Goal: Task Accomplishment & Management: Complete application form

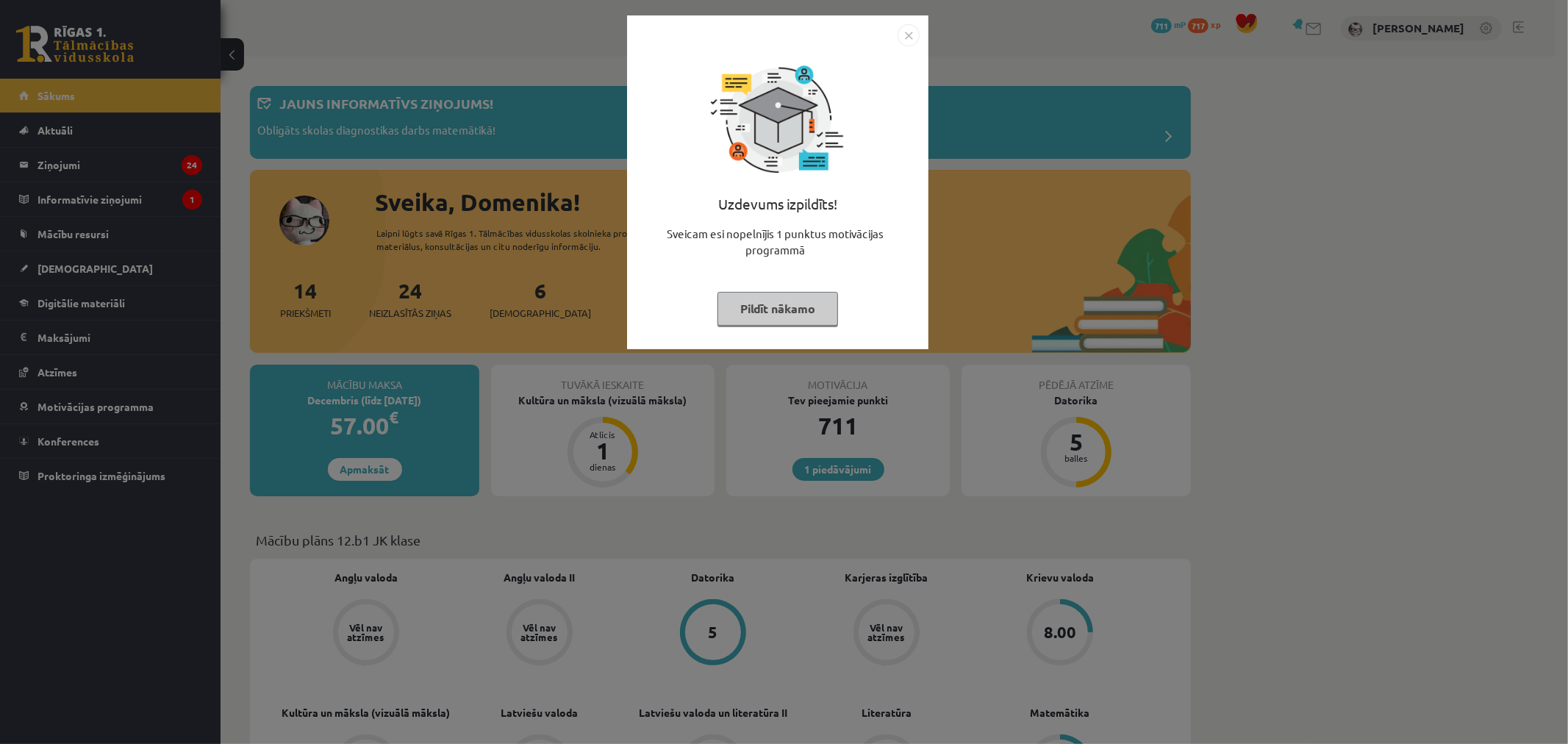
click at [912, 31] on img "Close" at bounding box center [909, 35] width 22 height 22
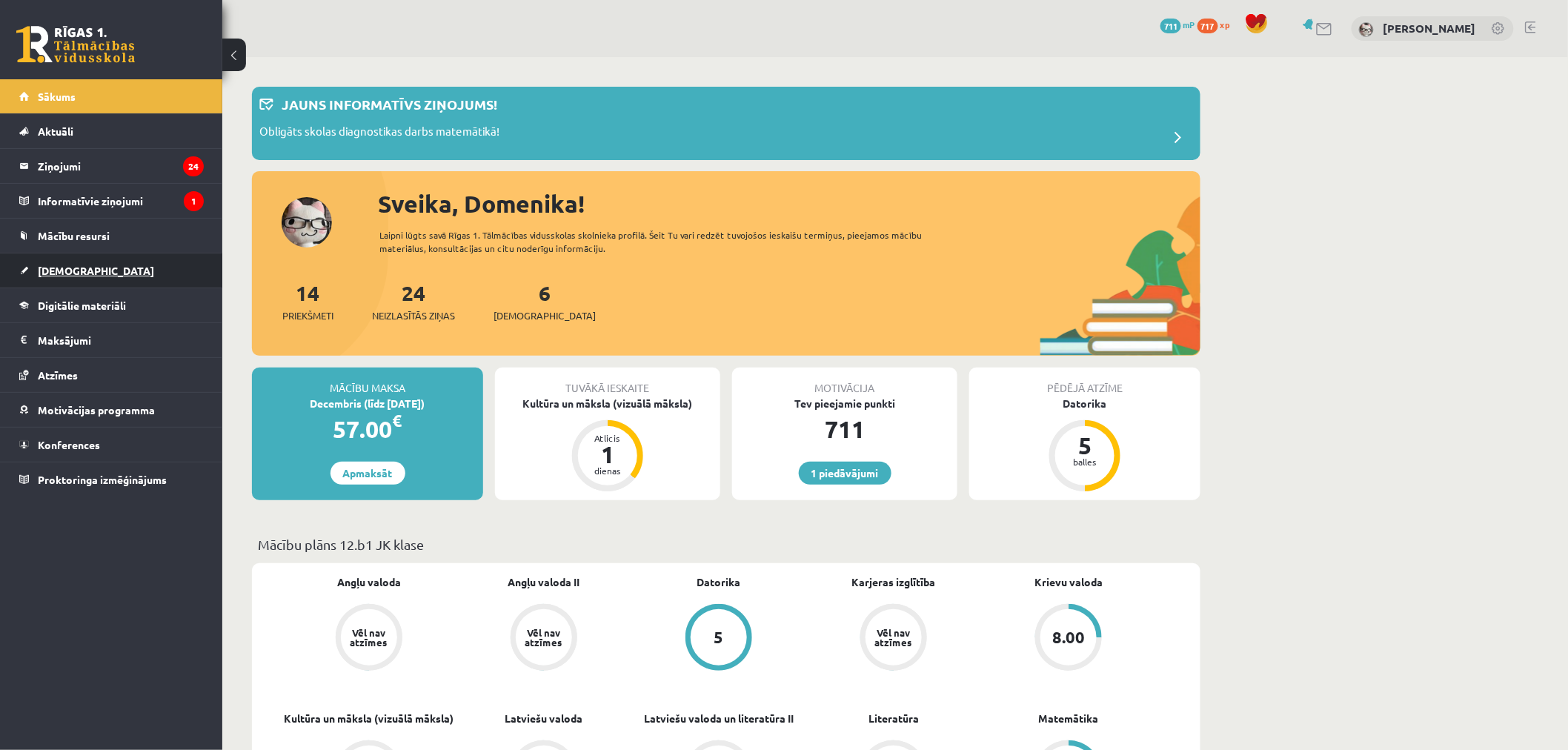
click at [79, 267] on span "[DEMOGRAPHIC_DATA]" at bounding box center [96, 270] width 116 height 13
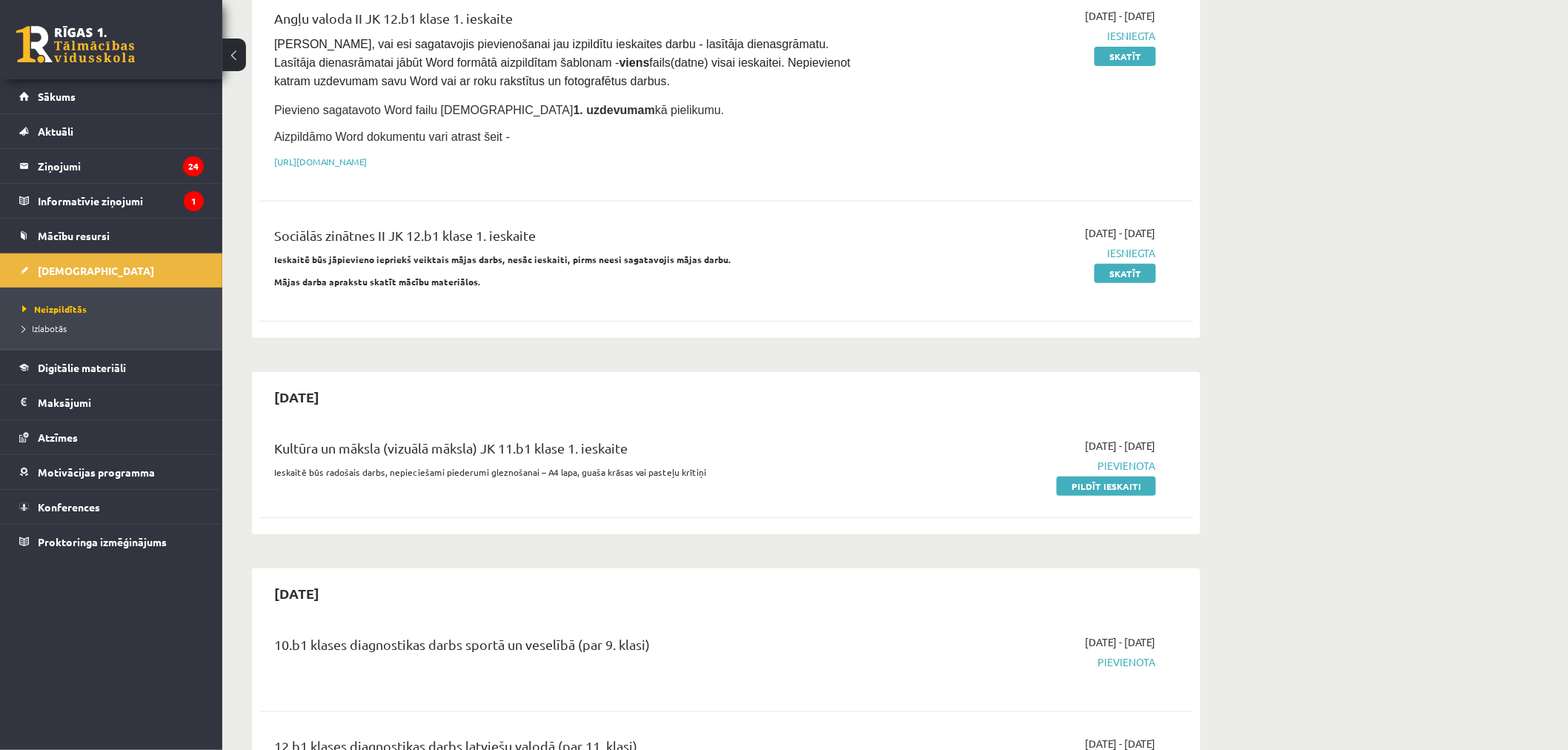
scroll to position [247, 0]
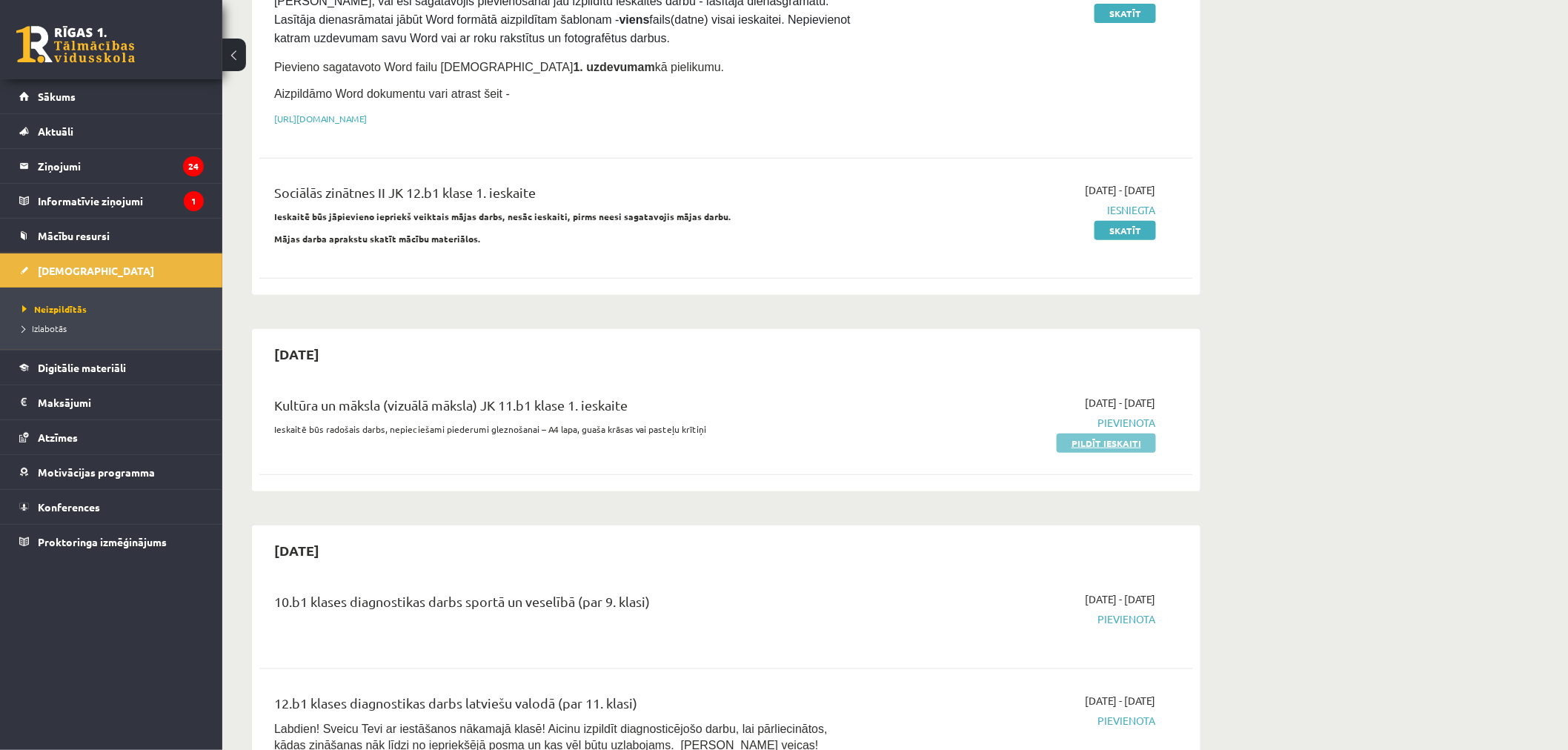
click at [1107, 438] on link "Pildīt ieskaiti" at bounding box center [1106, 444] width 99 height 19
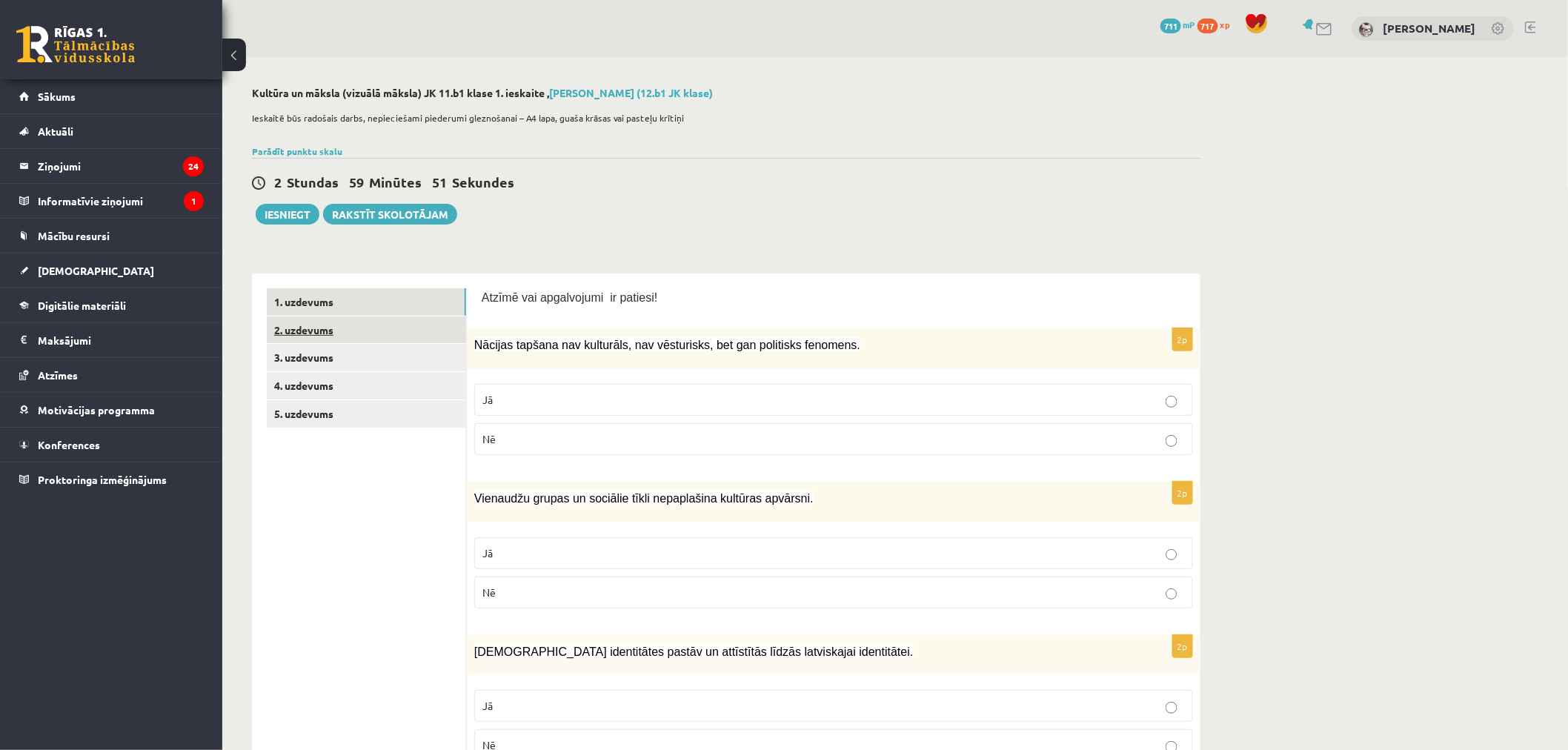
click at [338, 320] on link "2. uzdevums" at bounding box center [366, 331] width 200 height 28
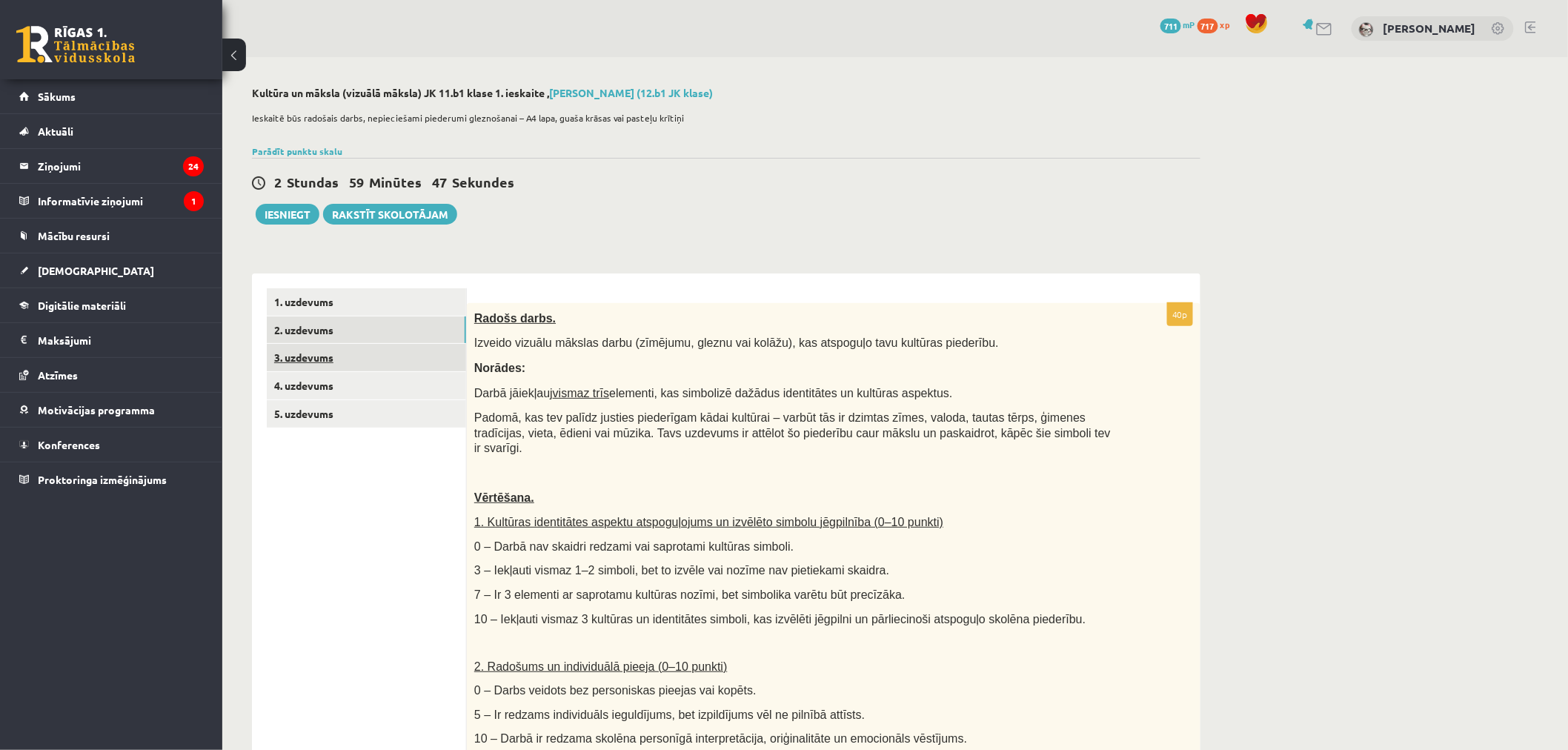
click at [300, 344] on link "3. uzdevums" at bounding box center [366, 358] width 200 height 28
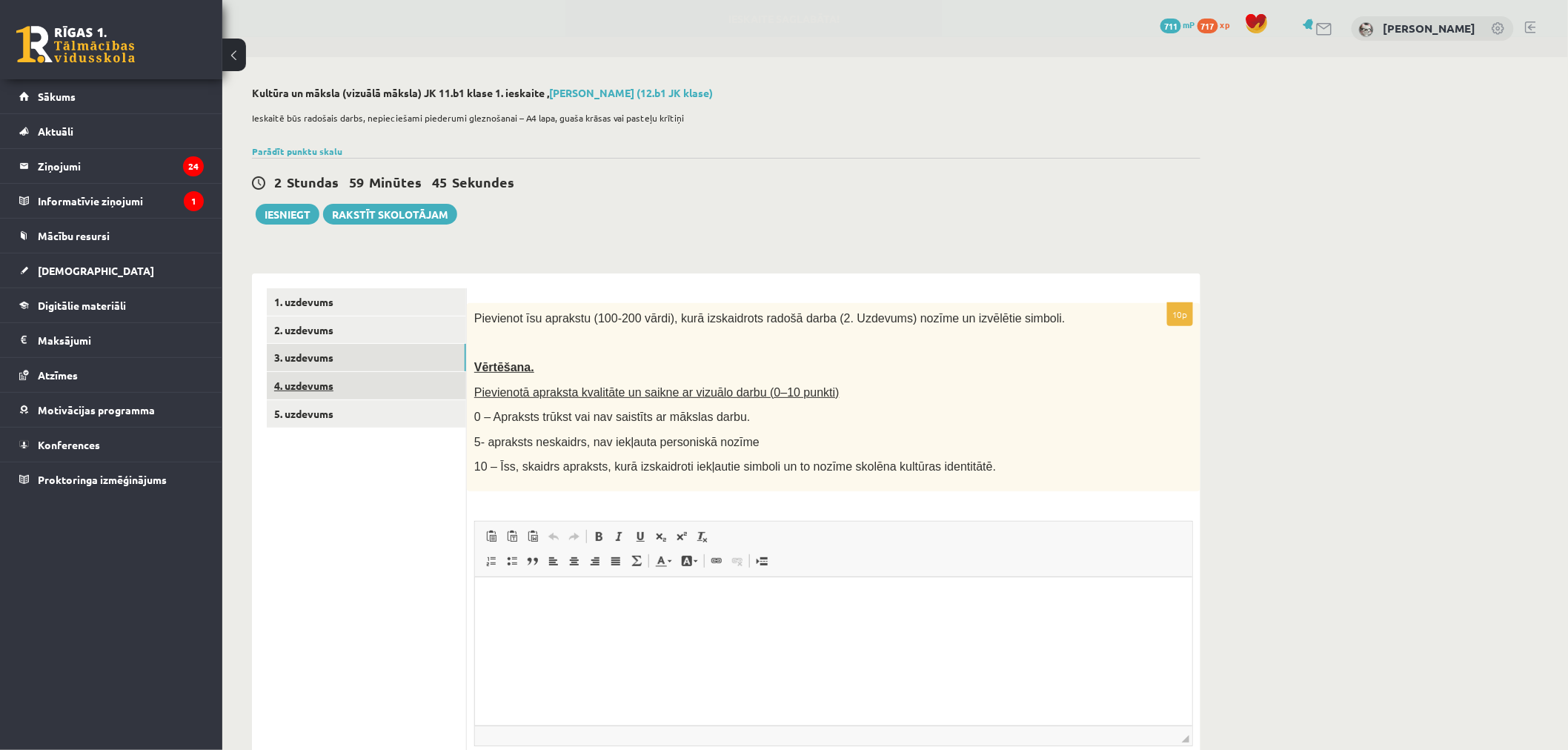
click at [297, 373] on link "4. uzdevums" at bounding box center [366, 386] width 200 height 28
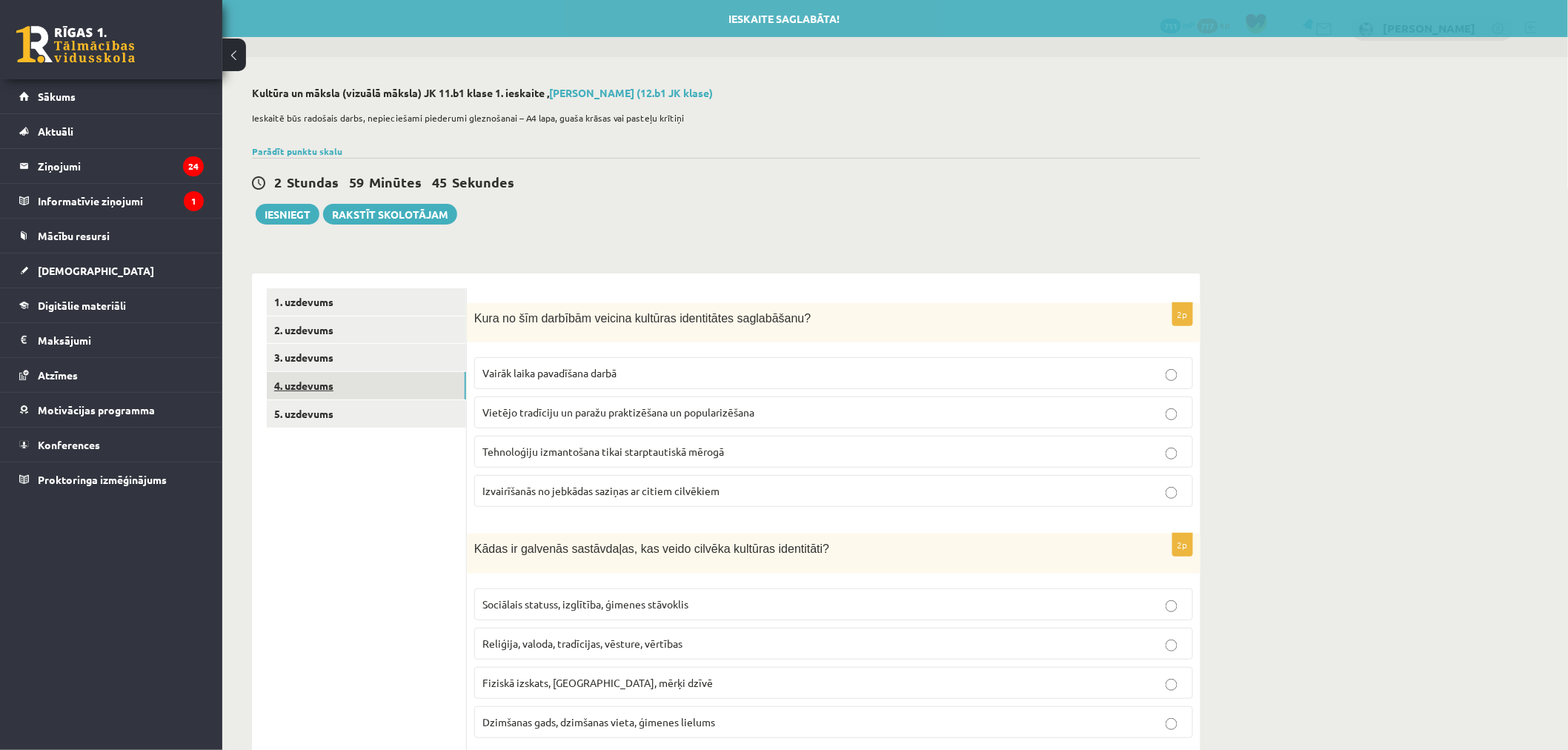
click at [301, 398] on link "4. uzdevums" at bounding box center [366, 386] width 200 height 28
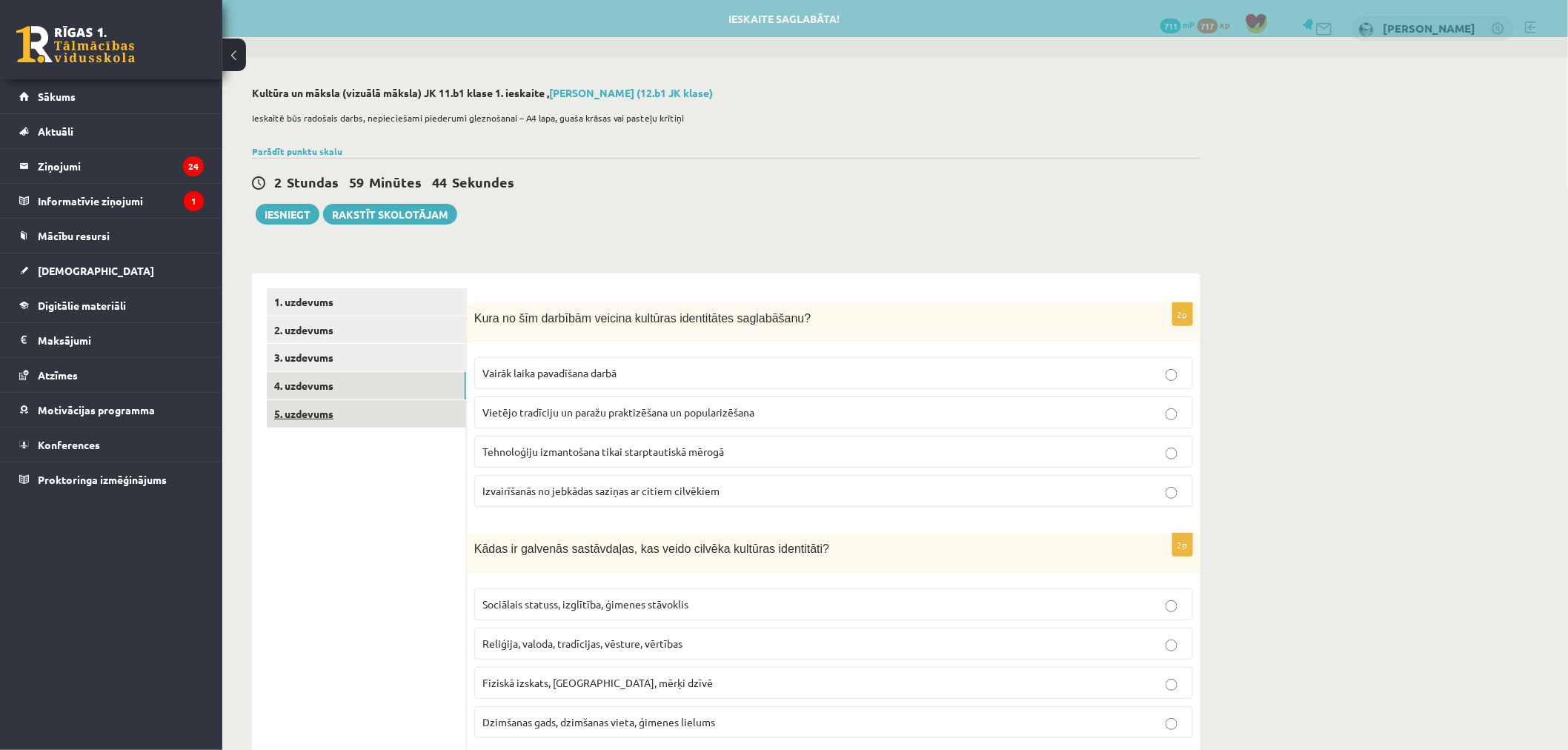
click at [297, 406] on link "5. uzdevums" at bounding box center [366, 414] width 200 height 28
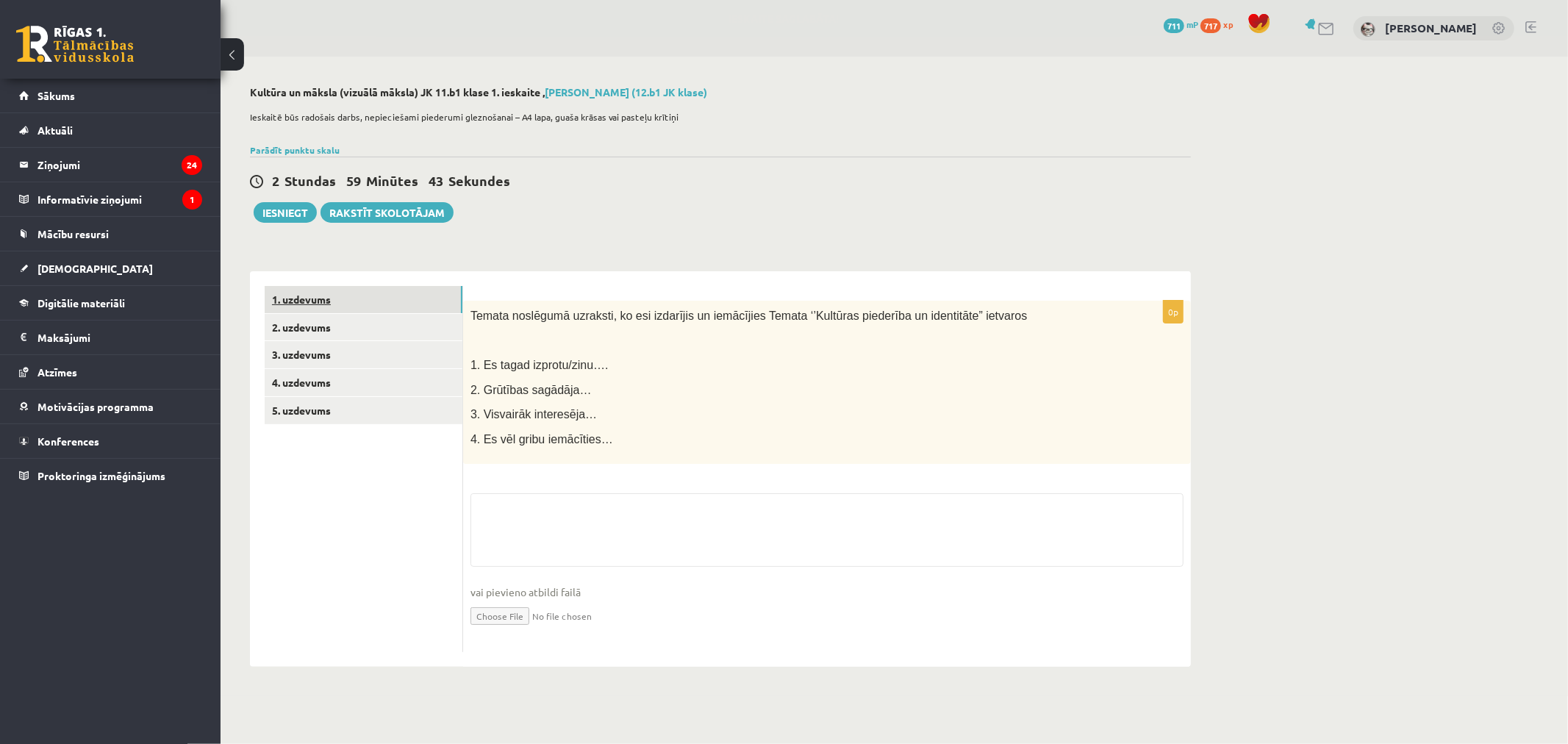
click at [315, 313] on link "1. uzdevums" at bounding box center [363, 300] width 198 height 28
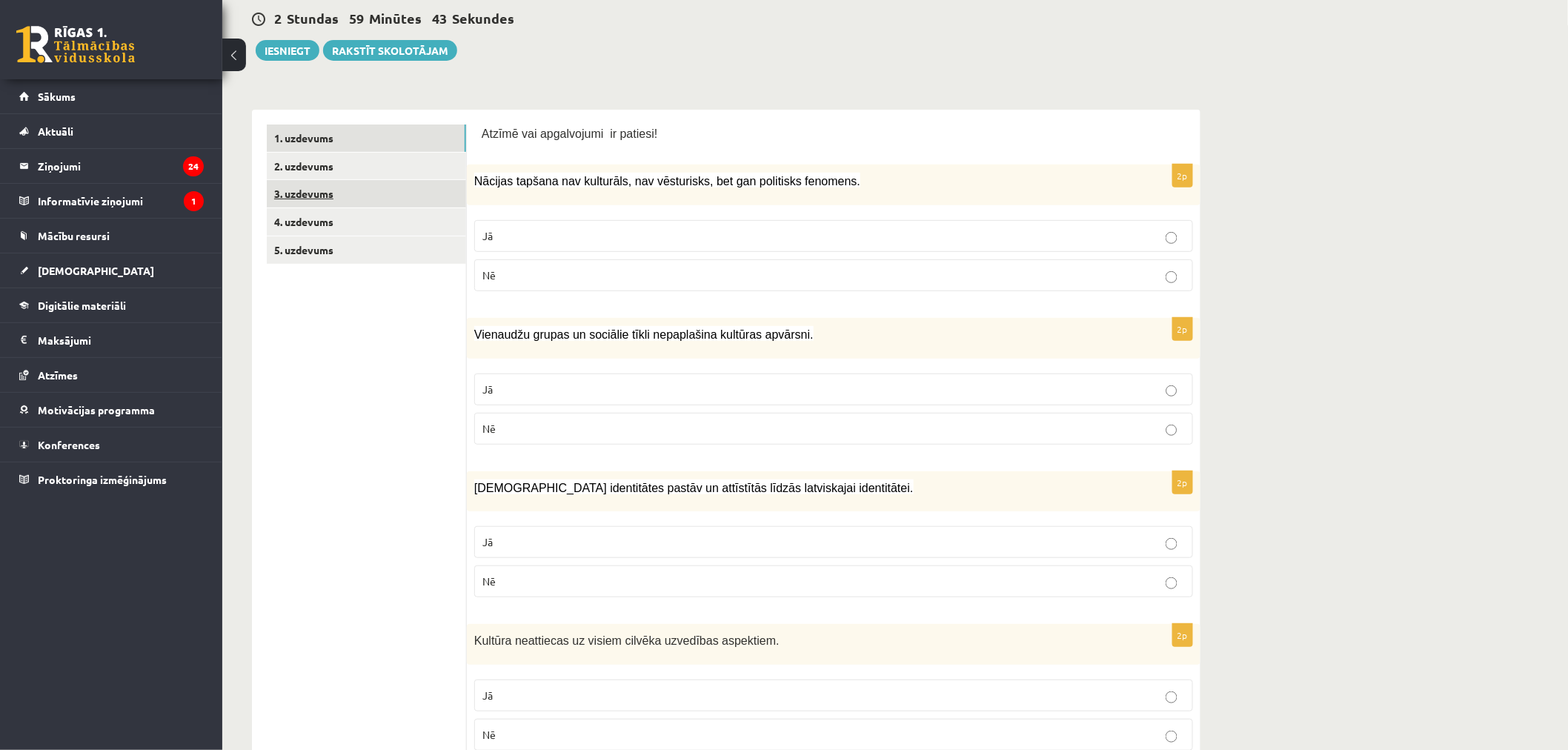
scroll to position [165, 0]
click at [487, 184] on span "Nācijas tapšana nav kulturāls, nav vēsturisks, bet gan politisks fenomens." at bounding box center [667, 181] width 386 height 13
click at [594, 318] on body "0 Dāvanas 711 mP 717 xp Domenika Babane Sākums Aktuāli Kā mācīties eSKOLĀ Konta…" at bounding box center [784, 210] width 1568 height 750
drag, startPoint x: 601, startPoint y: 358, endPoint x: 535, endPoint y: 289, distance: 95.5
click at [581, 338] on div "Vienaudžu grupas un sociālie tīkli nepaplašina kultūras apvārsni." at bounding box center [834, 338] width 734 height 41
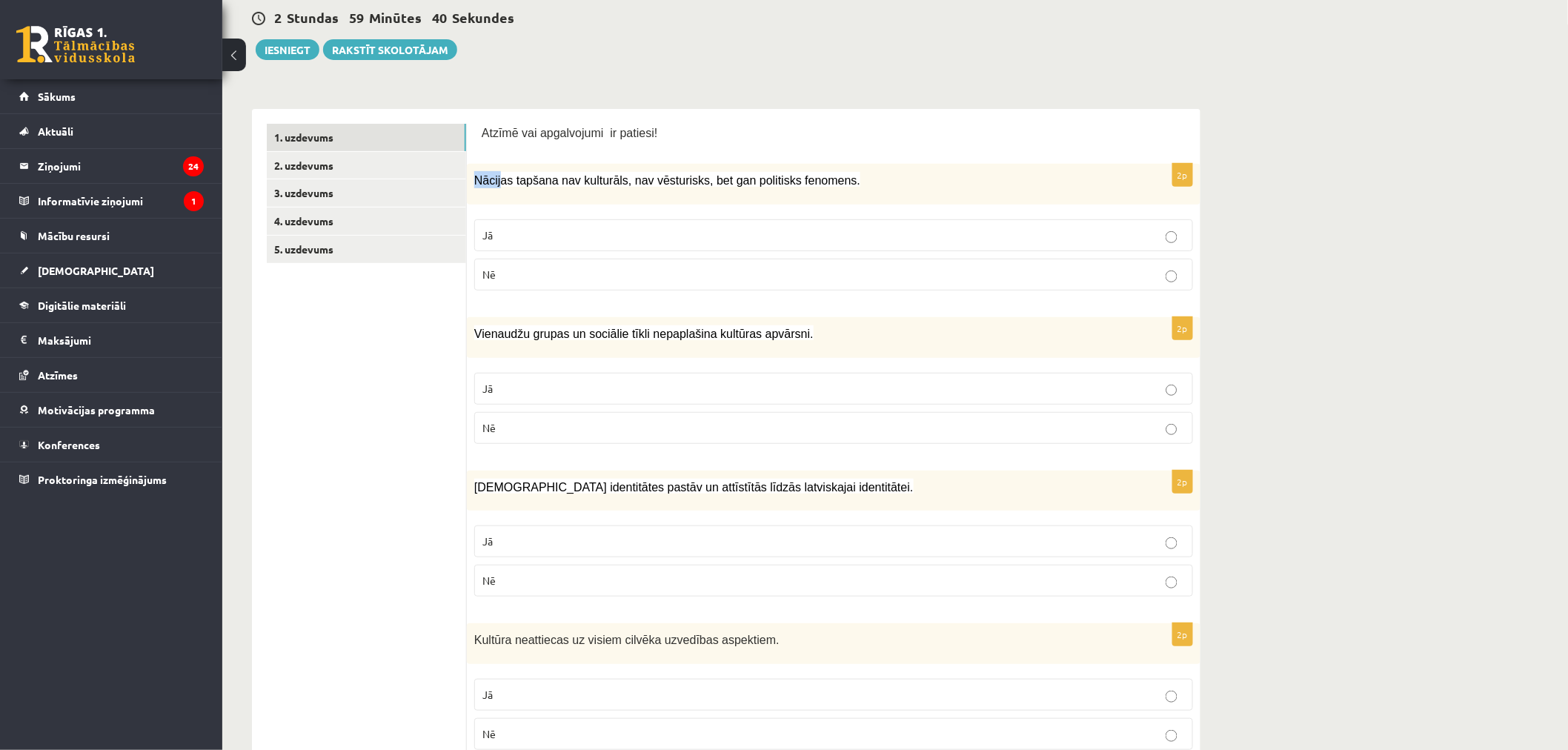
drag, startPoint x: 475, startPoint y: 181, endPoint x: 600, endPoint y: 282, distance: 160.7
click at [521, 207] on div "2p Nācijas tapšana nav kulturāls, nav vēsturisks, bet gan politisks fenomens. J…" at bounding box center [834, 234] width 734 height 139
drag, startPoint x: 600, startPoint y: 282, endPoint x: 627, endPoint y: 350, distance: 73.2
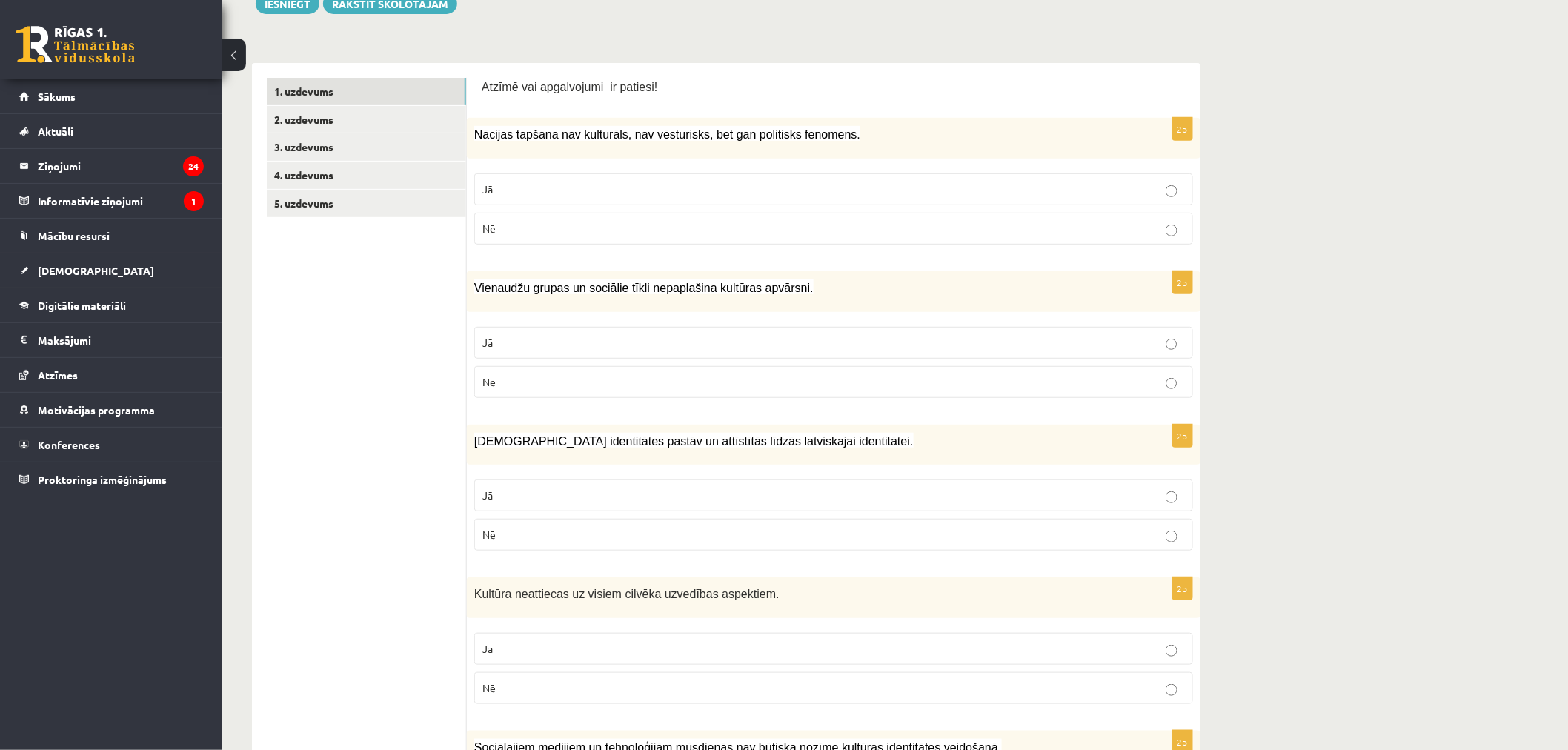
scroll to position [247, 0]
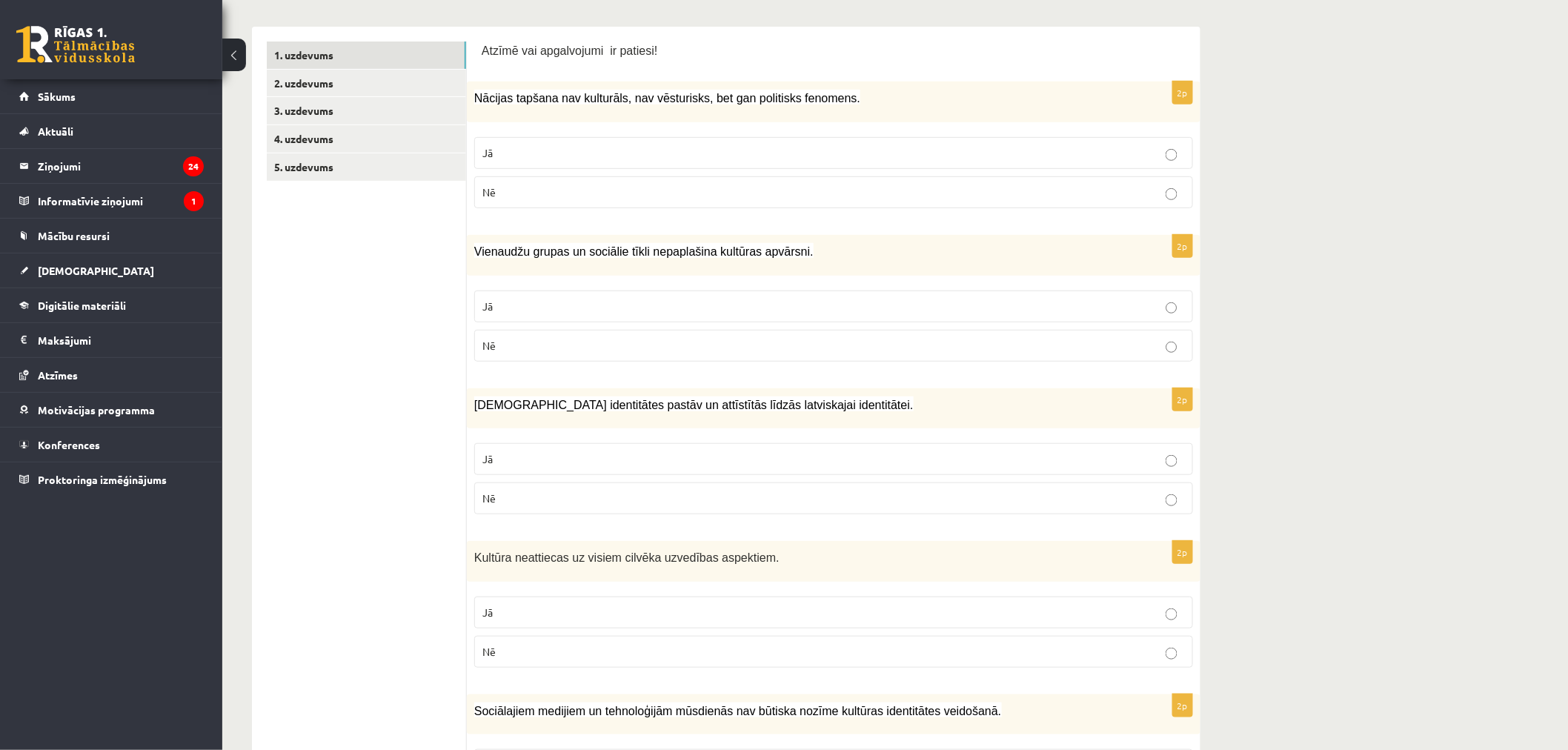
drag, startPoint x: 627, startPoint y: 352, endPoint x: 542, endPoint y: 225, distance: 152.8
click at [610, 325] on fieldset "Jā Nē" at bounding box center [834, 325] width 718 height 83
drag, startPoint x: 475, startPoint y: 95, endPoint x: 650, endPoint y: 247, distance: 231.8
click at [628, 214] on div "2p Nācijas tapšana nav kulturāls, nav vēsturisks, bet gan politisks fenomens. J…" at bounding box center [834, 151] width 734 height 139
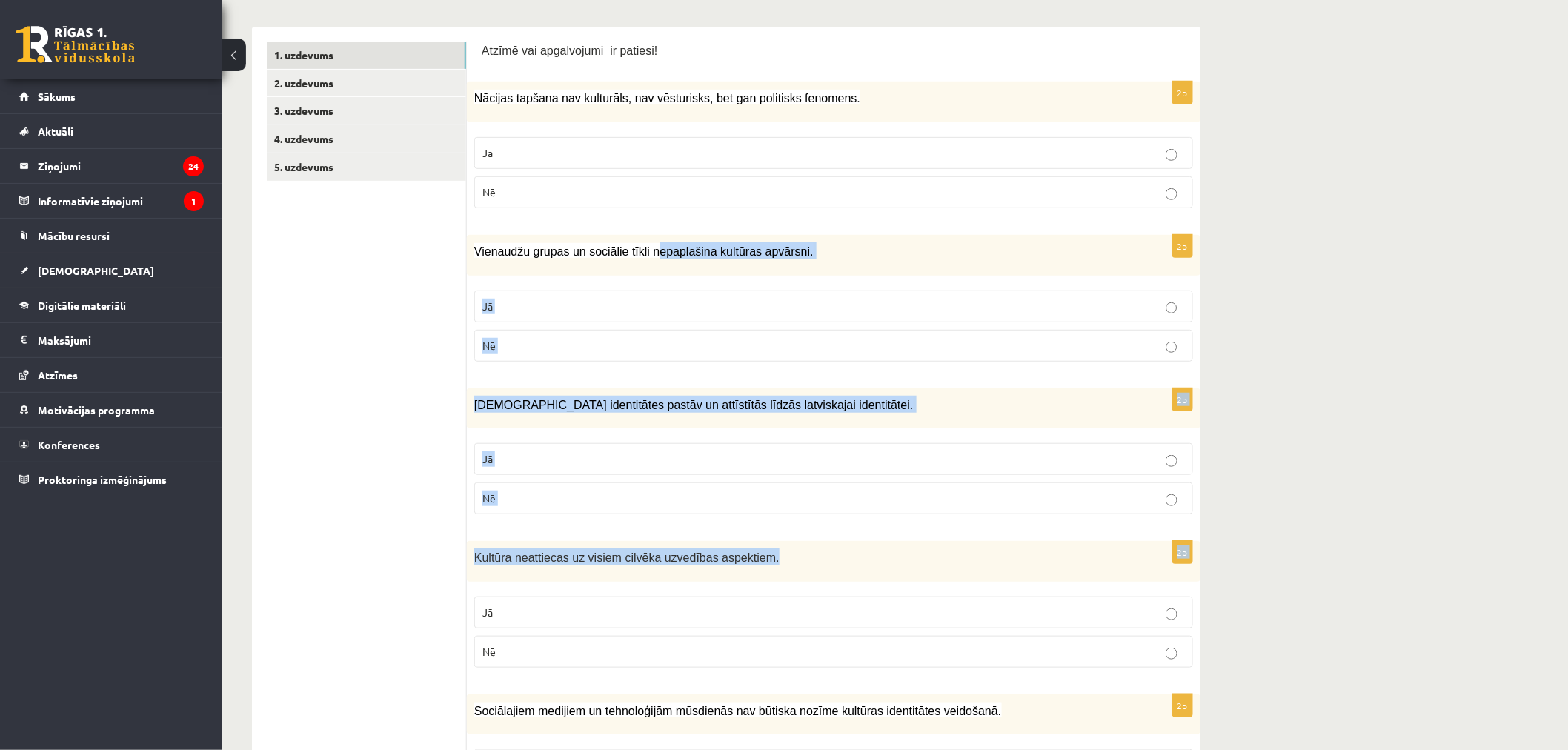
drag, startPoint x: 650, startPoint y: 247, endPoint x: 739, endPoint y: 456, distance: 227.2
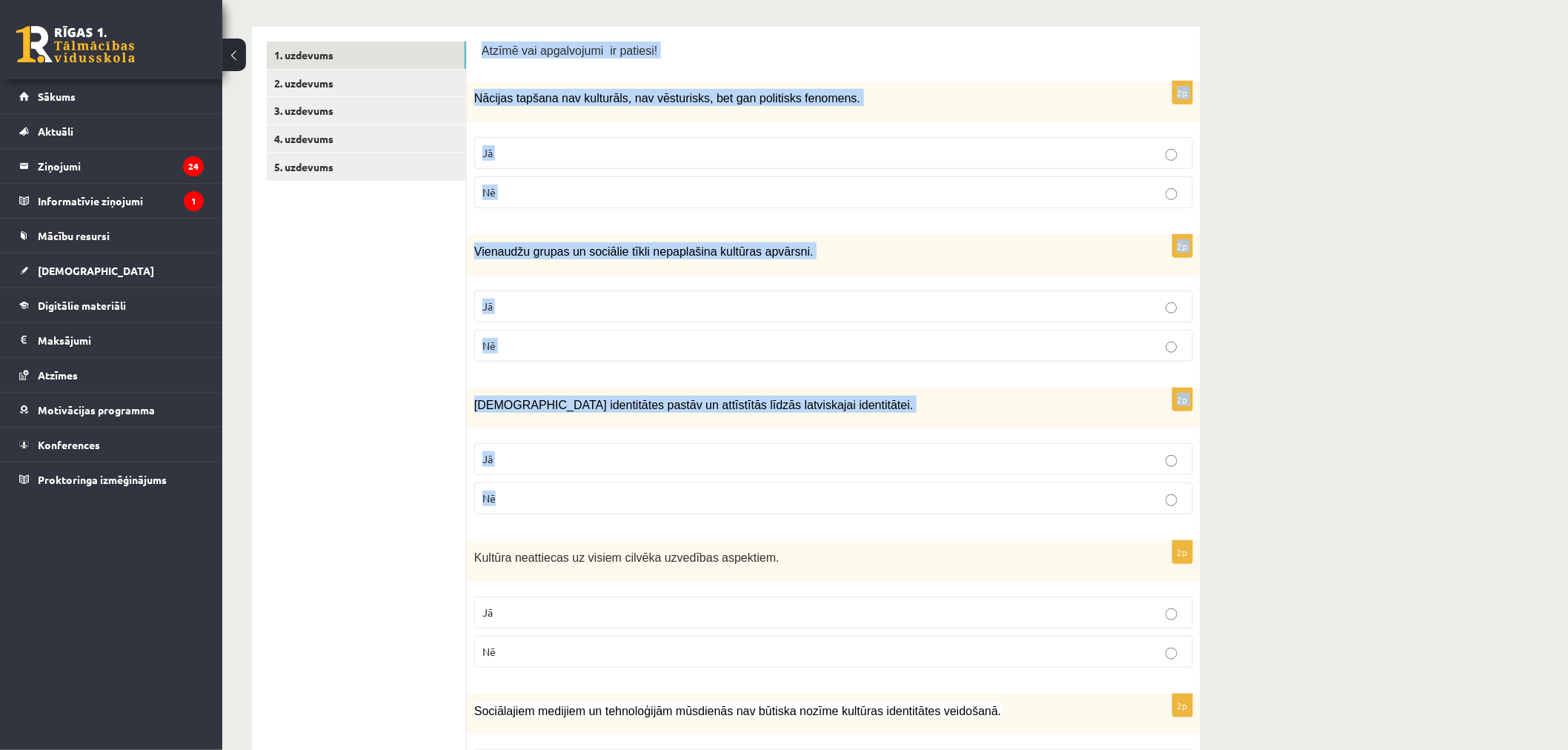
drag, startPoint x: 482, startPoint y: 49, endPoint x: 716, endPoint y: 484, distance: 493.9
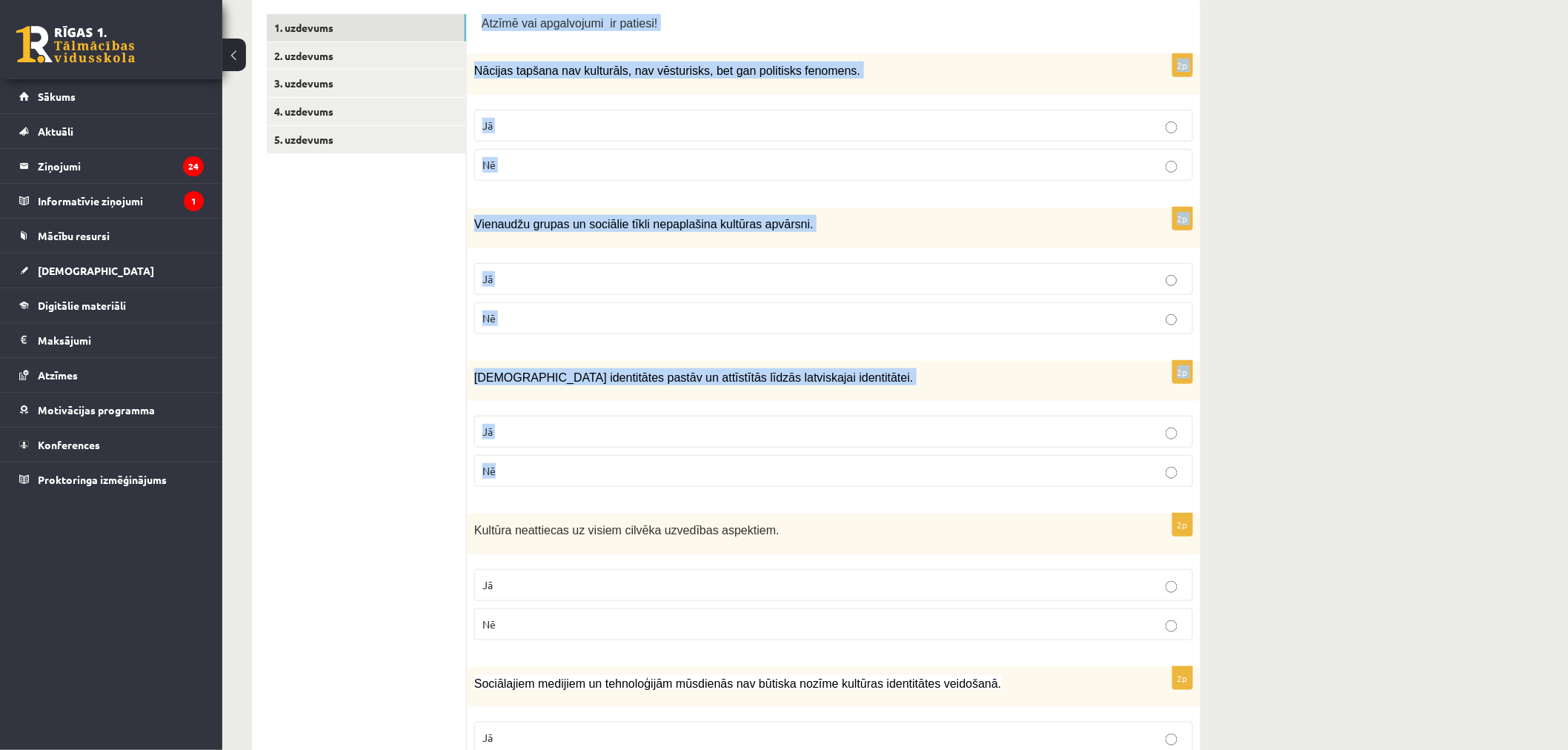
click at [716, 514] on div "Kultūra neattiecas uz visiem cilvēka uzvedības aspektiem." at bounding box center [834, 534] width 734 height 41
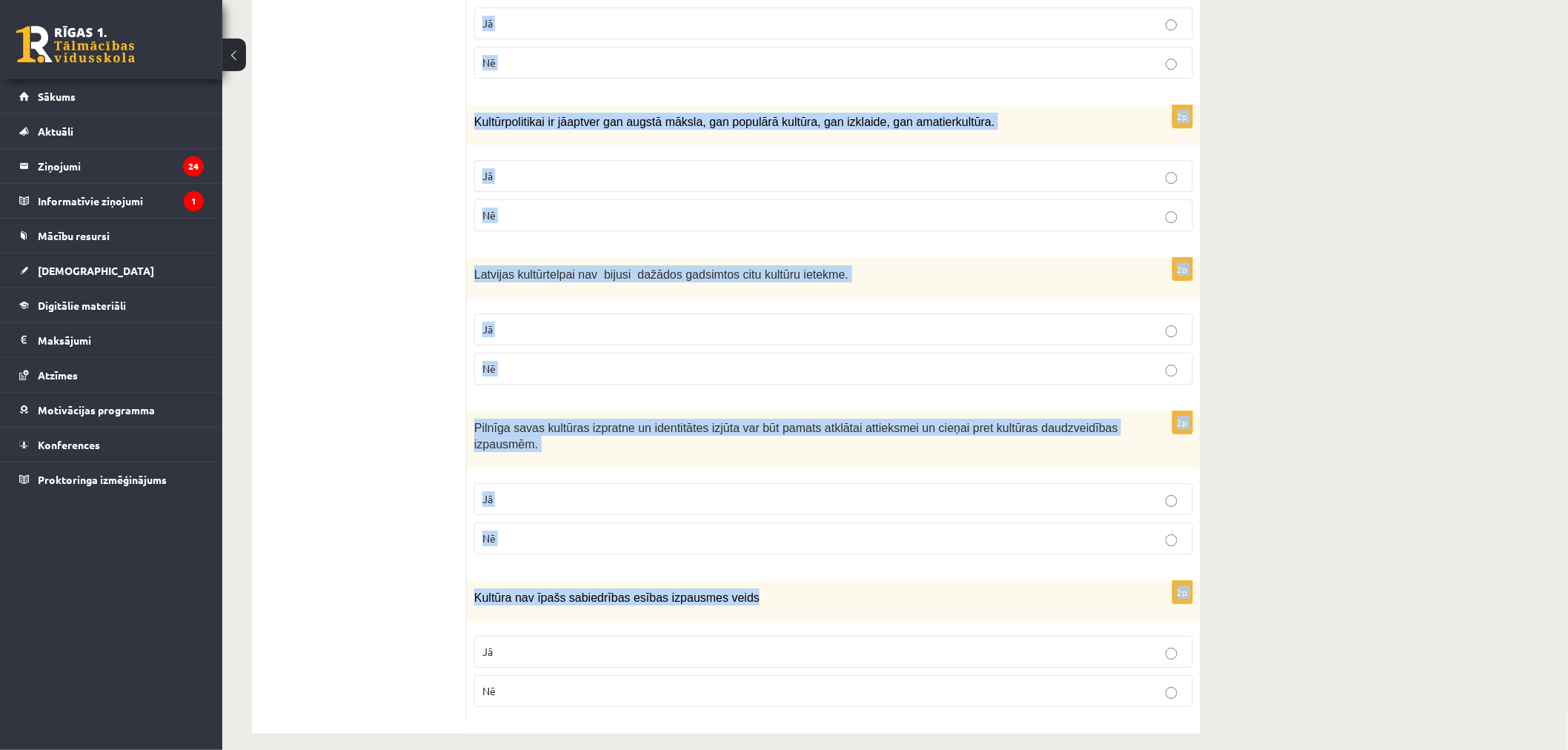
scroll to position [1941, 0]
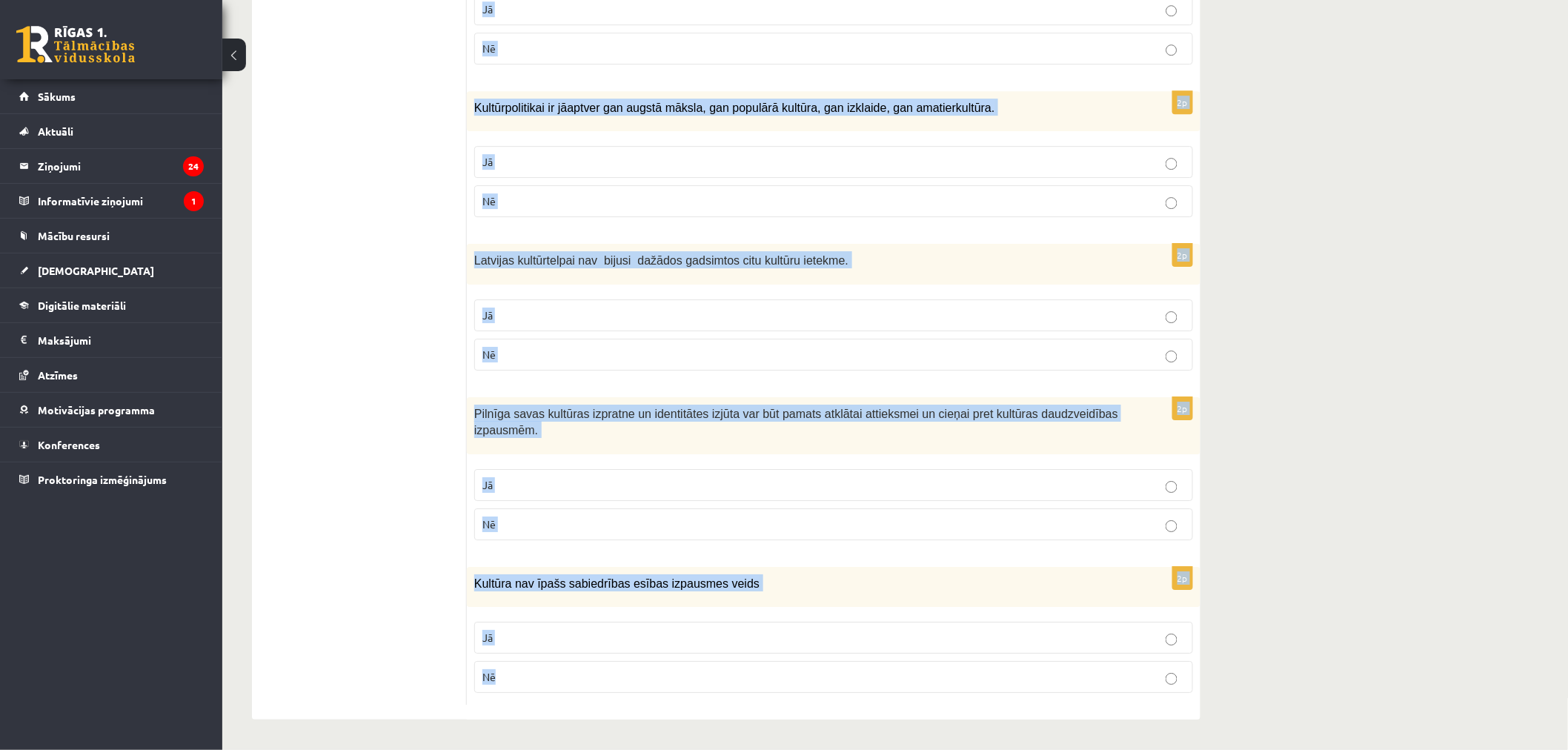
drag, startPoint x: 715, startPoint y: 484, endPoint x: 678, endPoint y: 675, distance: 194.6
copy body "Valstij ir pienākums ikdienas politikā vienmēr veltīt noteiktu uzmanību tieši k…"
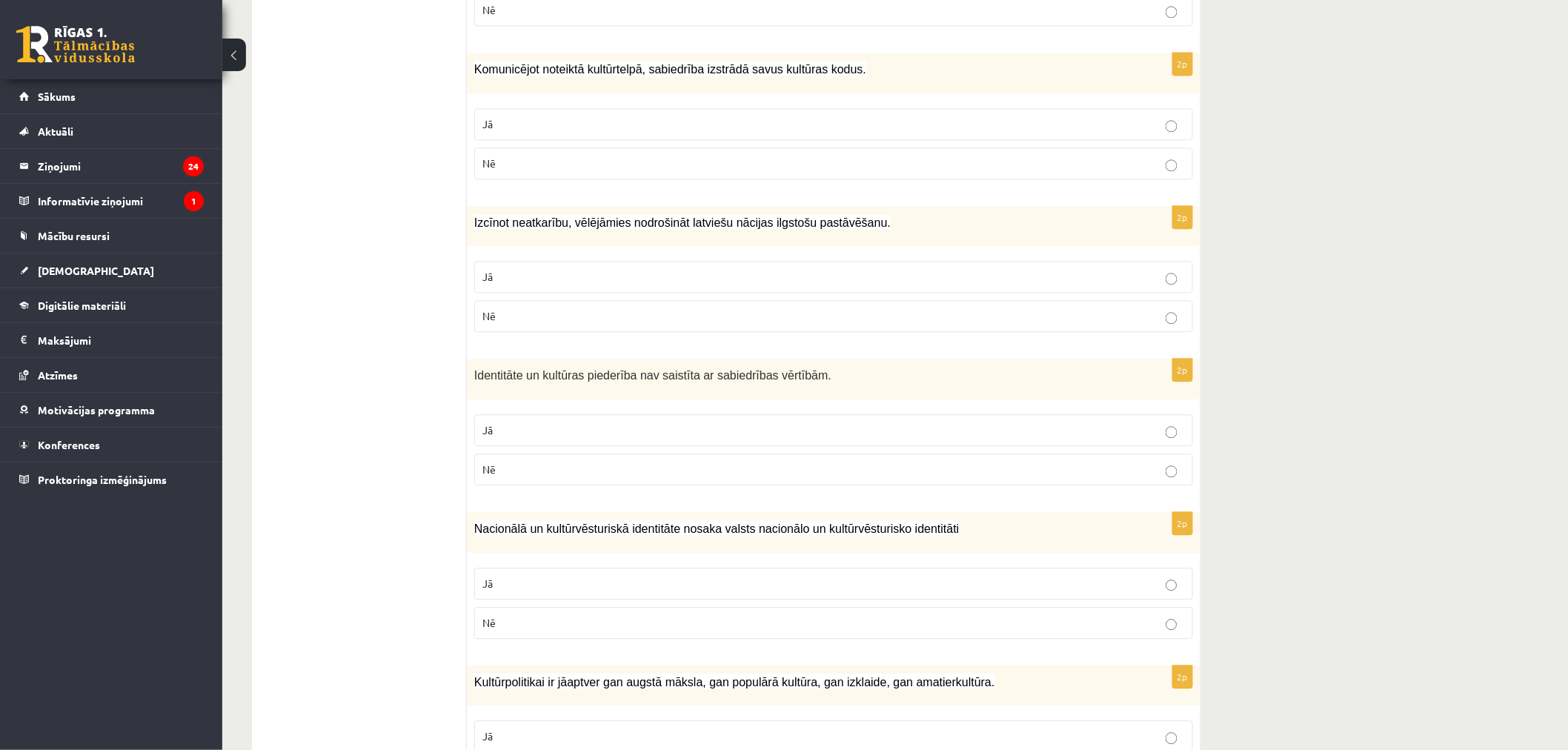
click at [345, 383] on ul "1. uzdevums 2. uzdevums 3. uzdevums 4. uzdevums 5. uzdevums" at bounding box center [366, 102] width 200 height 2357
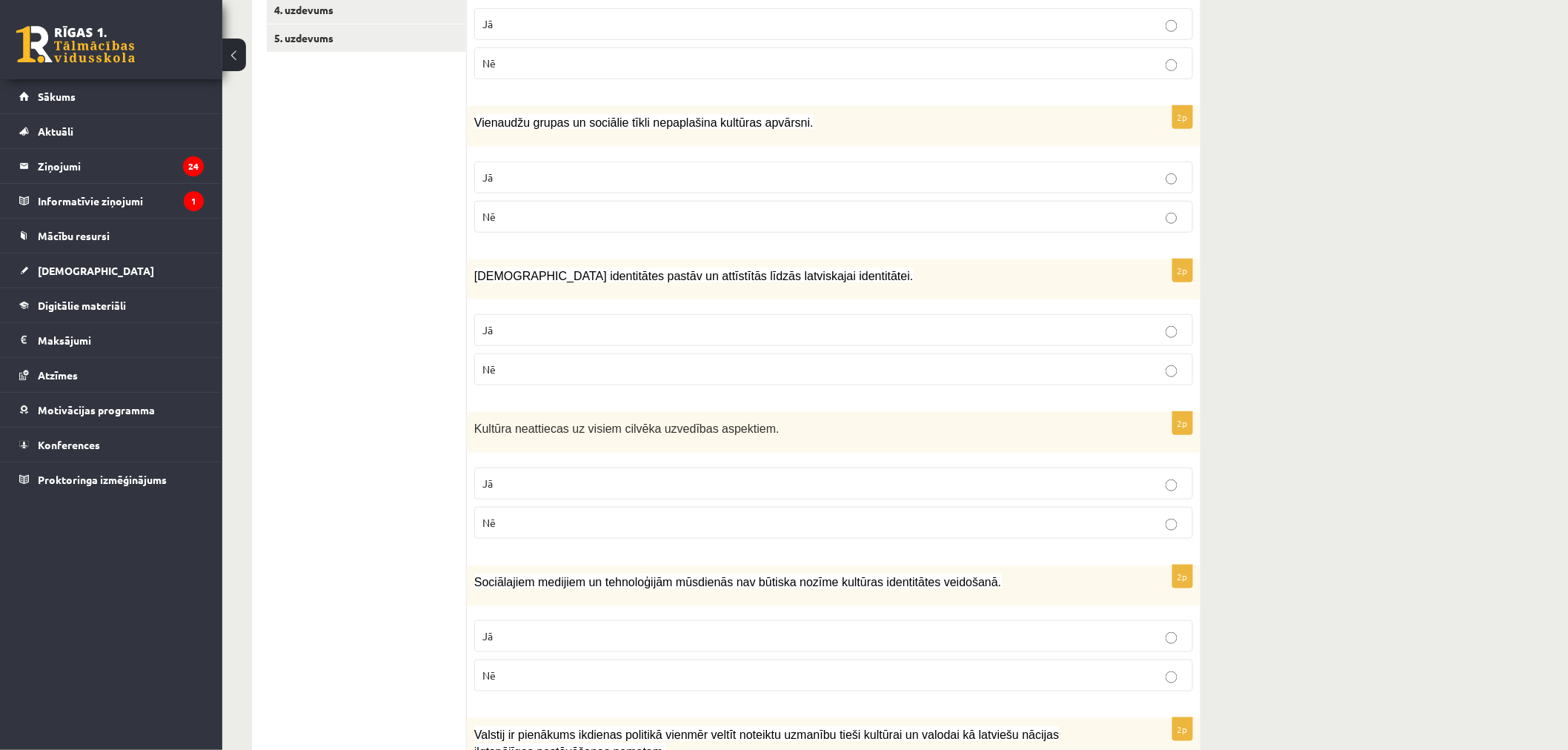
scroll to position [0, 0]
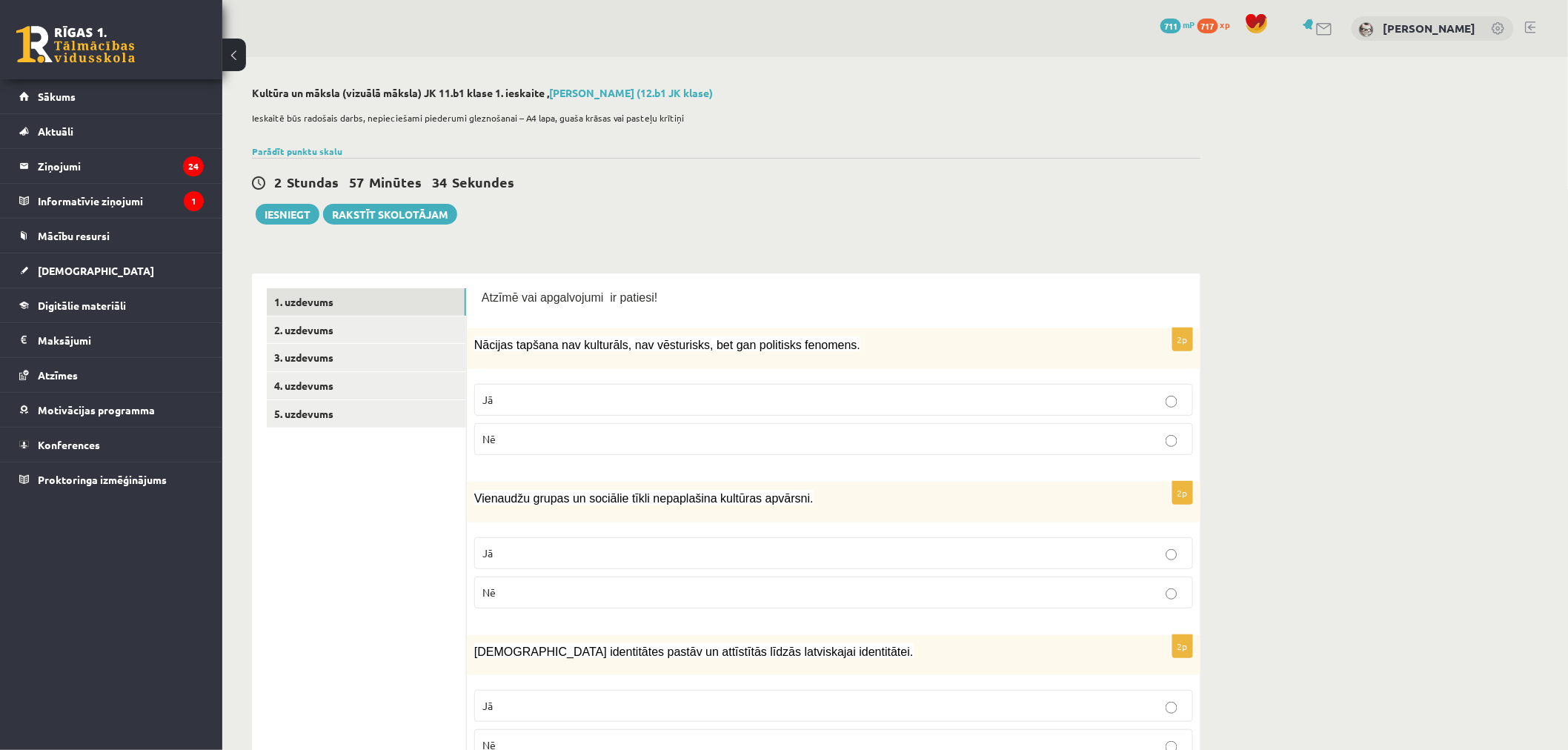
drag, startPoint x: 509, startPoint y: 389, endPoint x: 522, endPoint y: 455, distance: 67.3
click at [509, 389] on label "Jā" at bounding box center [834, 399] width 718 height 32
click at [553, 553] on p "Jā" at bounding box center [834, 554] width 703 height 16
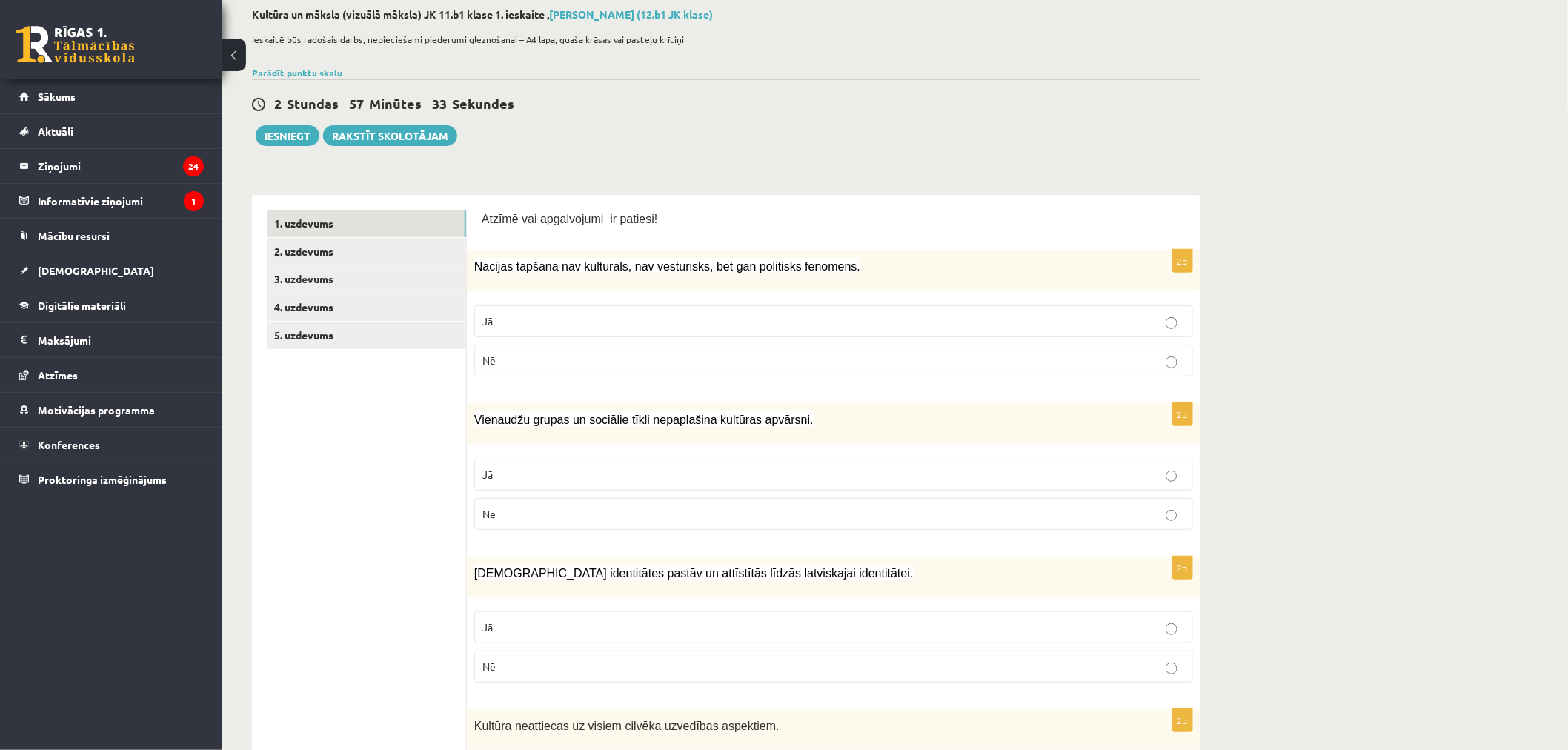
scroll to position [247, 0]
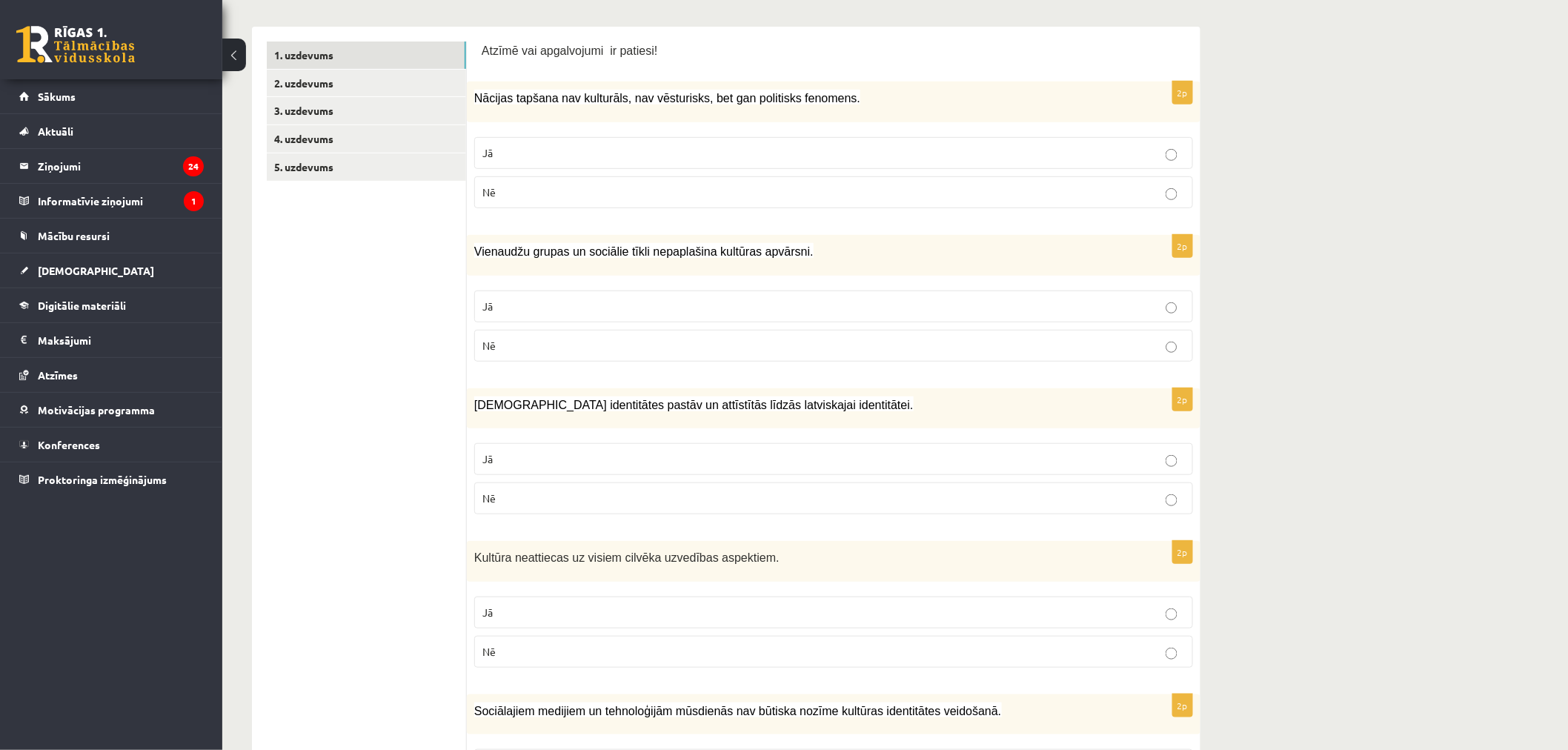
click at [526, 462] on p "Jā" at bounding box center [834, 459] width 703 height 16
click at [506, 612] on p "Jā" at bounding box center [834, 613] width 703 height 16
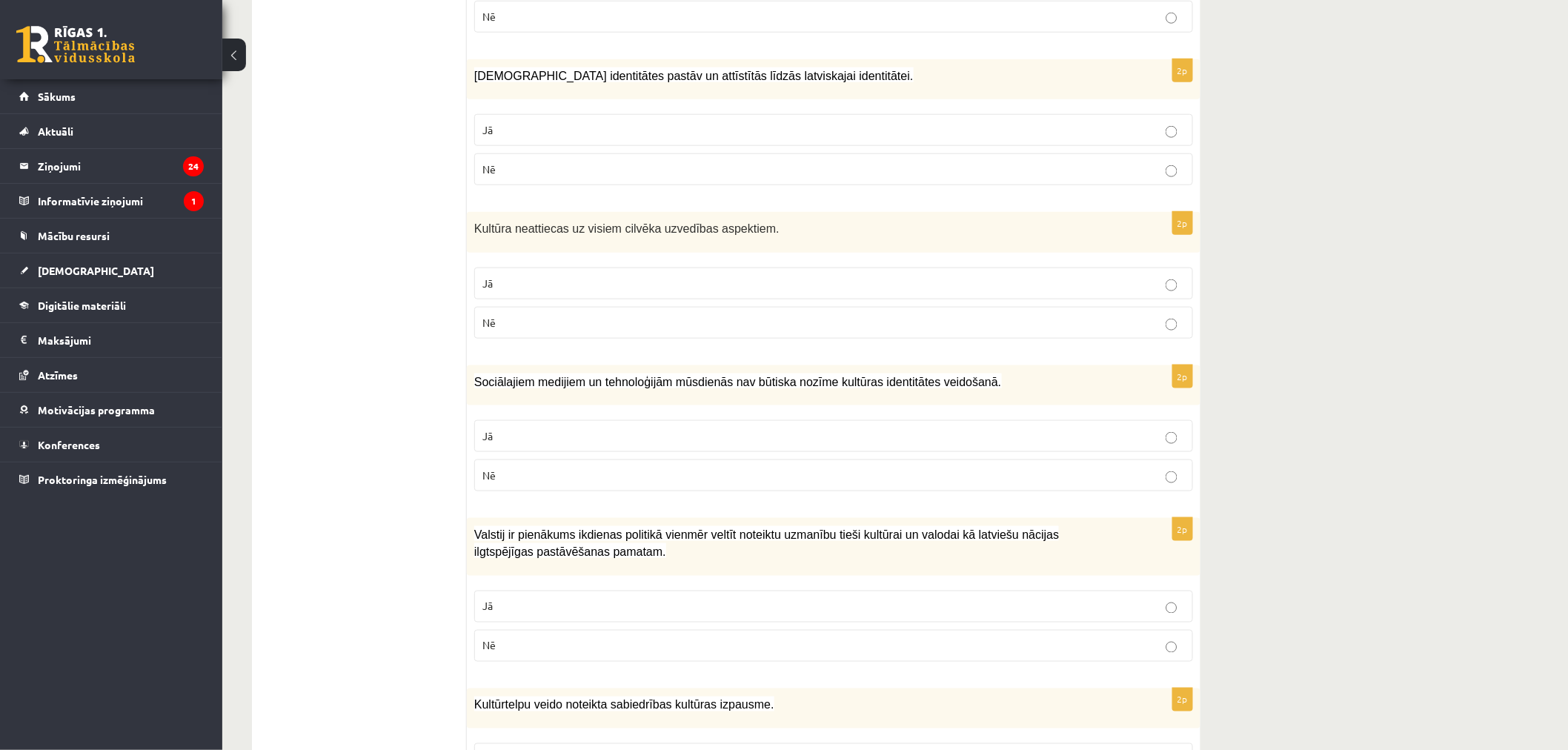
click at [519, 475] on p "Nē" at bounding box center [834, 476] width 703 height 16
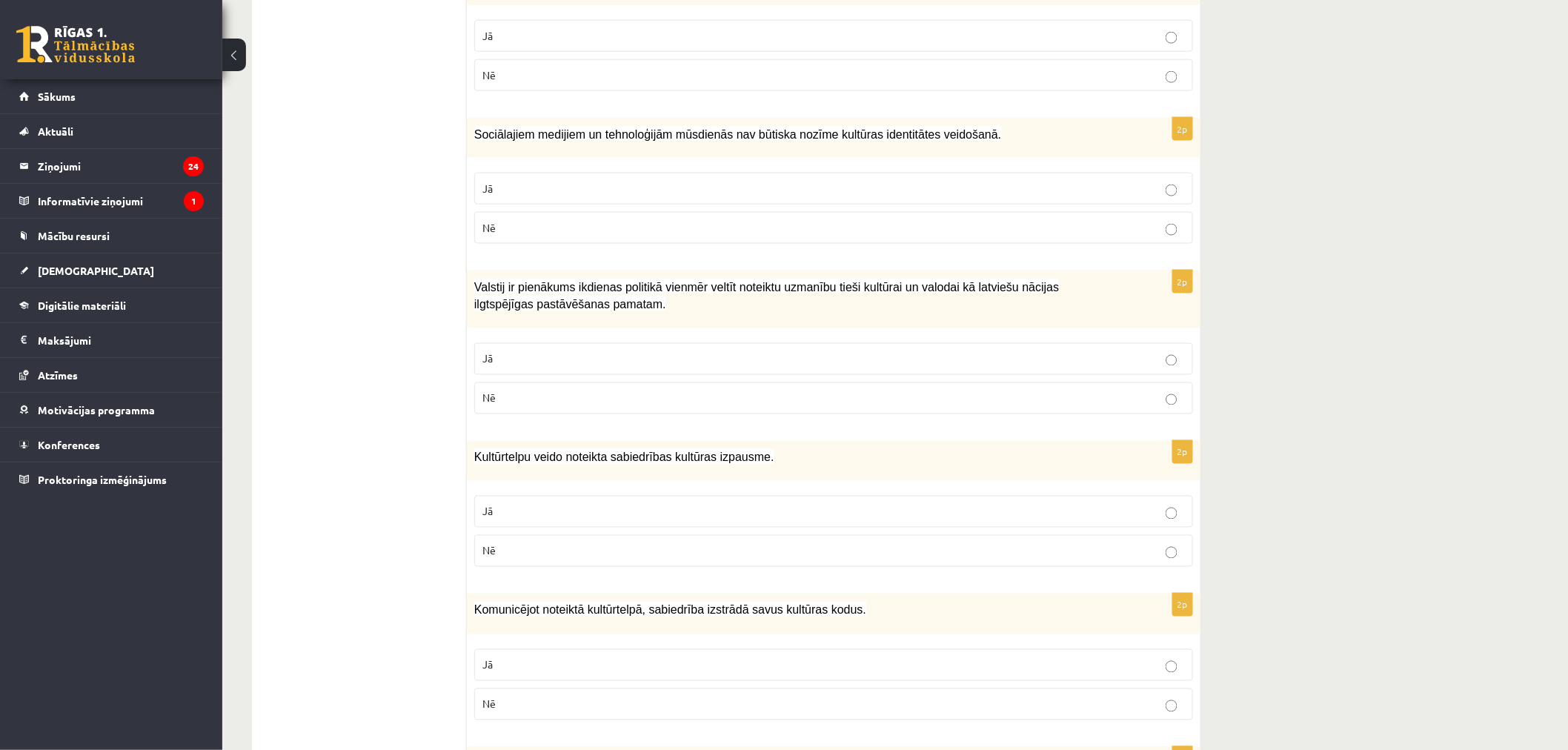
click at [527, 366] on p "Jā" at bounding box center [834, 359] width 703 height 16
click at [521, 515] on p "Jā" at bounding box center [834, 512] width 703 height 16
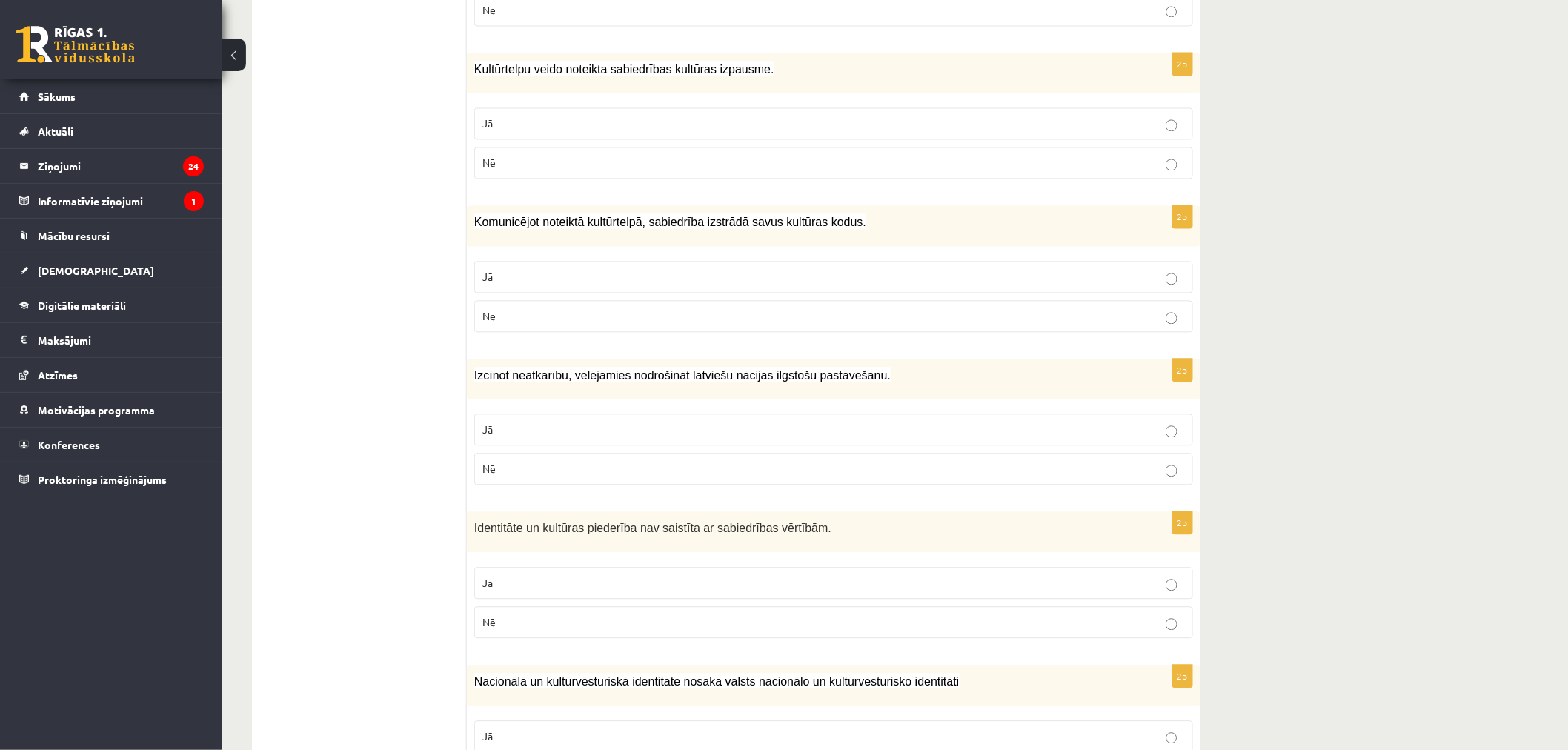
scroll to position [1153, 0]
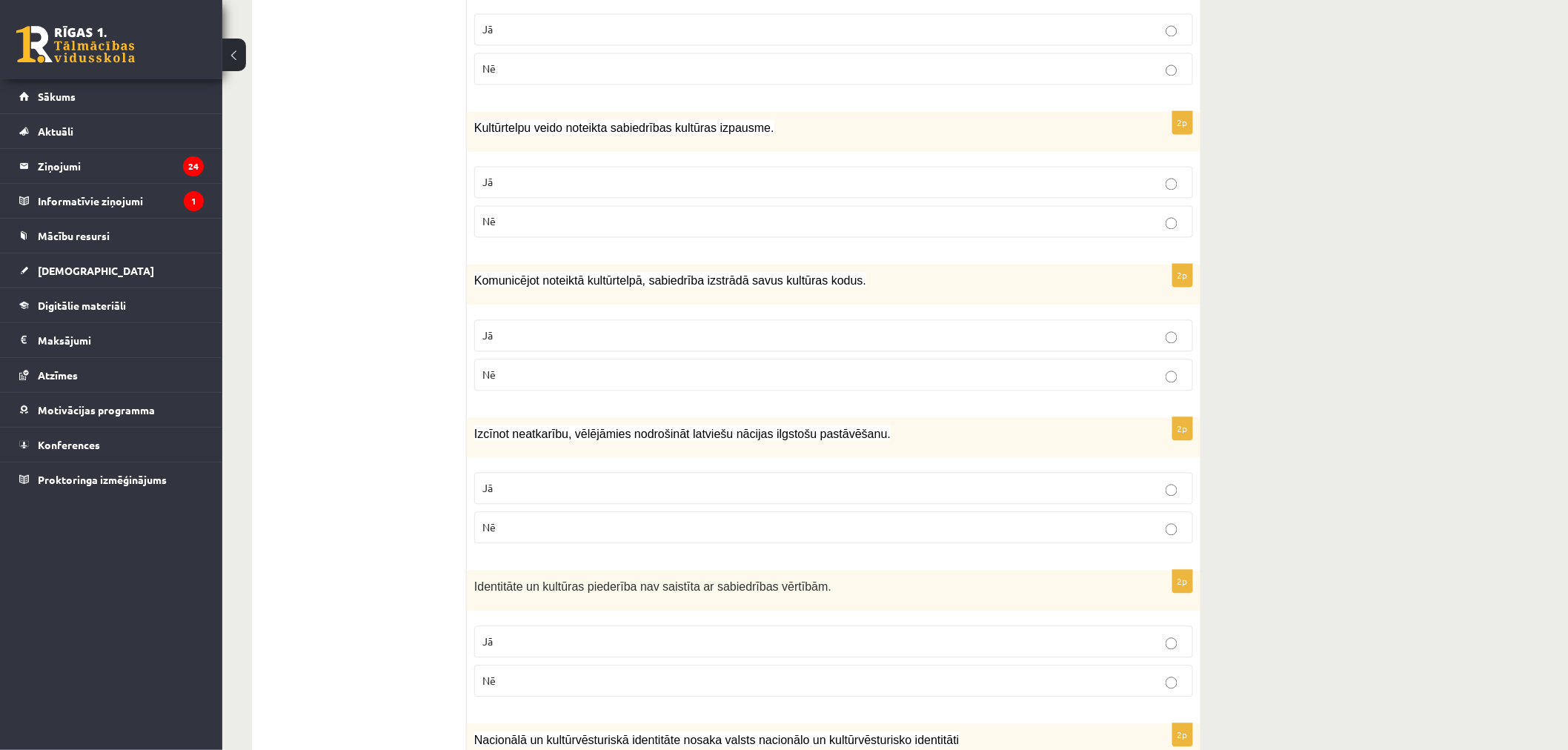
click at [683, 384] on label "Nē" at bounding box center [834, 375] width 718 height 32
click at [597, 490] on p "Jā" at bounding box center [834, 489] width 703 height 16
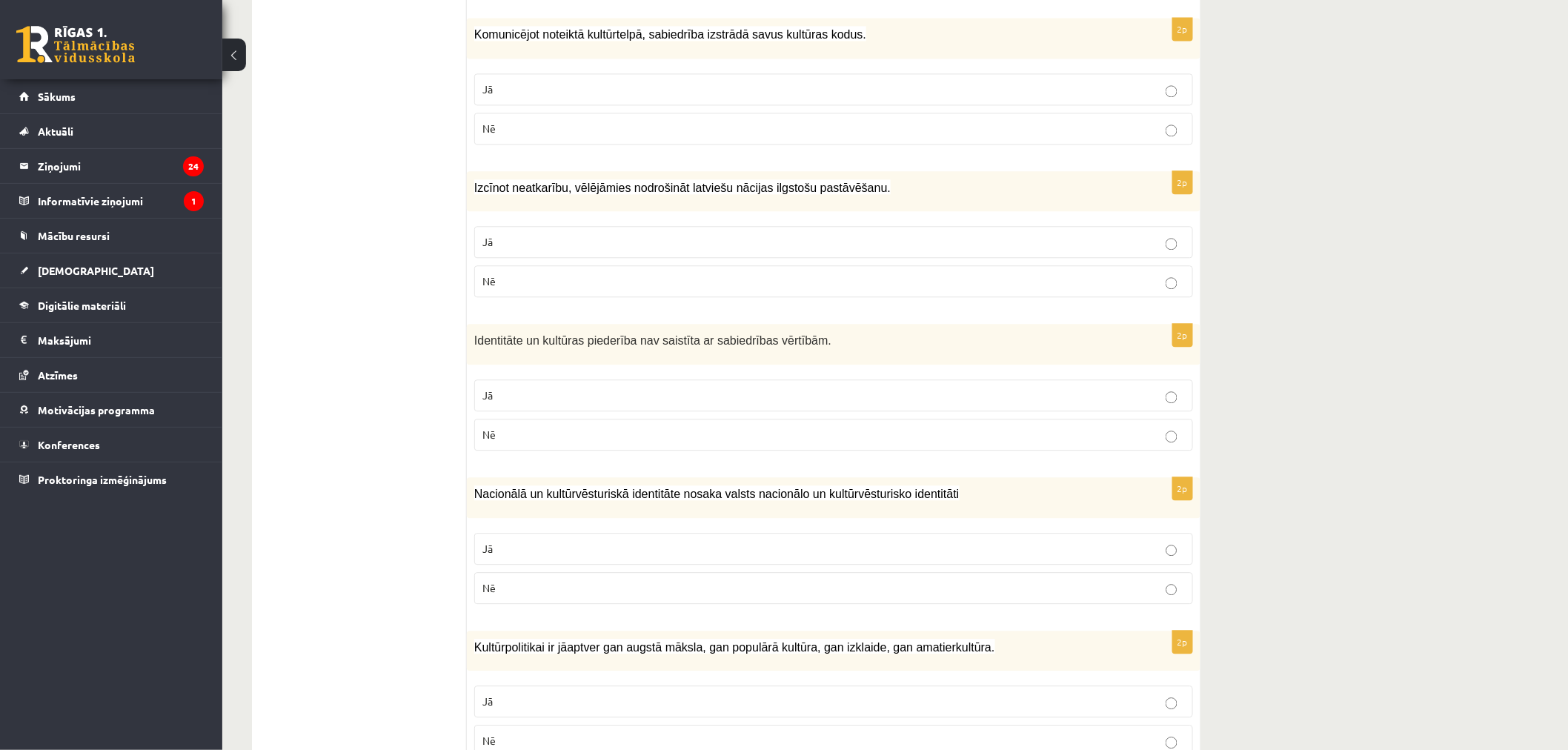
click at [561, 431] on p "Nē" at bounding box center [834, 435] width 703 height 16
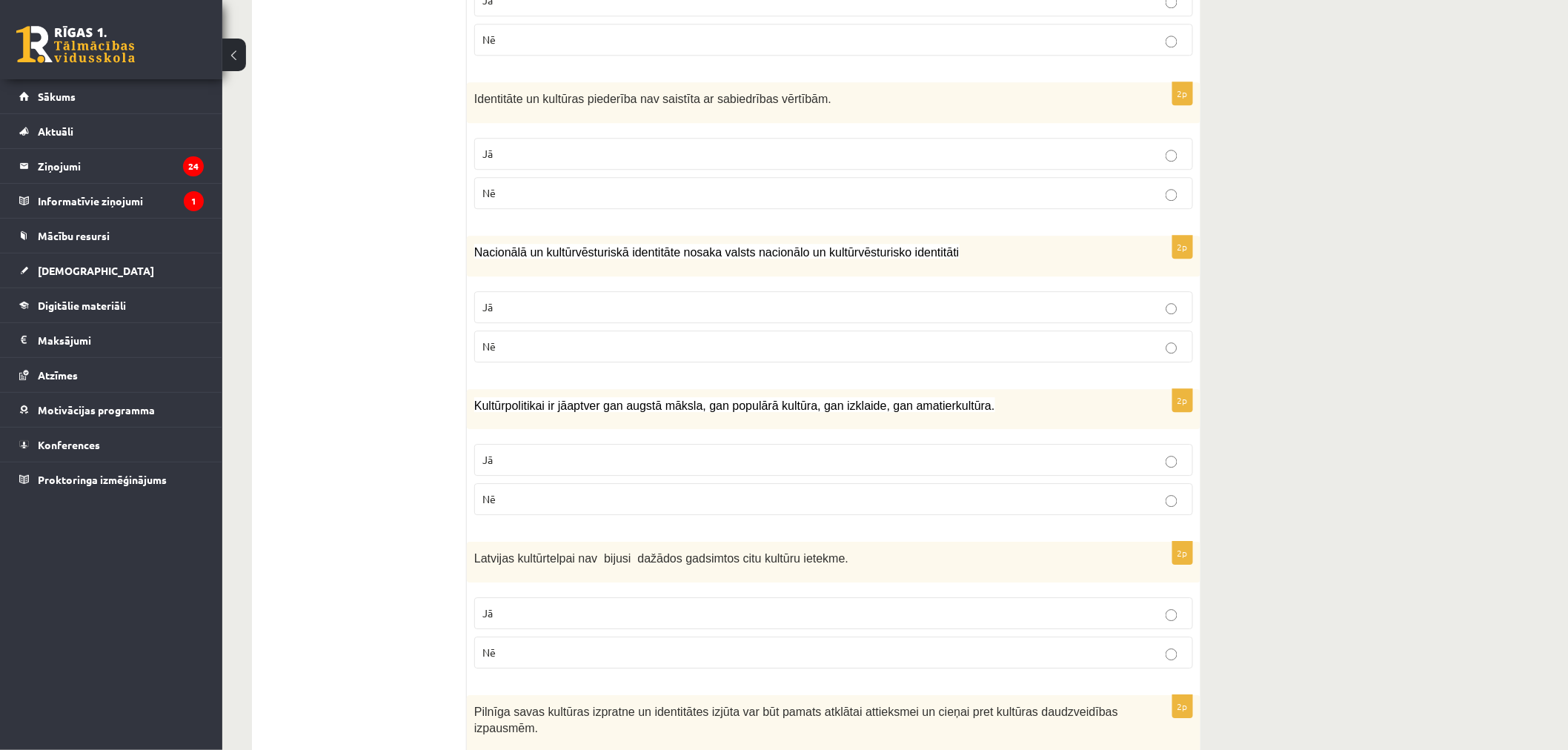
scroll to position [1648, 0]
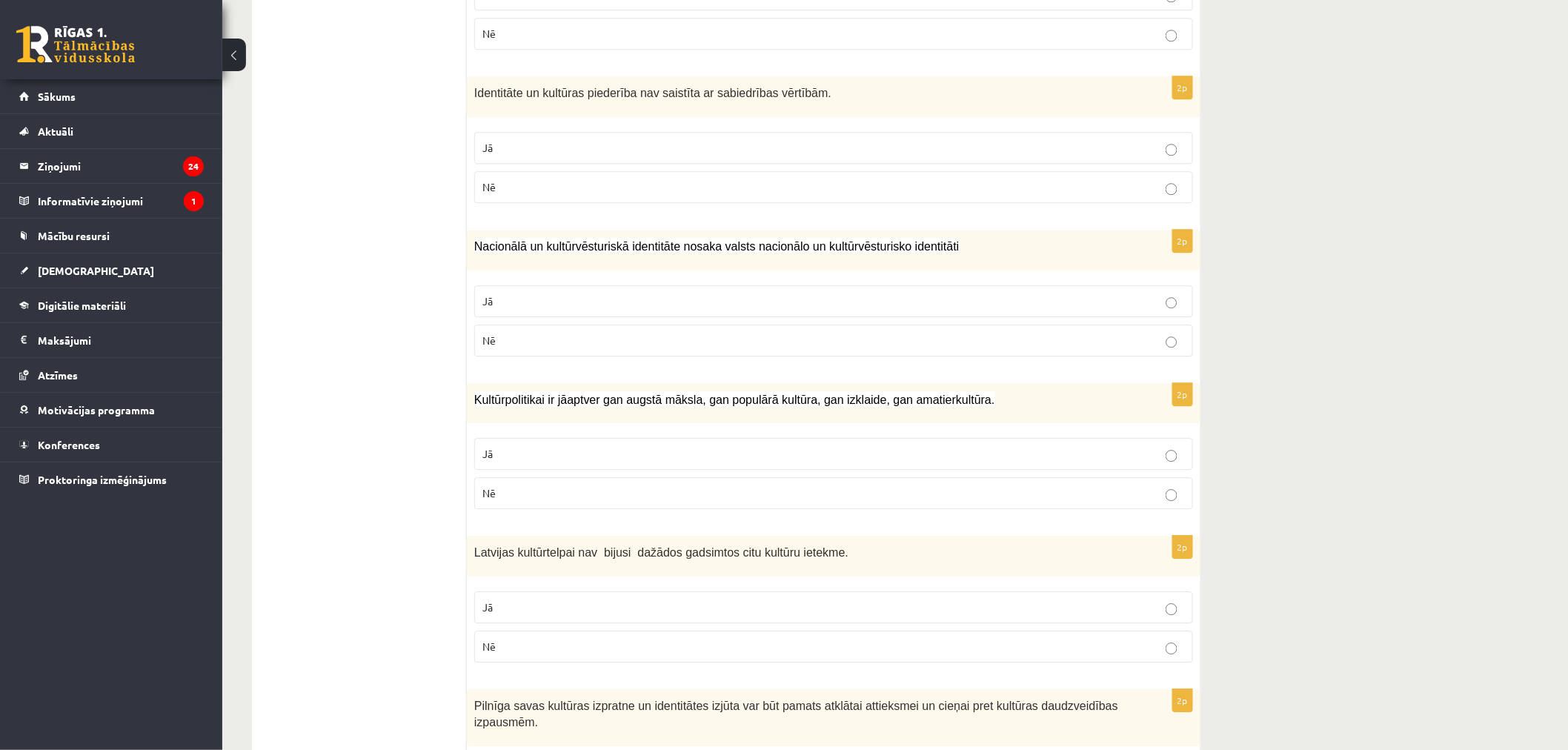
click at [541, 306] on p "Jā" at bounding box center [834, 301] width 703 height 16
click at [546, 494] on p "Nē" at bounding box center [834, 493] width 703 height 16
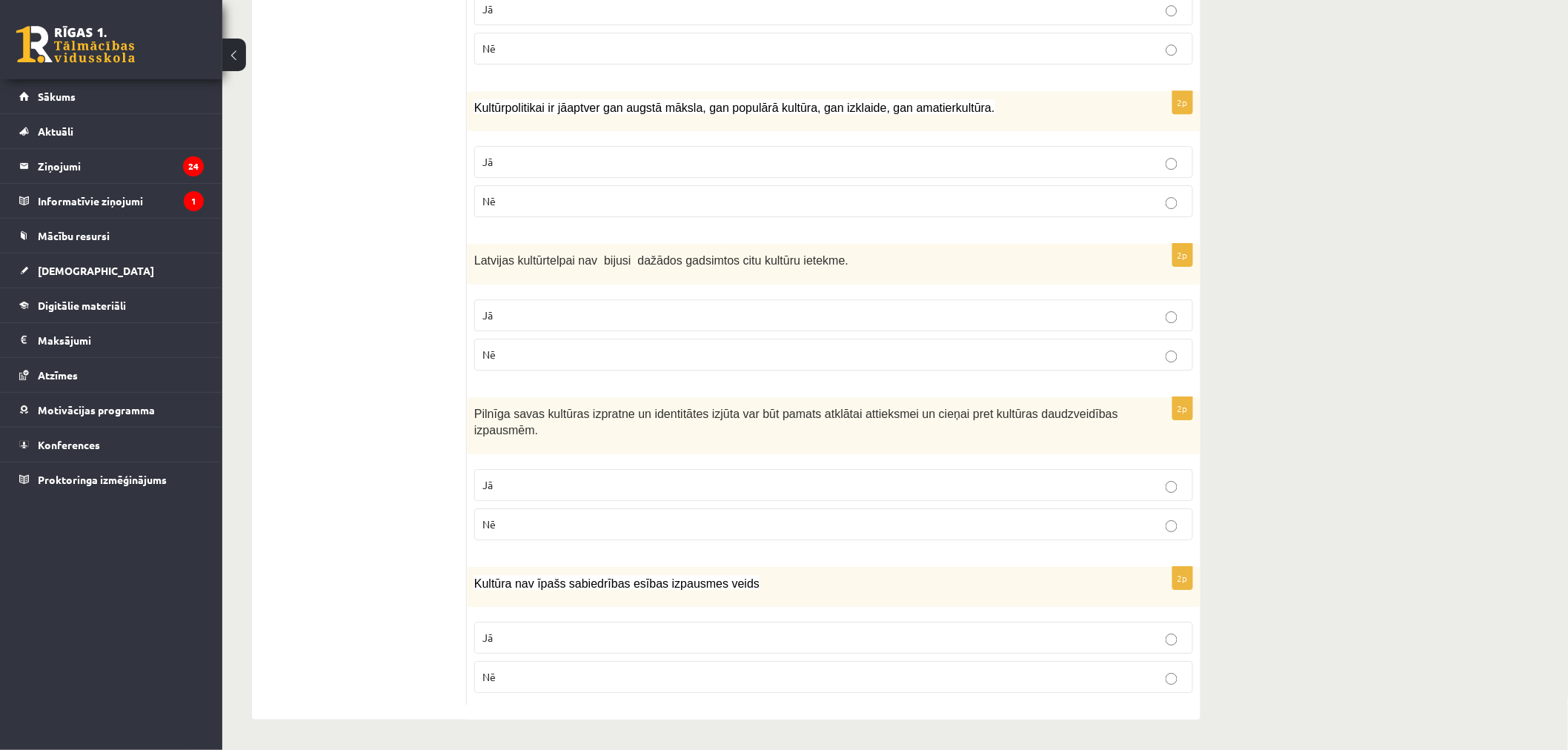
scroll to position [1941, 0]
click at [552, 308] on p "Jā" at bounding box center [834, 315] width 703 height 16
click at [561, 479] on p "Jā" at bounding box center [834, 485] width 703 height 16
click at [519, 673] on p "Nē" at bounding box center [834, 677] width 703 height 16
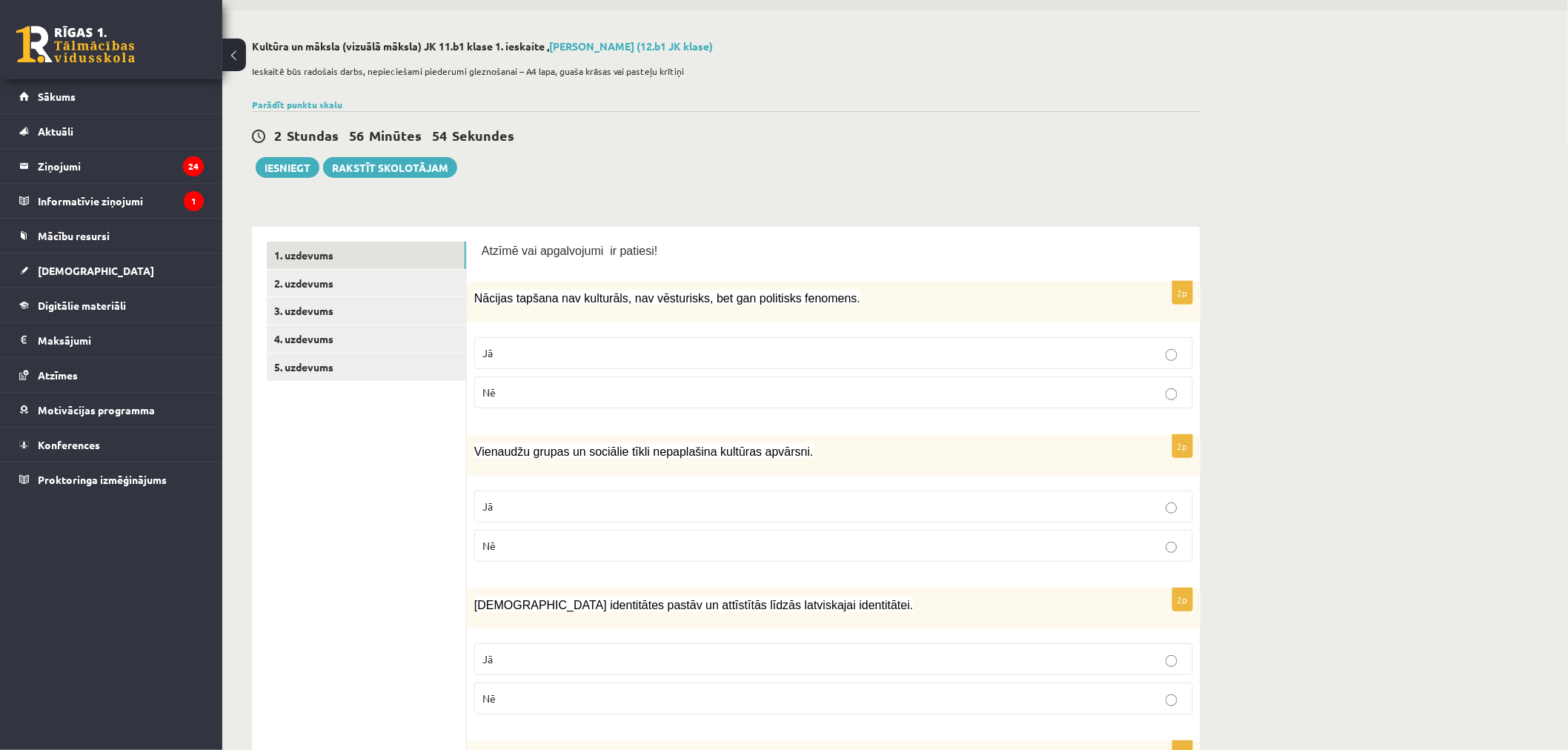
scroll to position [0, 0]
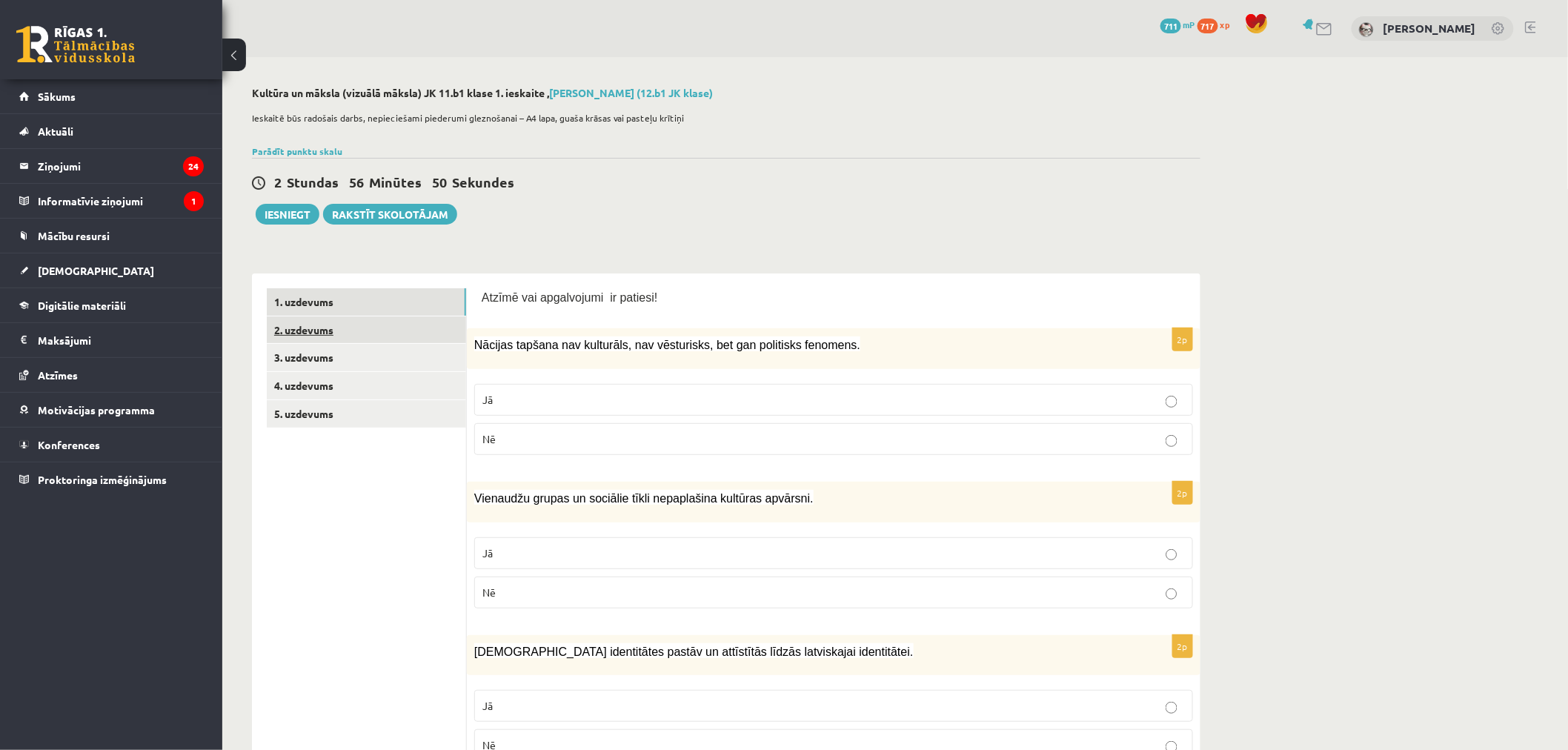
click at [329, 333] on link "2. uzdevums" at bounding box center [366, 331] width 200 height 28
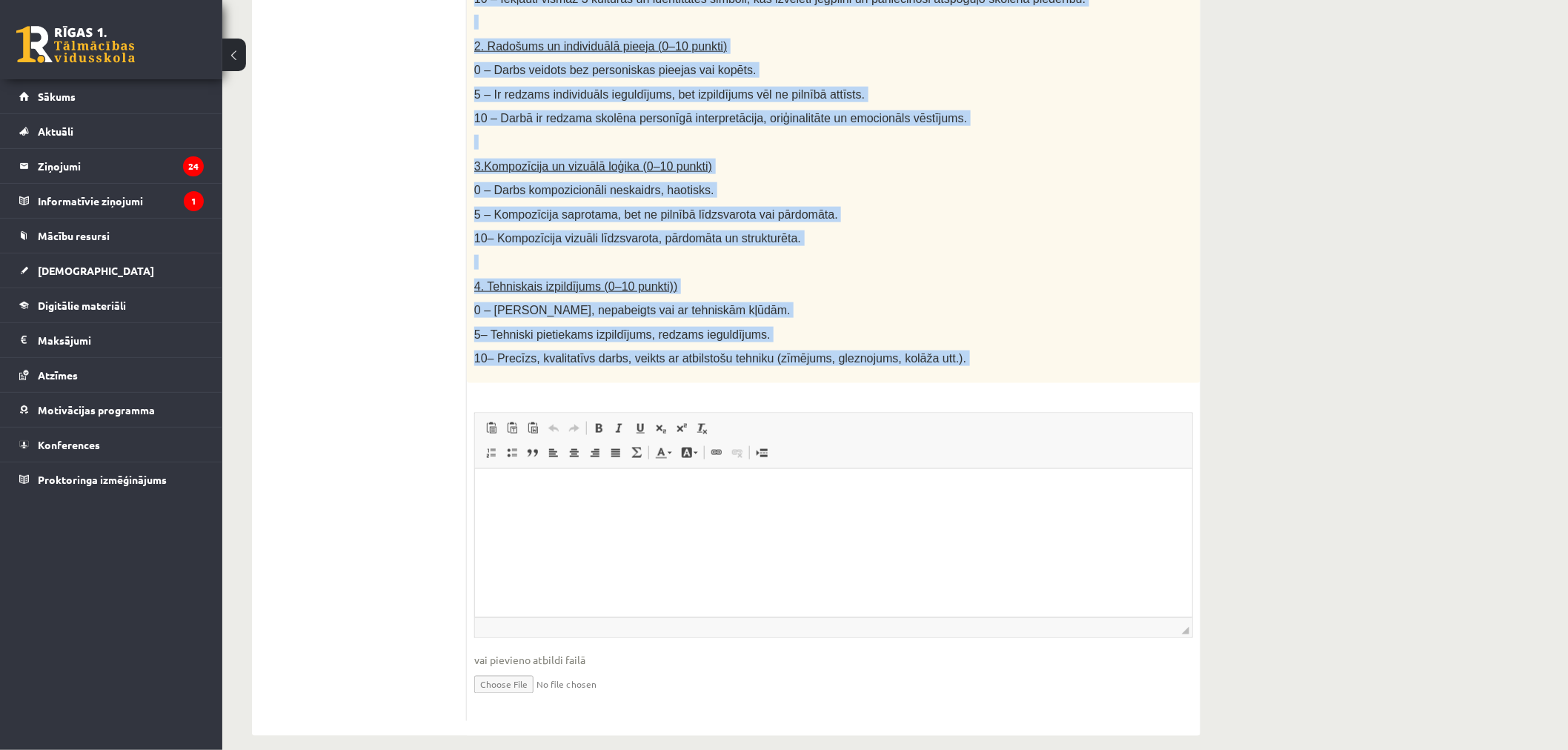
scroll to position [622, 0]
drag, startPoint x: 469, startPoint y: 69, endPoint x: 990, endPoint y: 332, distance: 583.6
click at [990, 332] on div "Radošs darbs. Izveido vizuālu mākslas darbu (zīmējumu, gleznu vai kolāžu), kas …" at bounding box center [834, 32] width 734 height 701
copy div "Radošs darbs. Izveido vizuālu mākslas darbu (zīmējumu, gleznu vai kolāžu), kas …"
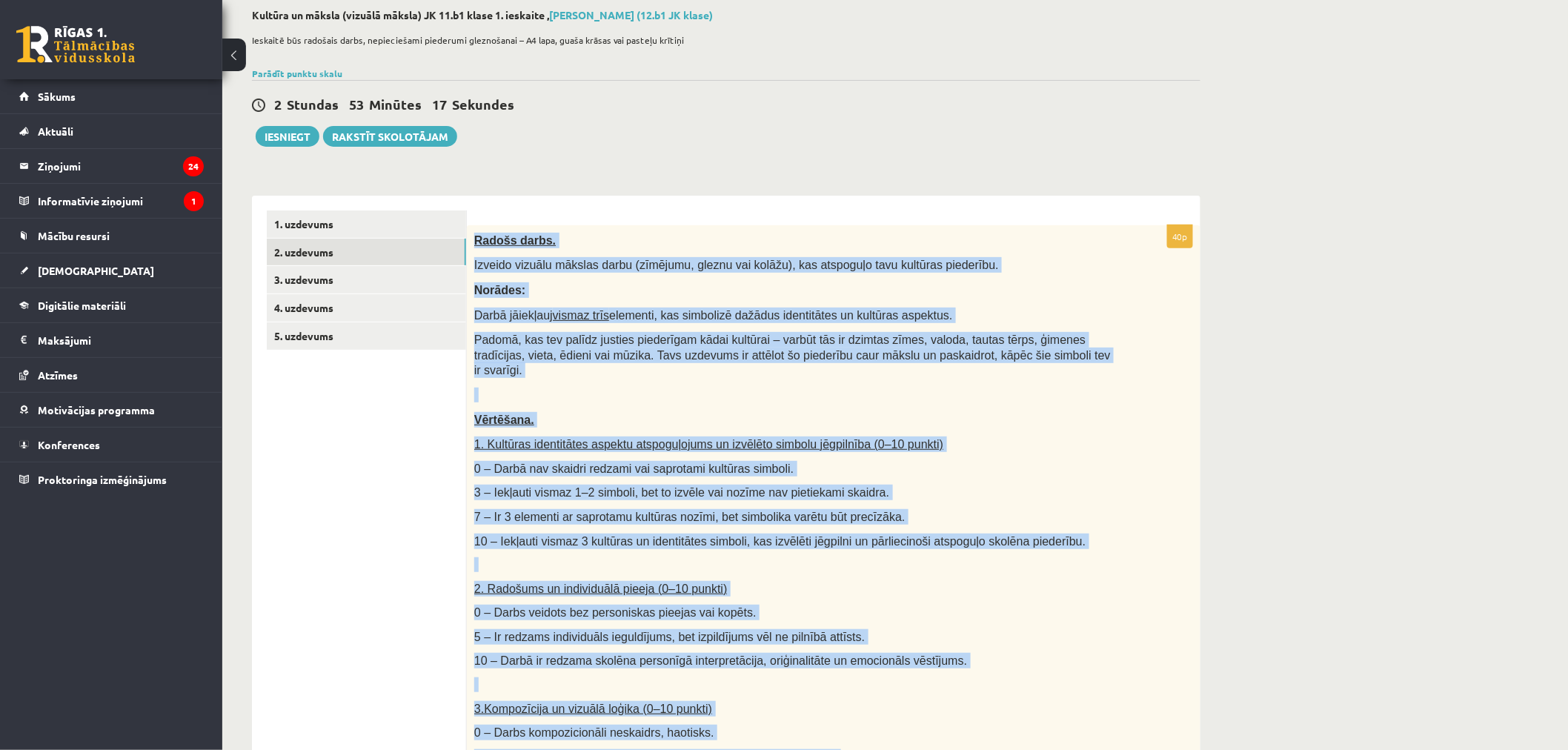
scroll to position [45, 0]
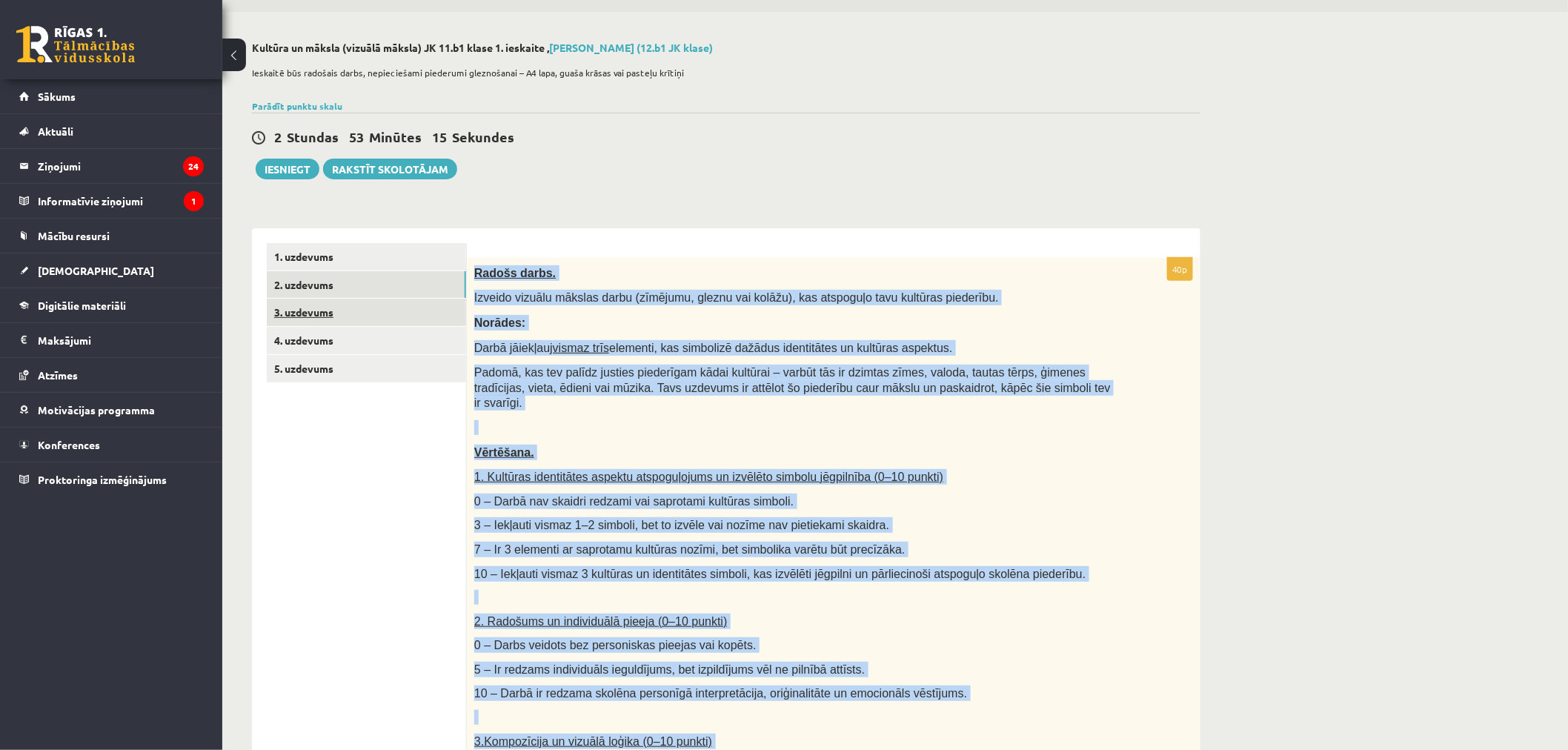
click at [346, 321] on link "3. uzdevums" at bounding box center [366, 312] width 200 height 28
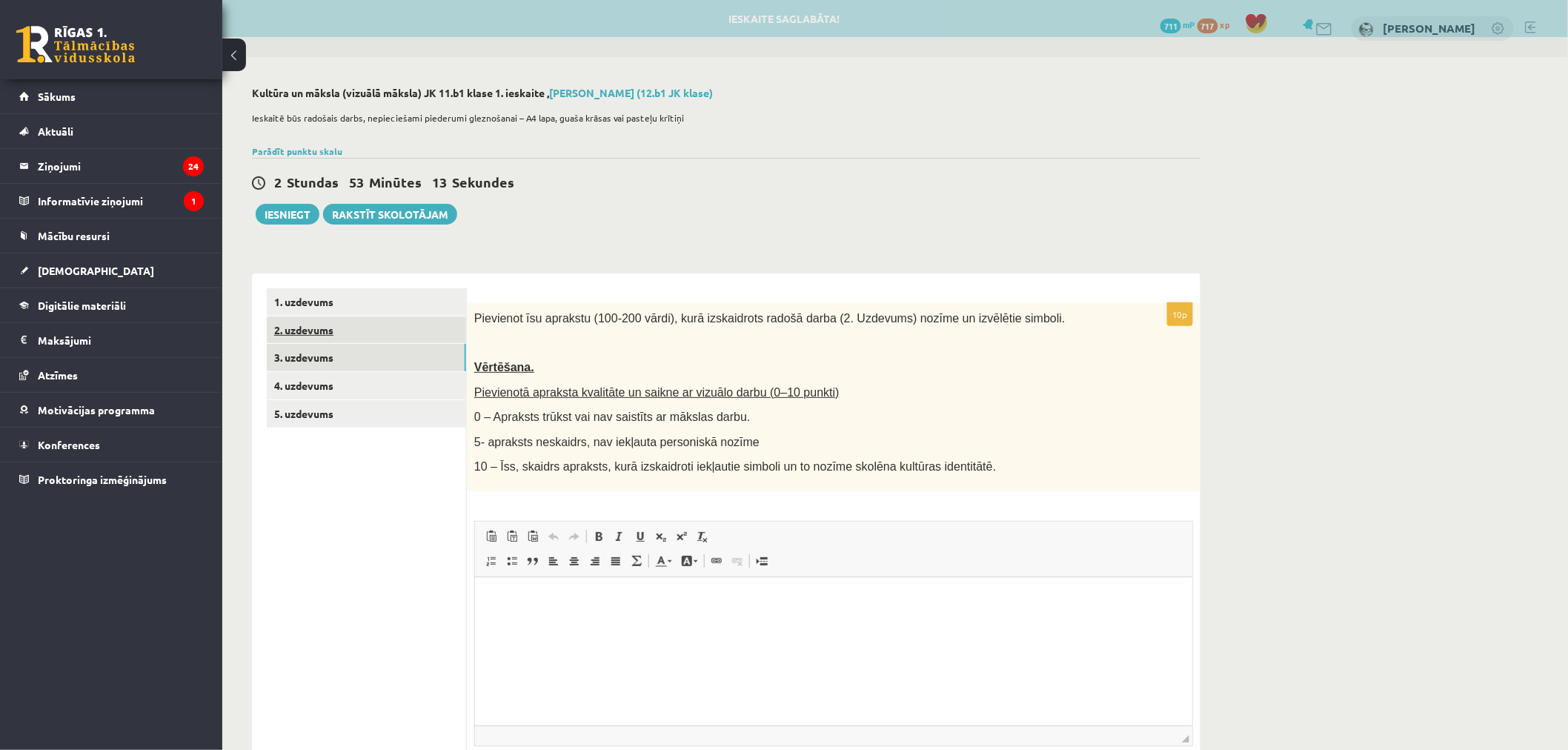
scroll to position [0, 0]
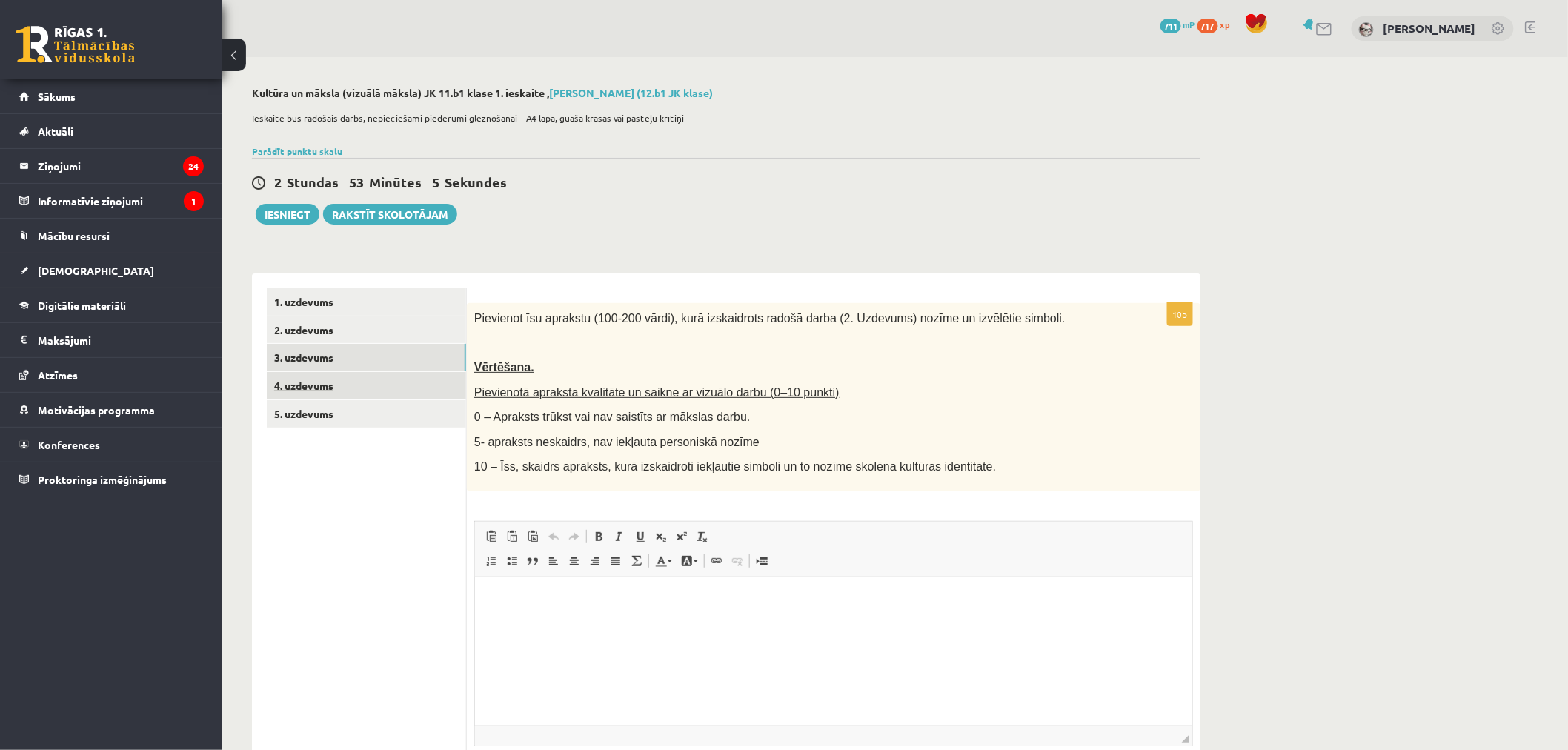
click at [313, 393] on link "4. uzdevums" at bounding box center [366, 386] width 200 height 28
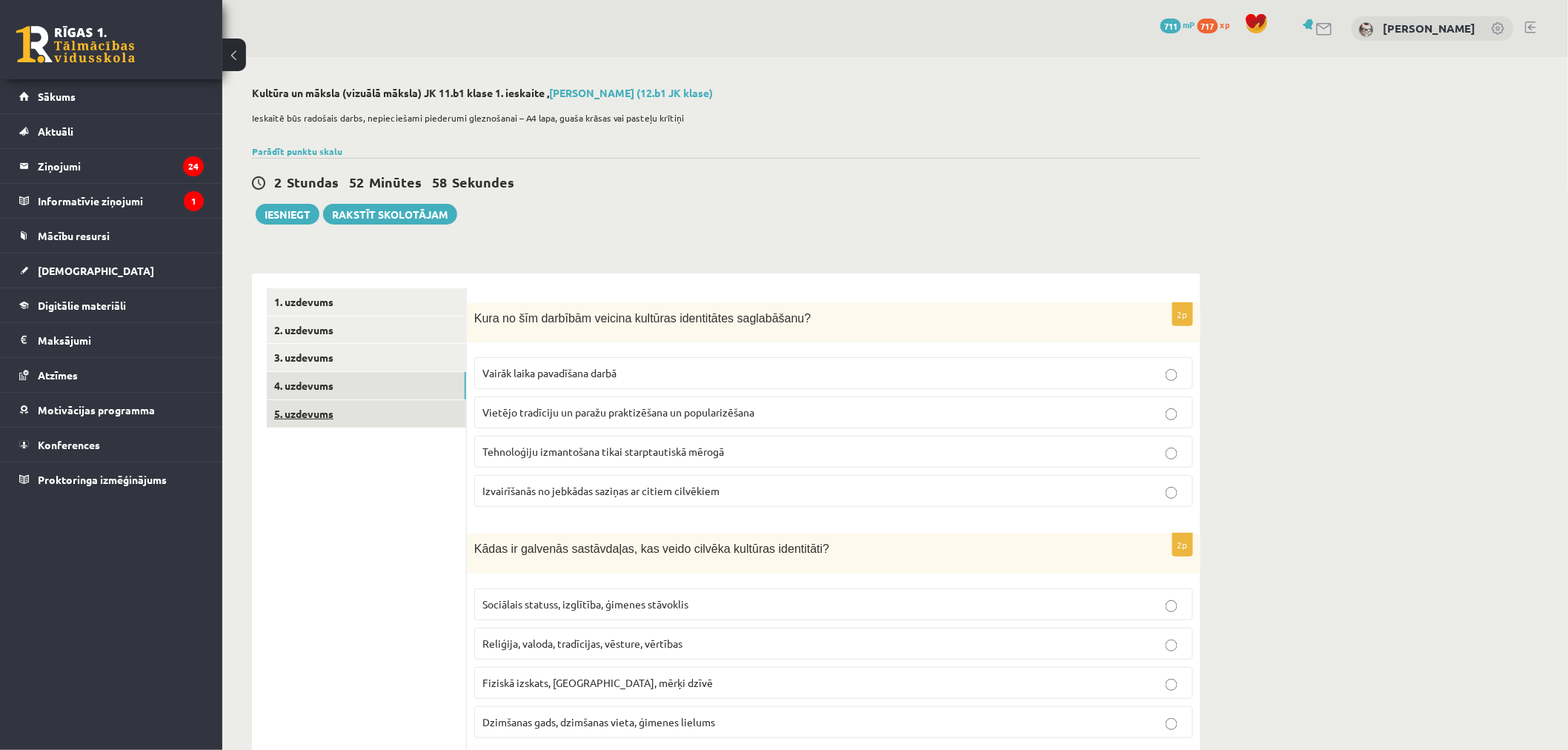
click at [307, 419] on link "5. uzdevums" at bounding box center [366, 414] width 200 height 28
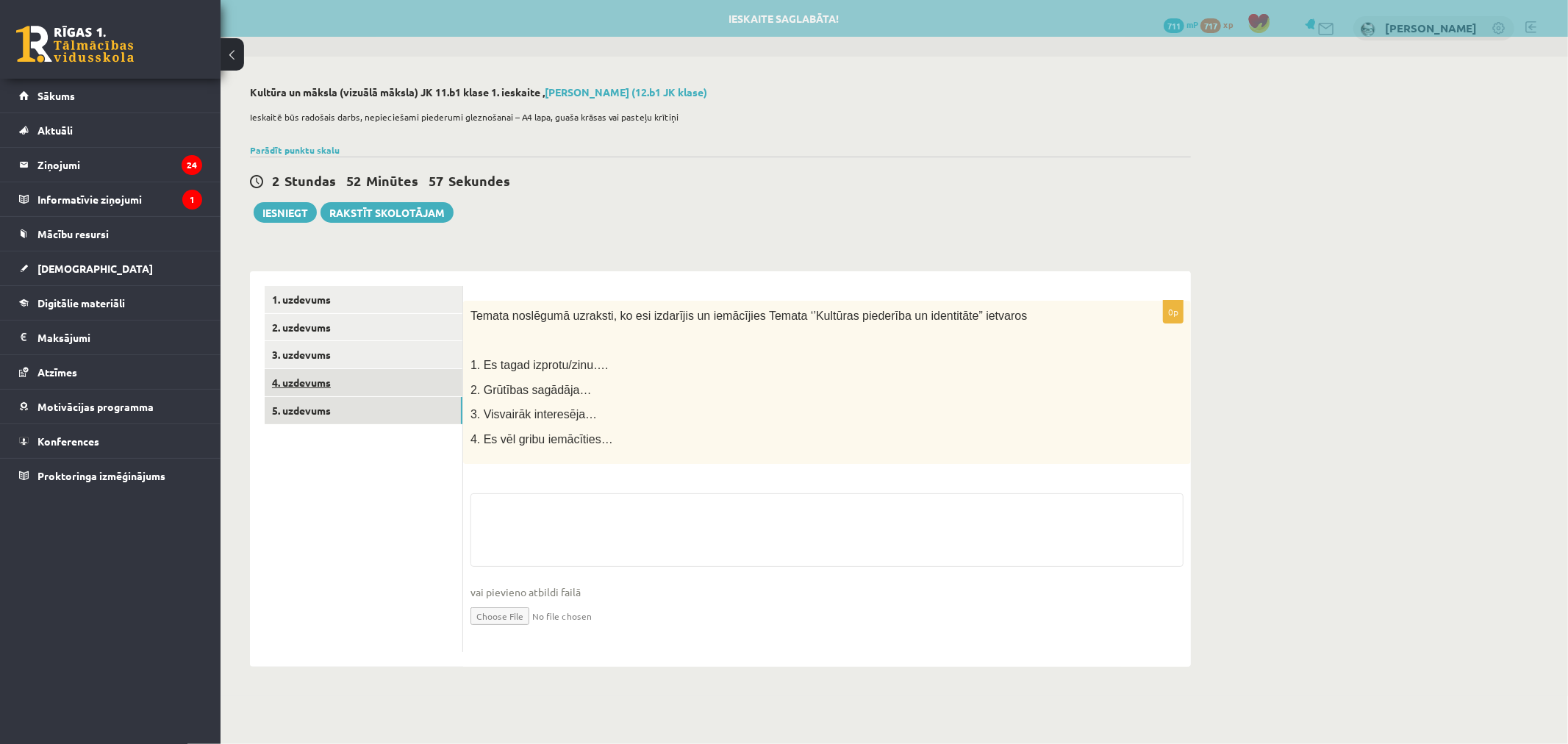
click at [312, 378] on link "4. uzdevums" at bounding box center [363, 383] width 198 height 28
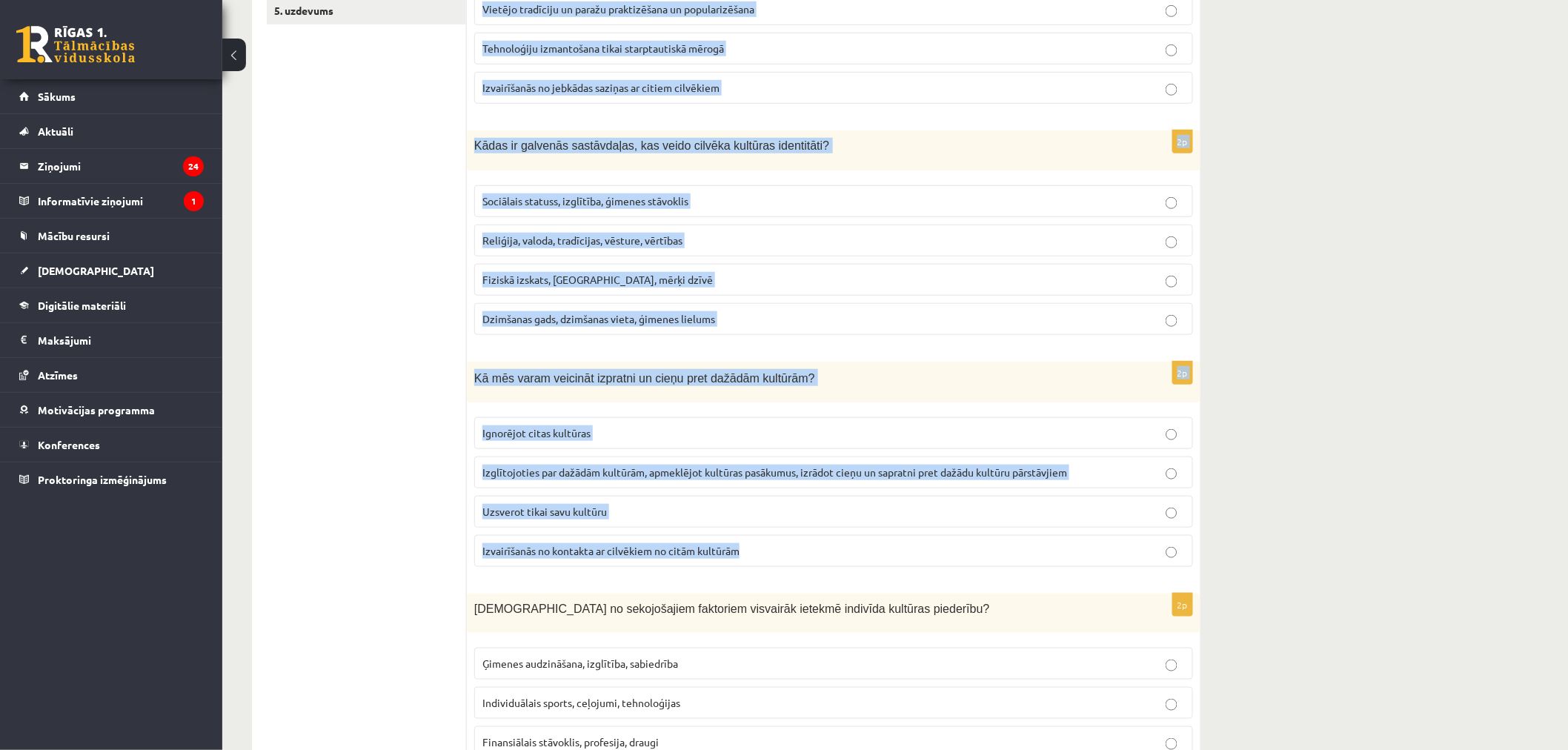
scroll to position [411, 0]
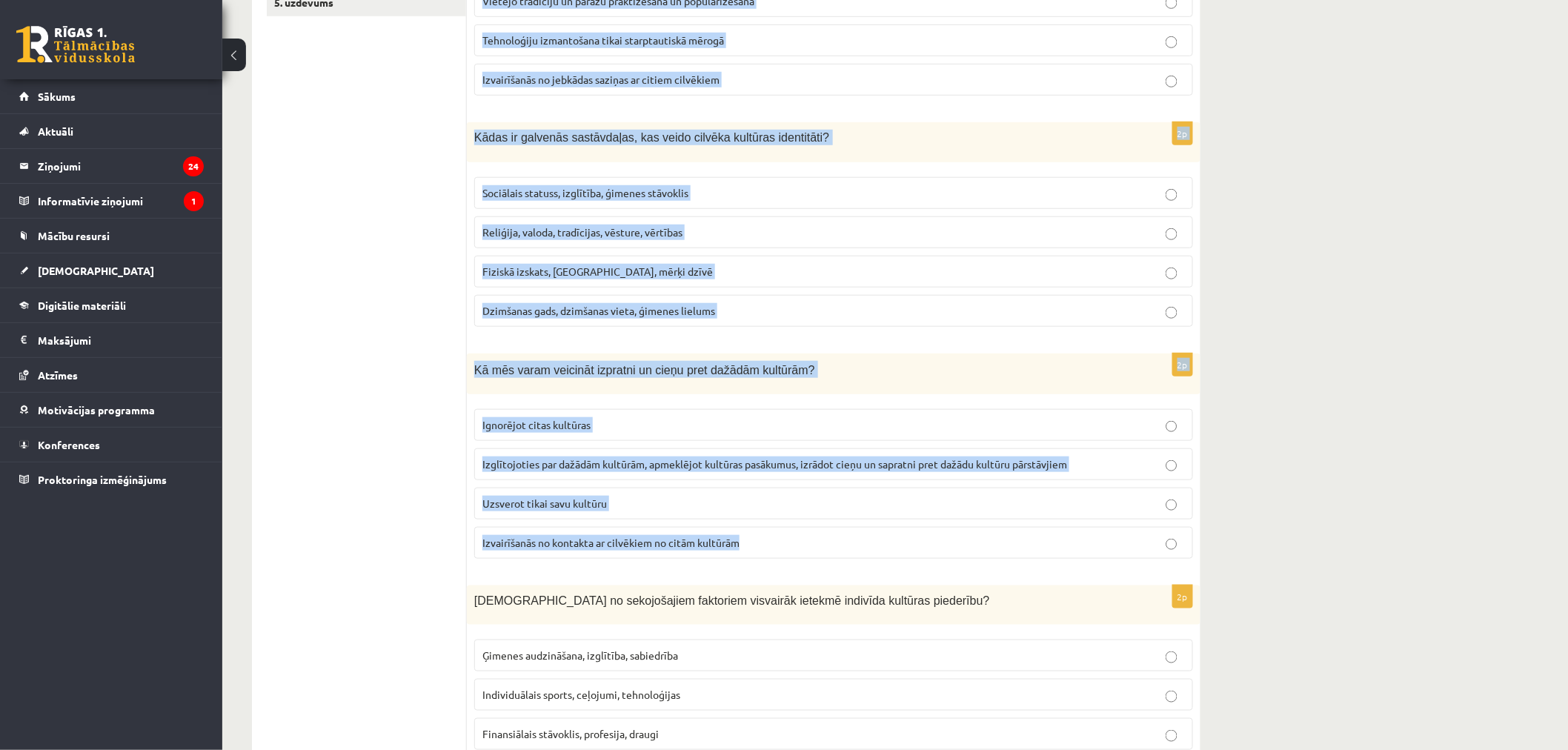
drag, startPoint x: 475, startPoint y: 317, endPoint x: 779, endPoint y: 554, distance: 385.5
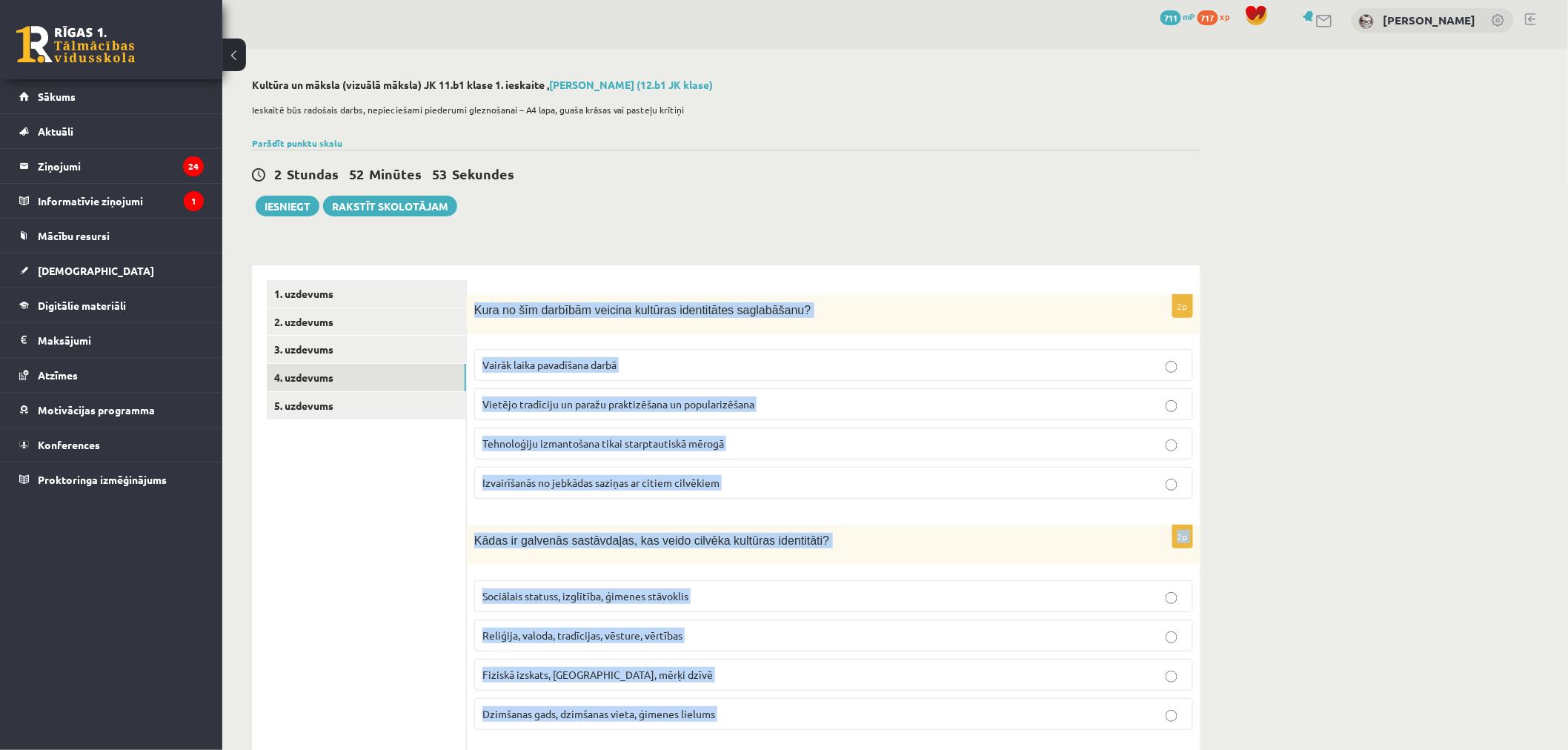
scroll to position [0, 0]
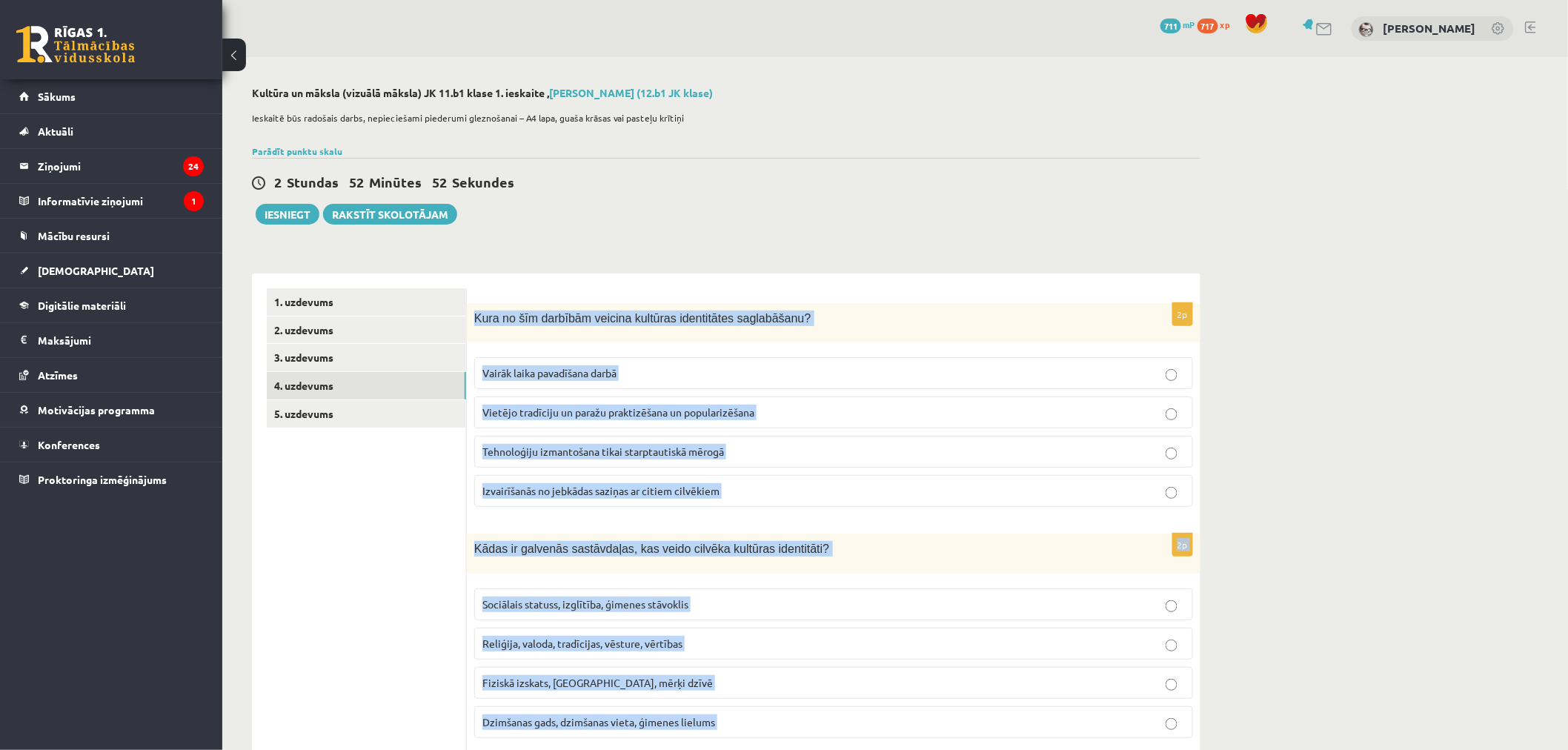
drag, startPoint x: 561, startPoint y: 260, endPoint x: 510, endPoint y: 277, distance: 53.8
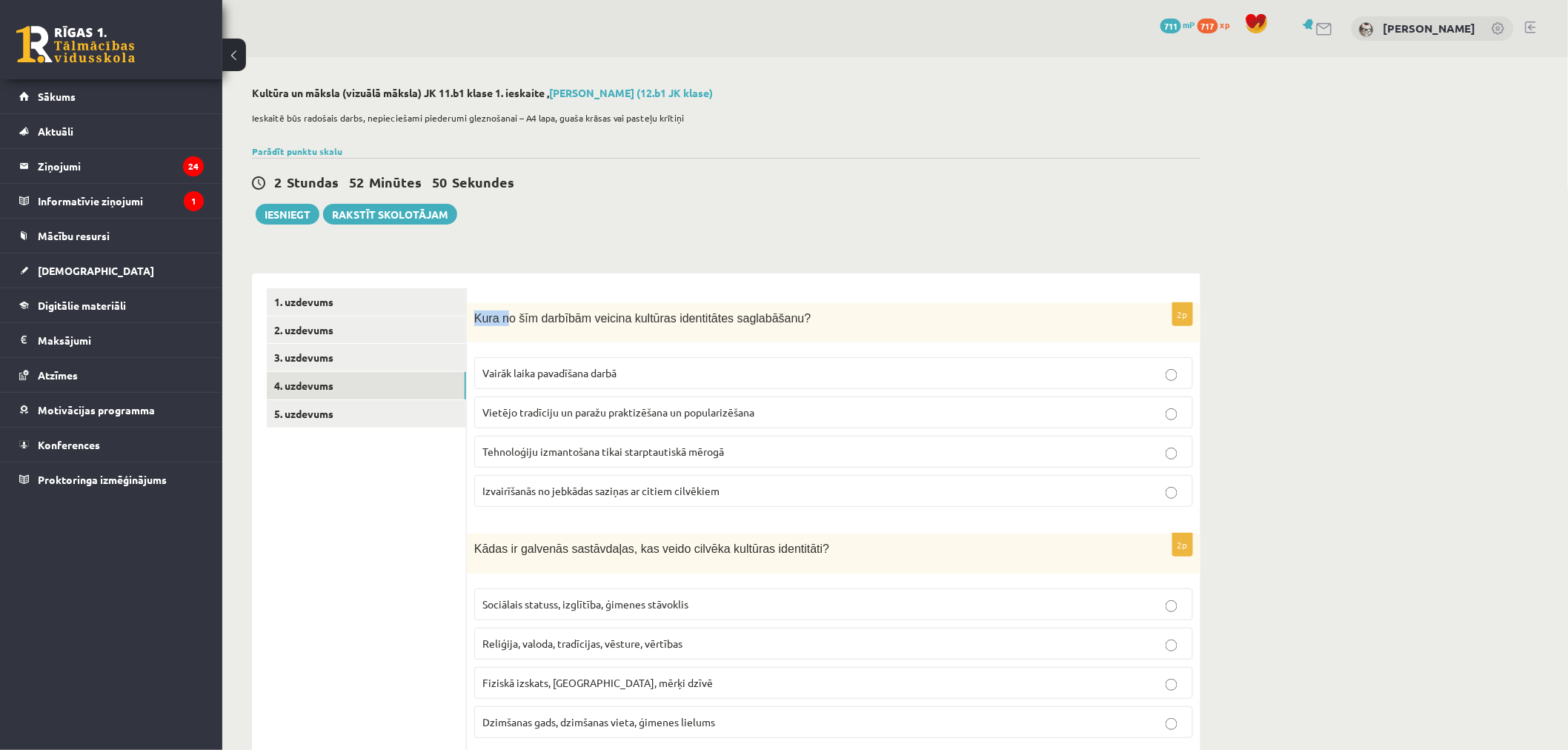
drag, startPoint x: 473, startPoint y: 319, endPoint x: 528, endPoint y: 328, distance: 55.7
click at [504, 322] on div "Kura no šīm darbībām veicina kultūras identitātes saglabāšanu?" at bounding box center [834, 323] width 734 height 40
drag, startPoint x: 528, startPoint y: 328, endPoint x: 631, endPoint y: 412, distance: 132.9
click at [649, 420] on div "2p Kura no šīm darbībām veicina kultūras identitātes saglabāšanu? Vairāk laika …" at bounding box center [834, 411] width 734 height 216
click at [476, 317] on span "Kura no šīm darbībām veicina kultūras identitātes saglabāšanu?" at bounding box center [643, 319] width 337 height 13
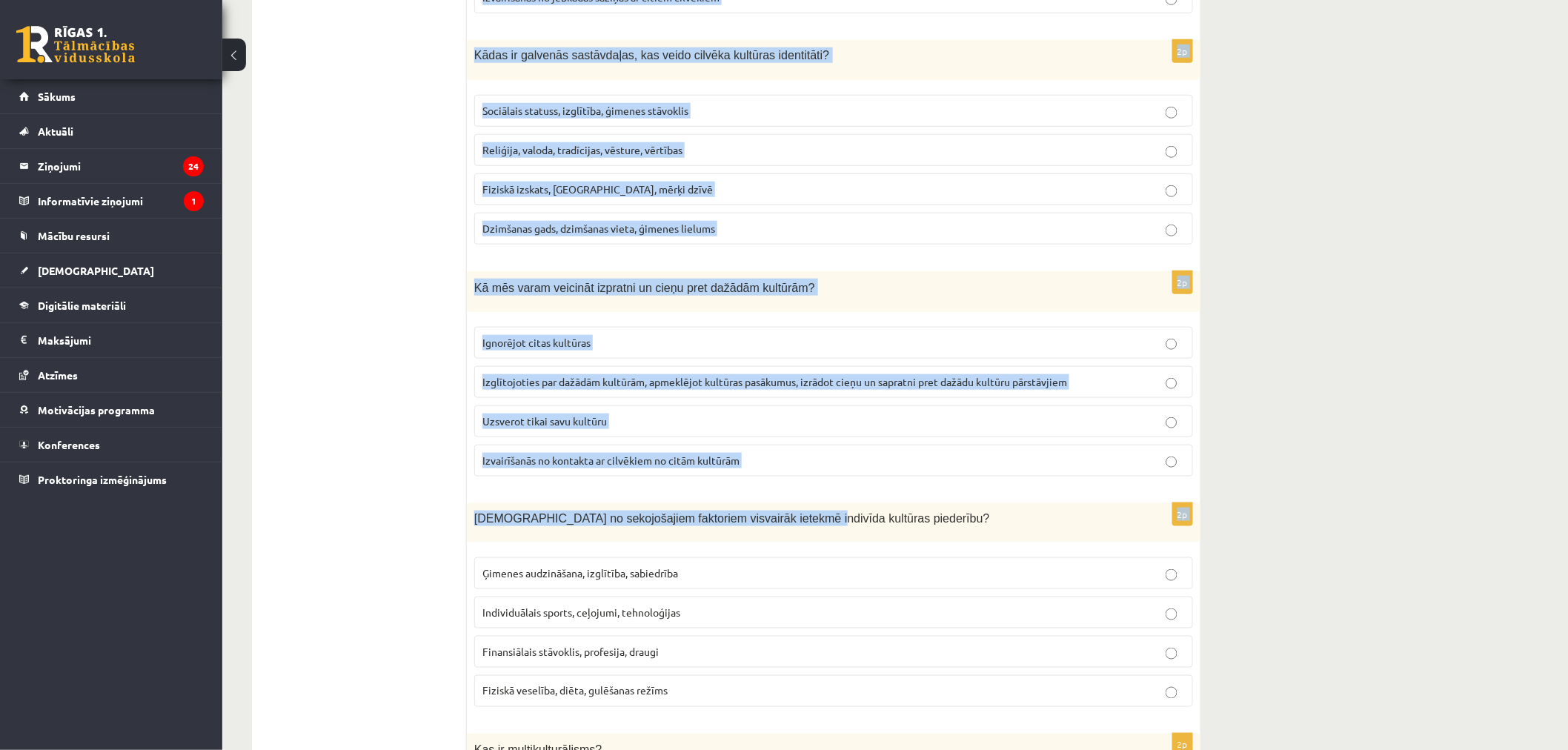
drag, startPoint x: 467, startPoint y: 318, endPoint x: 781, endPoint y: 536, distance: 382.3
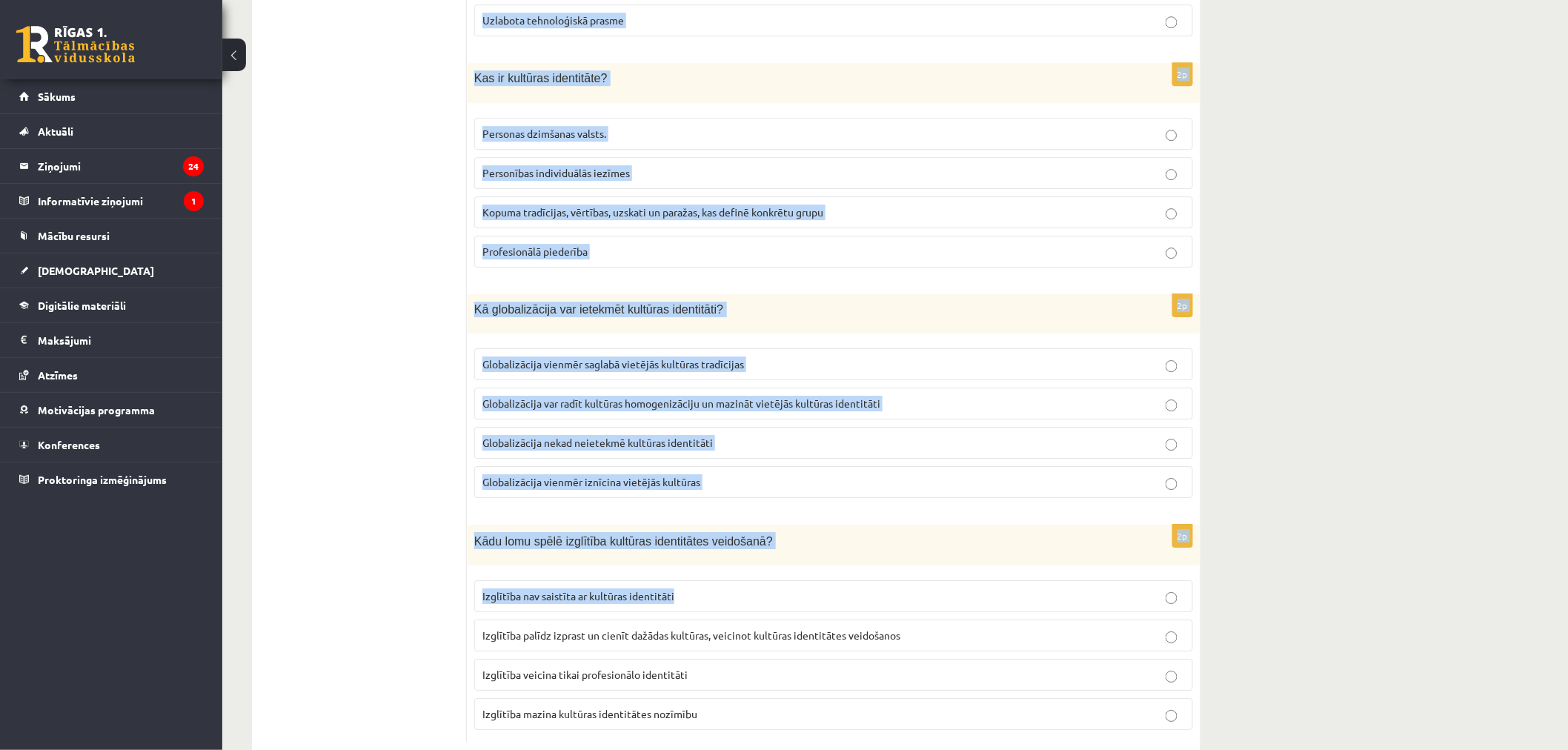
scroll to position [1902, 0]
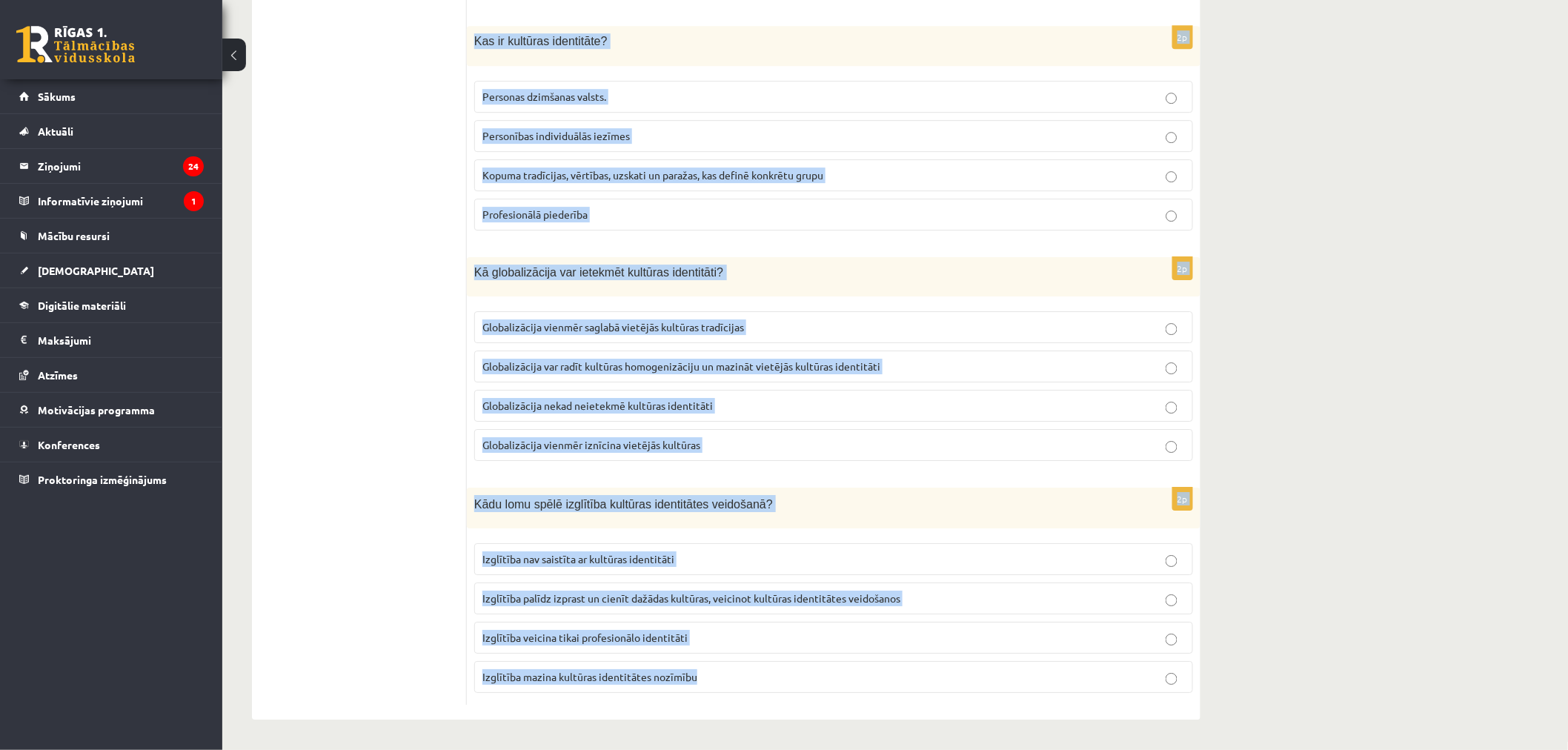
drag, startPoint x: 781, startPoint y: 536, endPoint x: 751, endPoint y: 669, distance: 136.3
copy form "Ģimenes audzināšana, izglītība, sabiedrība Individuālais sports, ceļojumi, tehn…"
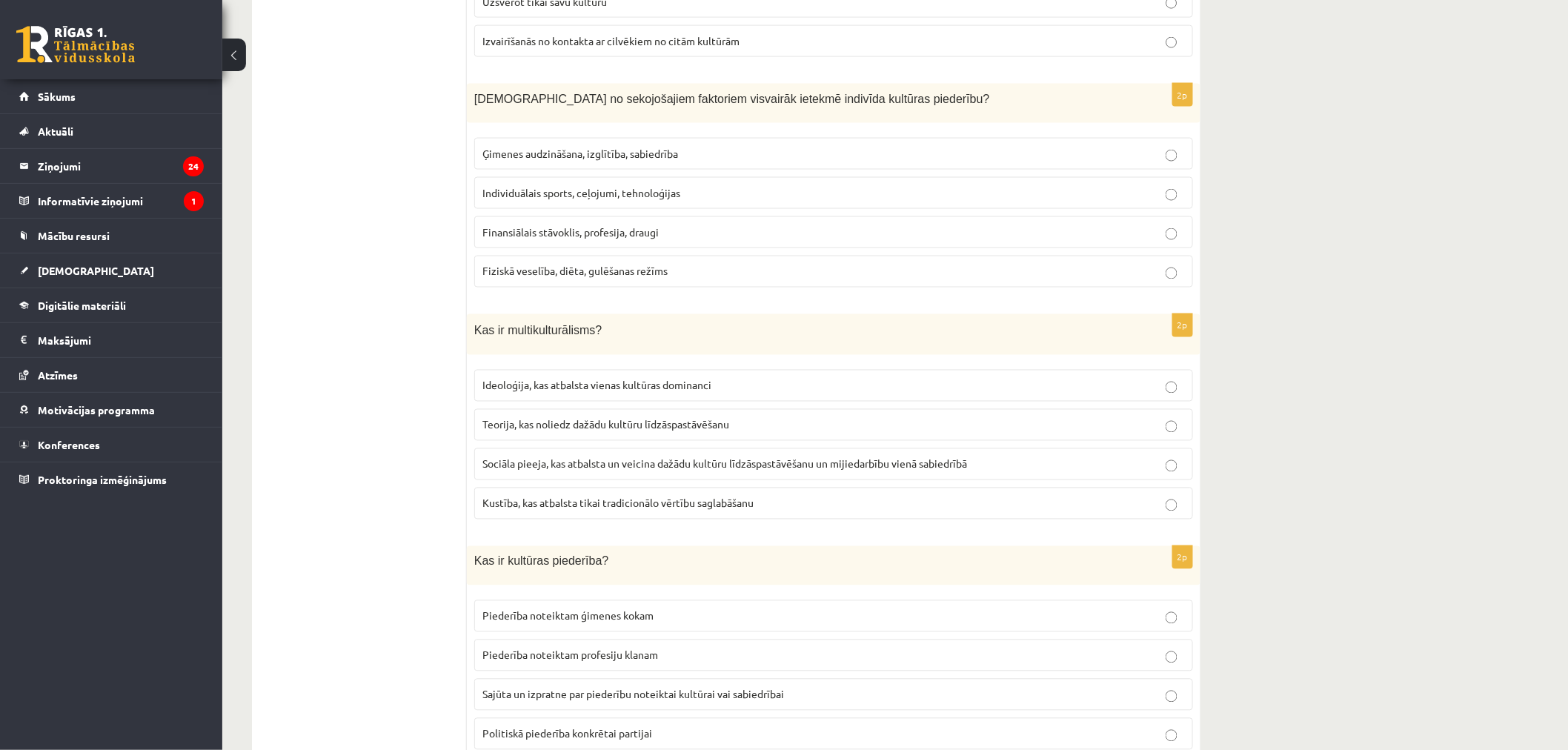
click at [292, 298] on ul "1. uzdevums 2. uzdevums 3. uzdevums 4. uzdevums 5. uzdevums" at bounding box center [366, 531] width 200 height 2312
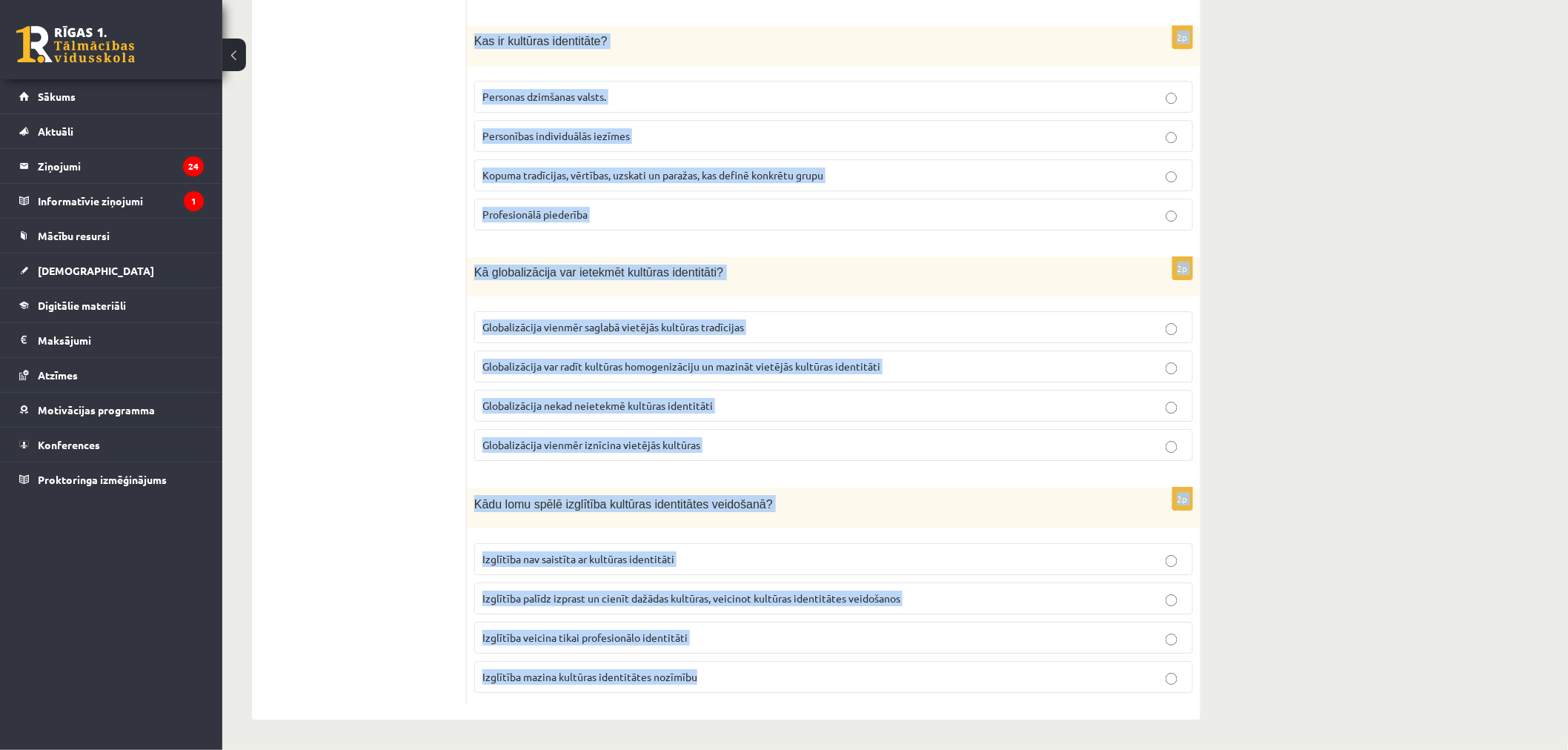
drag, startPoint x: 475, startPoint y: 315, endPoint x: 935, endPoint y: 683, distance: 589.1
copy form "Kura no šīm darbībām veicina kultūras identitātes saglabāšanu? Vairāk laika pav…"
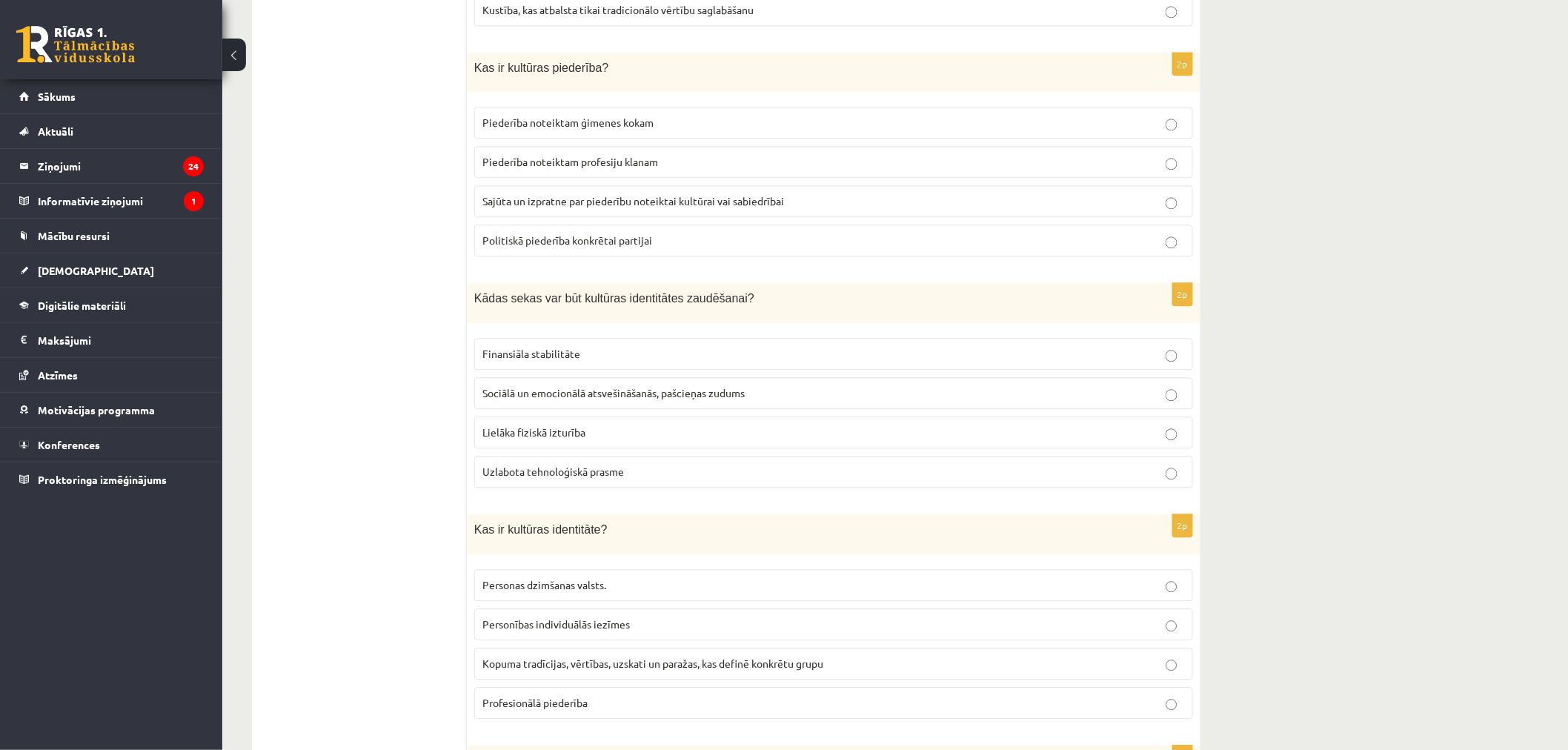
click at [357, 402] on ul "1. uzdevums 2. uzdevums 3. uzdevums 4. uzdevums 5. uzdevums" at bounding box center [366, 37] width 200 height 2312
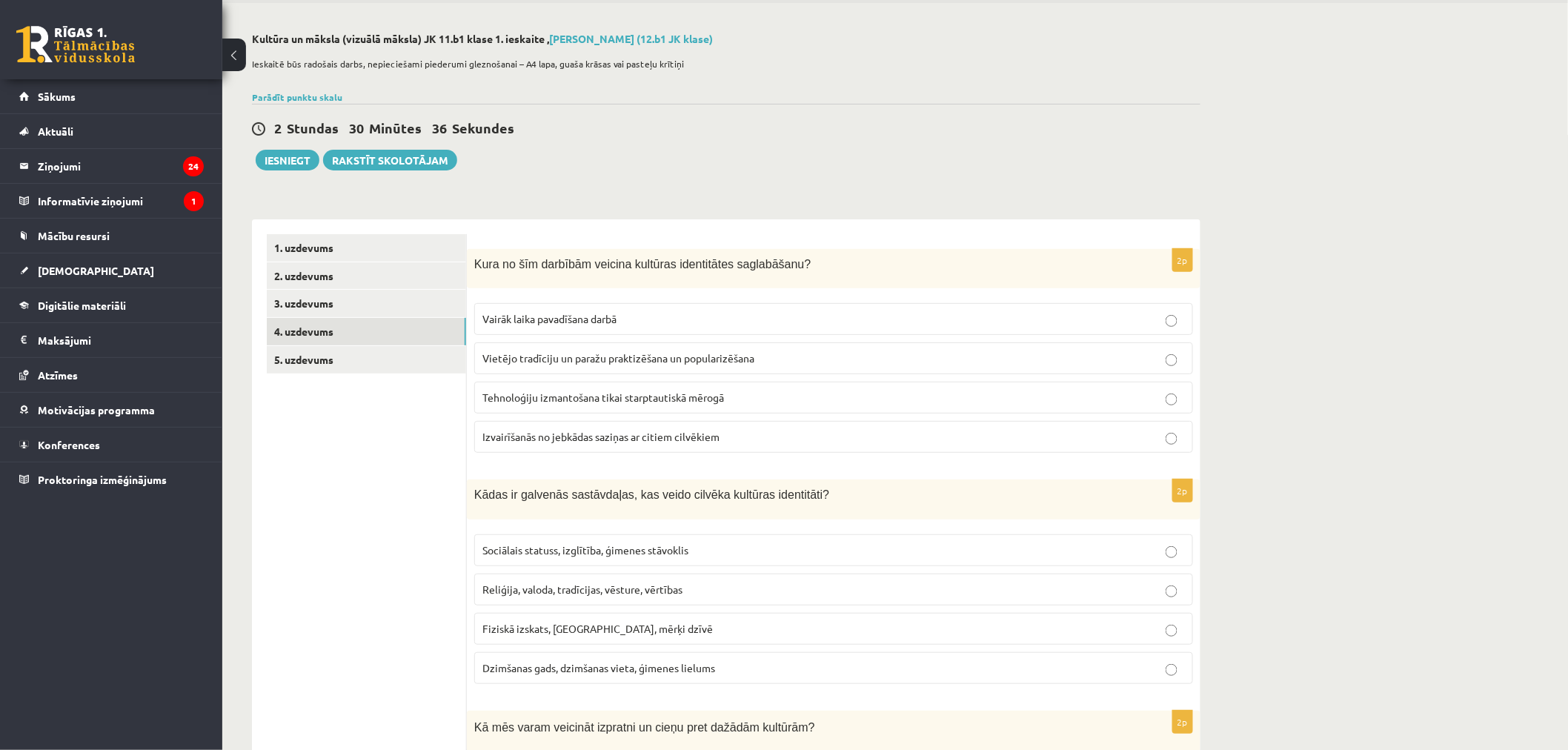
scroll to position [0, 0]
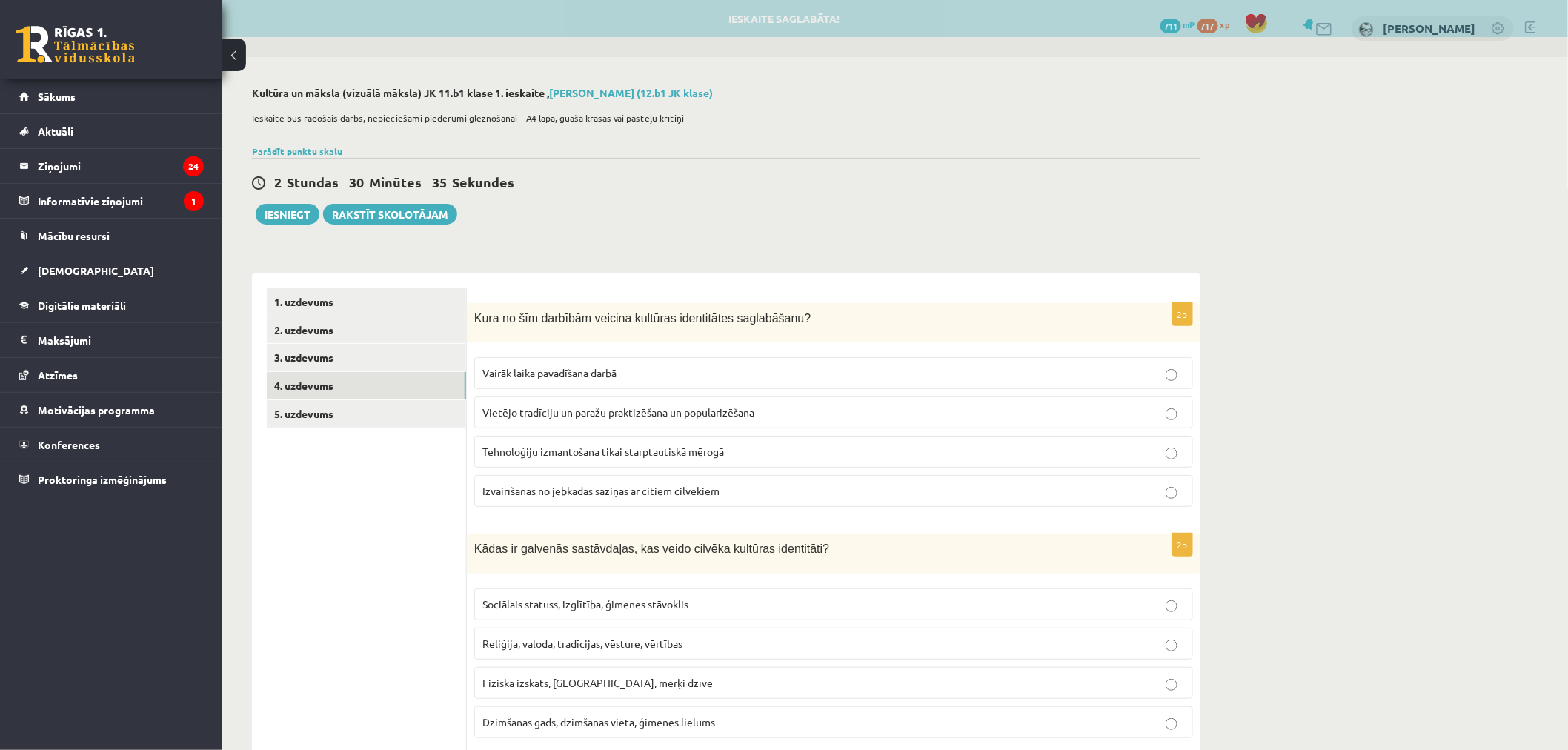
click at [528, 409] on span "Vietējo tradīciju un paražu praktizēšana un popularizēšana" at bounding box center [618, 411] width 272 height 13
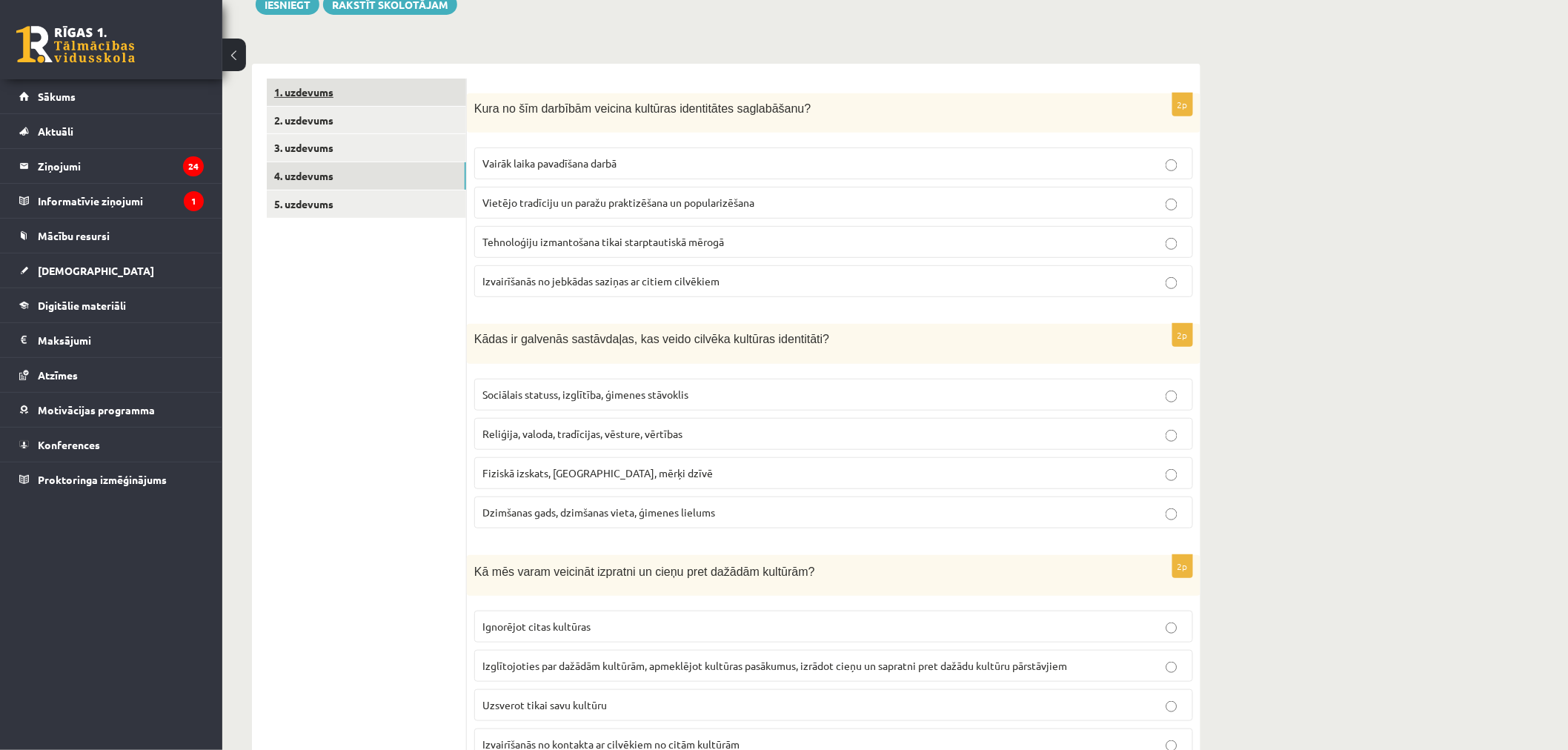
scroll to position [247, 0]
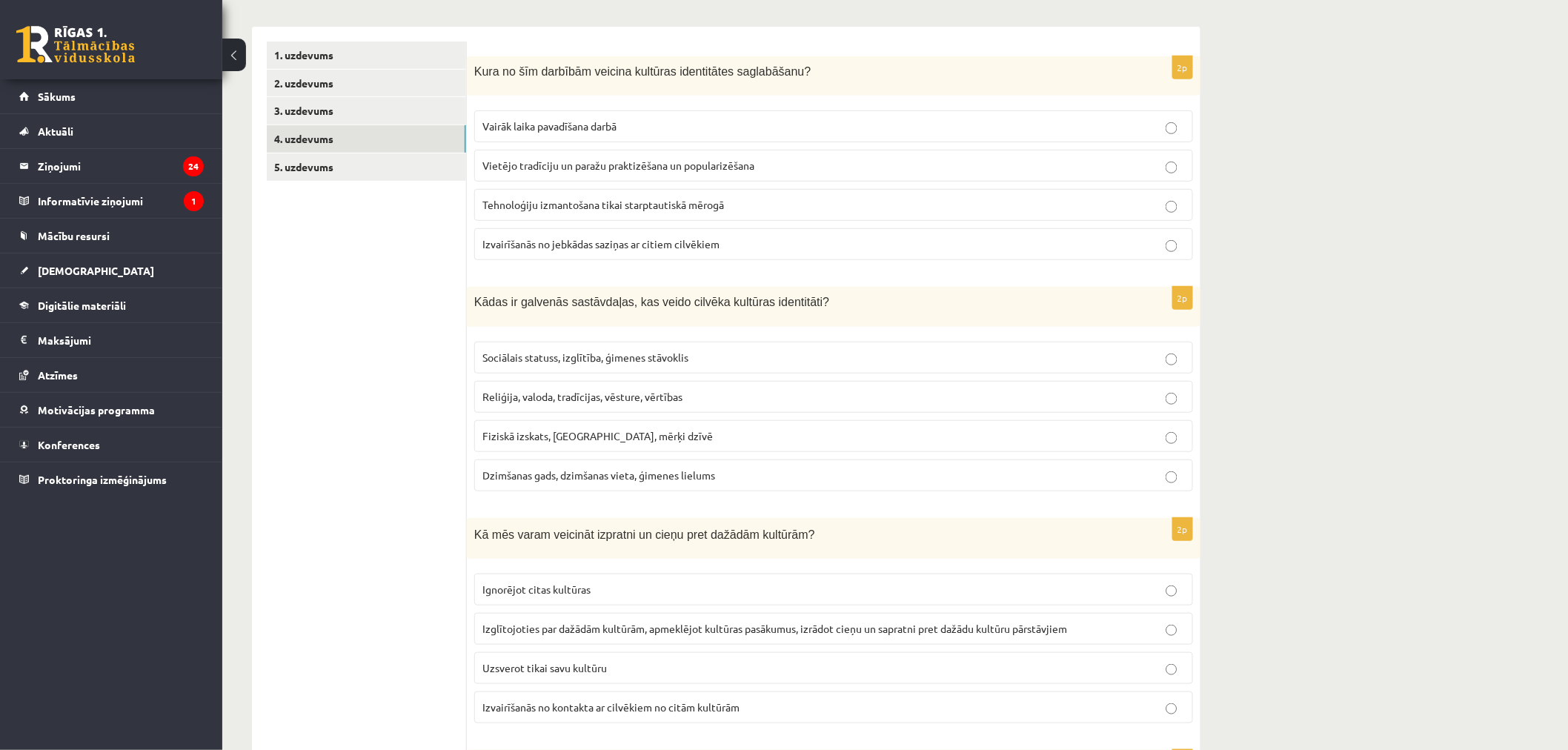
click at [563, 391] on span "Reliģija, valoda, tradīcijas, vēsture, vērtības" at bounding box center [582, 396] width 200 height 13
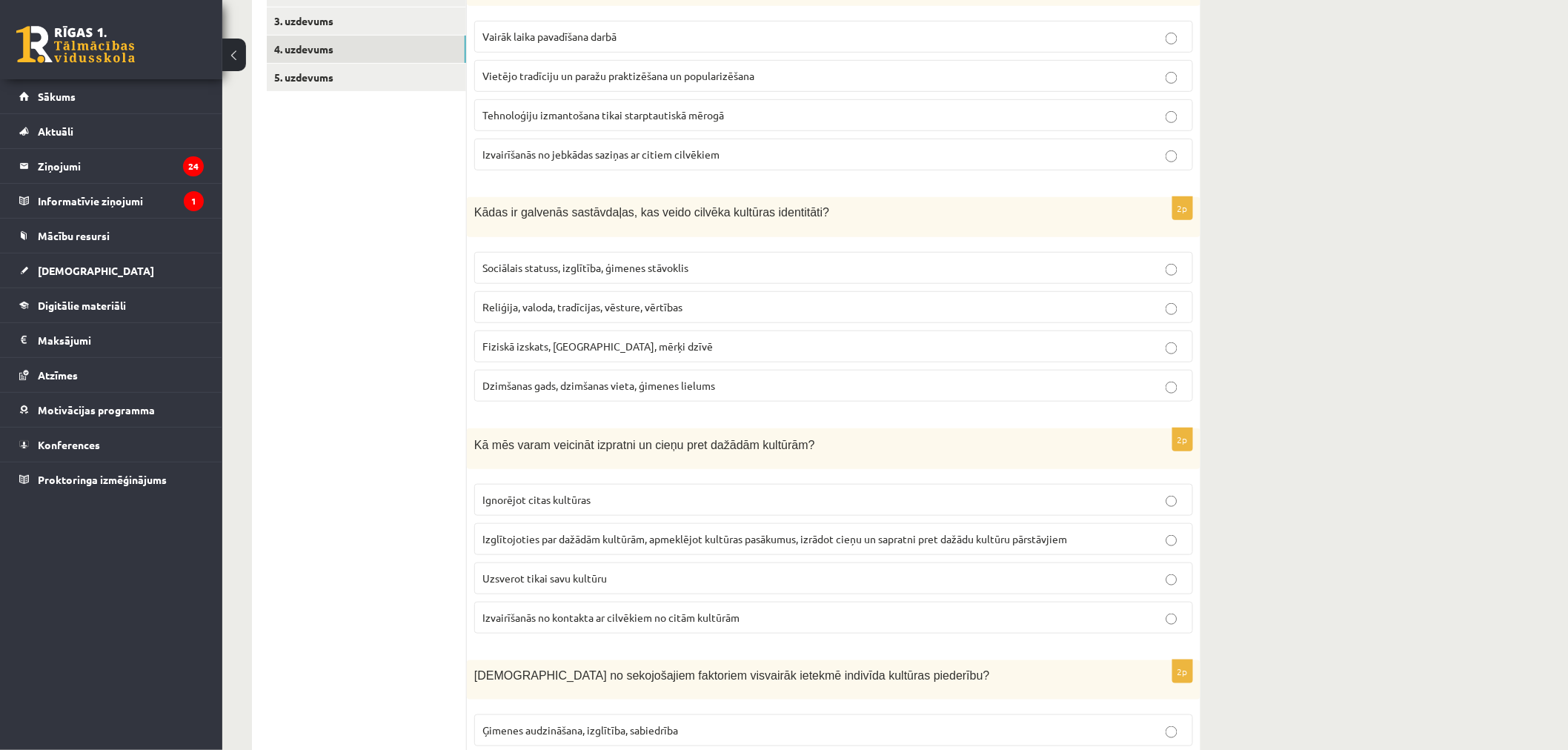
scroll to position [494, 0]
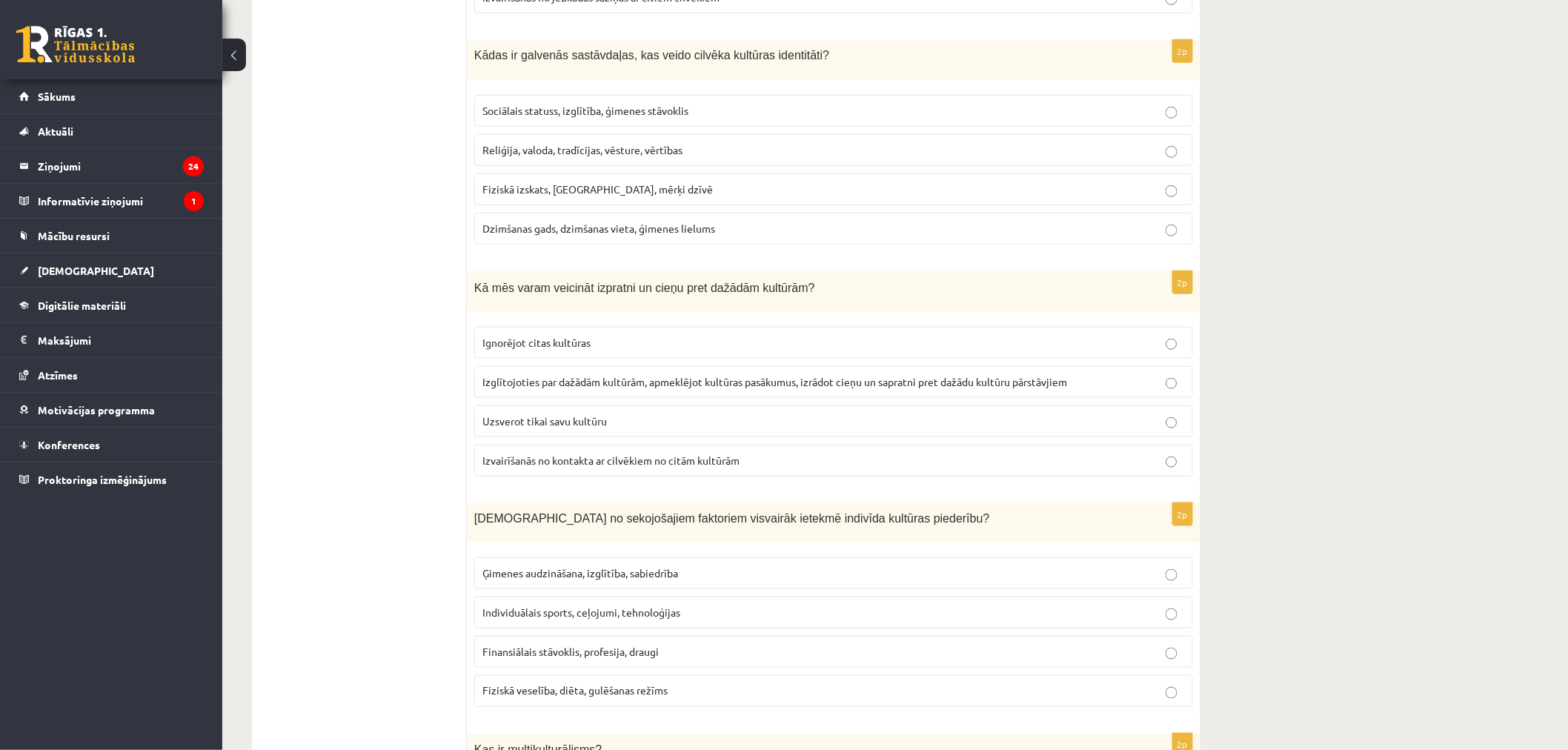
click at [492, 375] on p "Izglītojoties par dažādām kultūrām, apmeklējot kultūras pasākumus, izrādot cieņ…" at bounding box center [834, 382] width 703 height 16
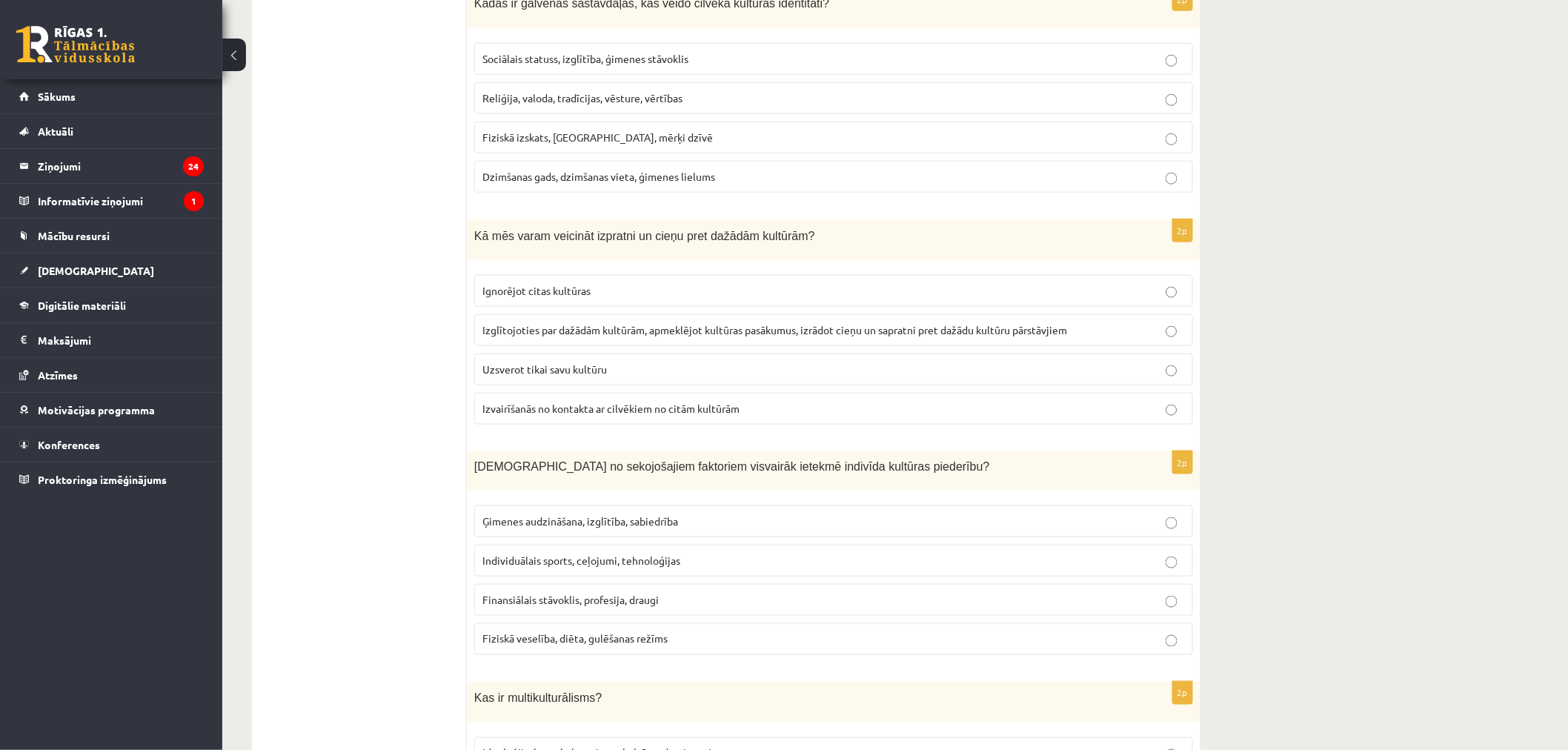
scroll to position [741, 0]
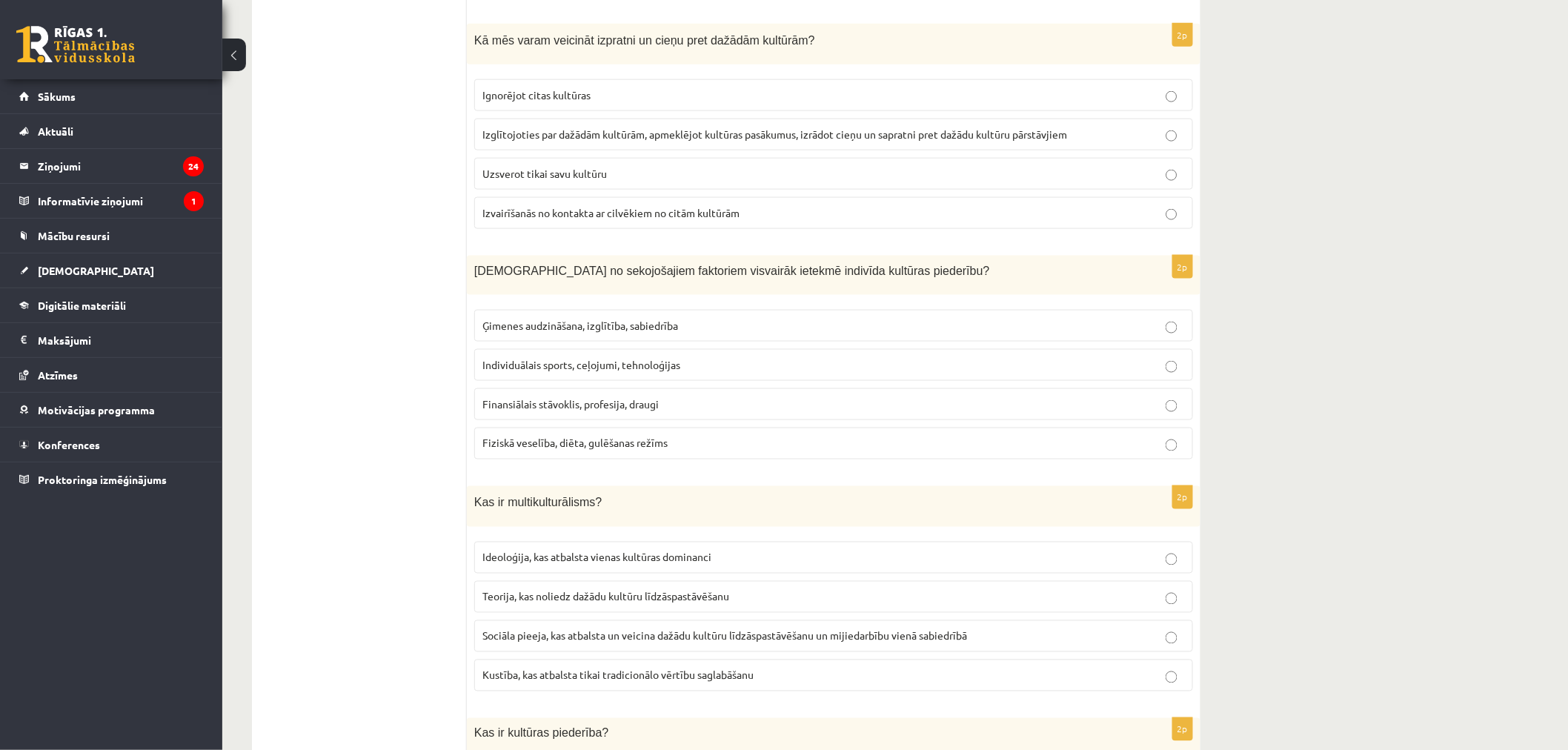
click at [490, 330] on span "Ģimenes audzināšana, izglītība, sabiedrība" at bounding box center [580, 325] width 195 height 13
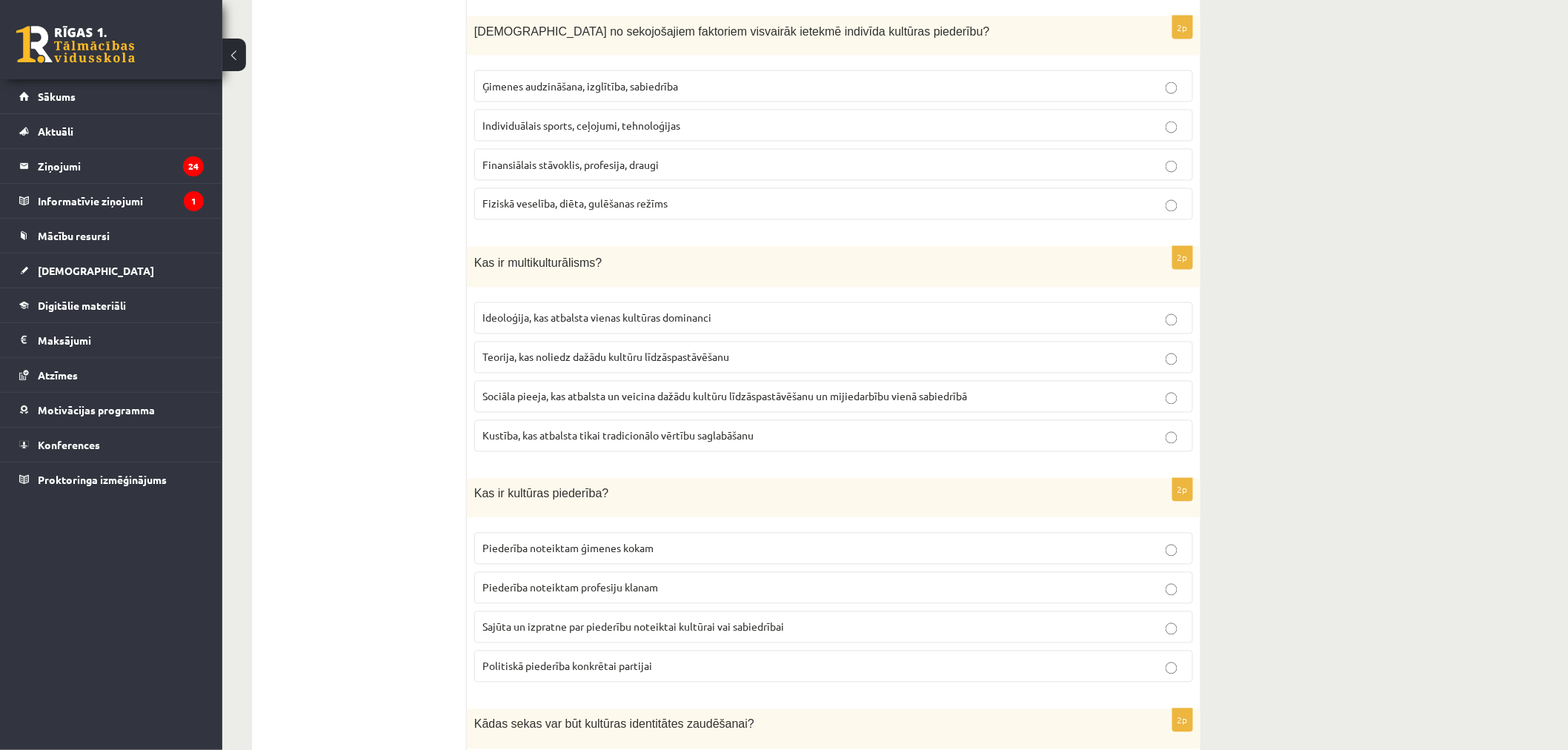
scroll to position [988, 0]
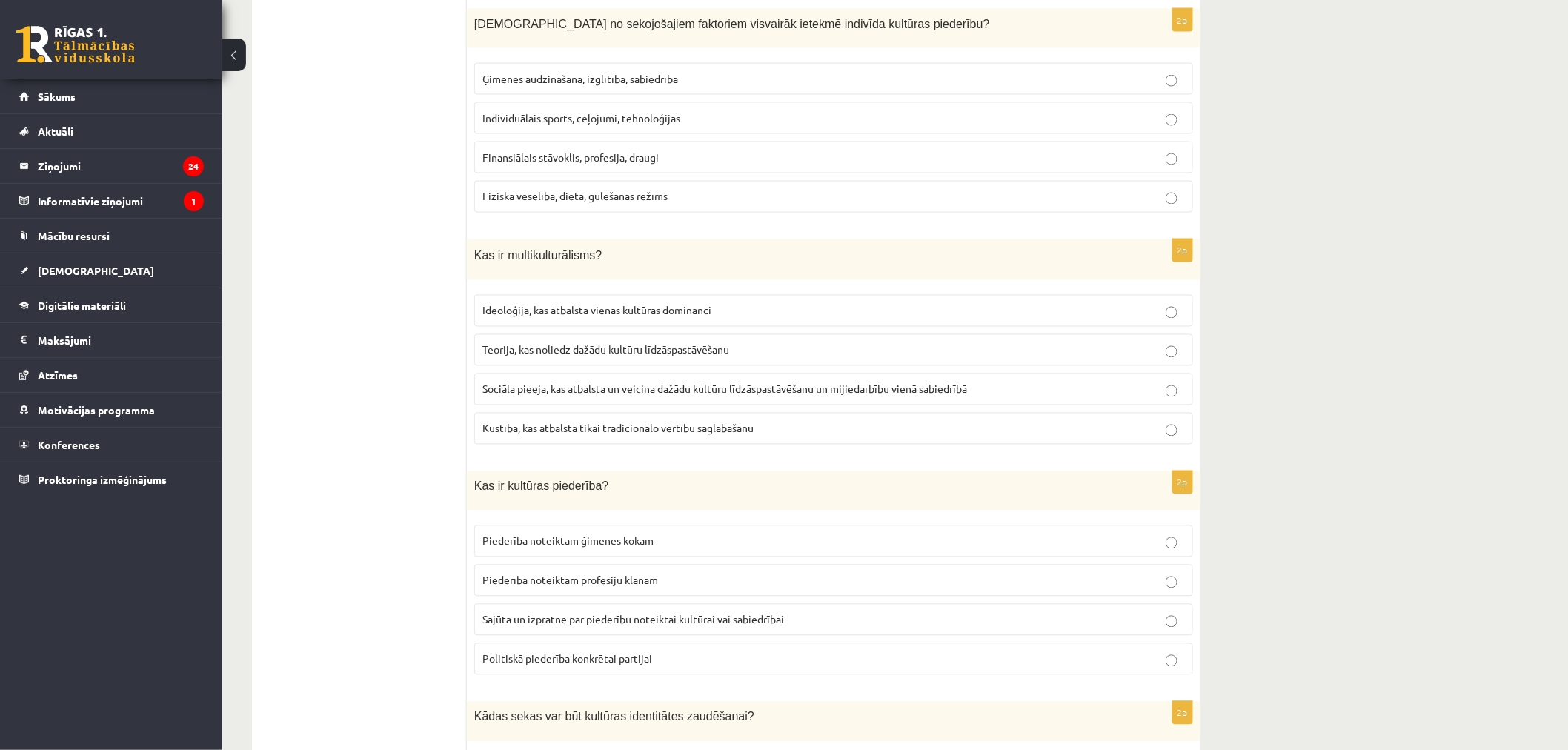
click at [510, 391] on span "Sociāla pieeja, kas atbalsta un veicina dažādu kultūru līdzāspastāvēšanu un mij…" at bounding box center [725, 389] width 485 height 13
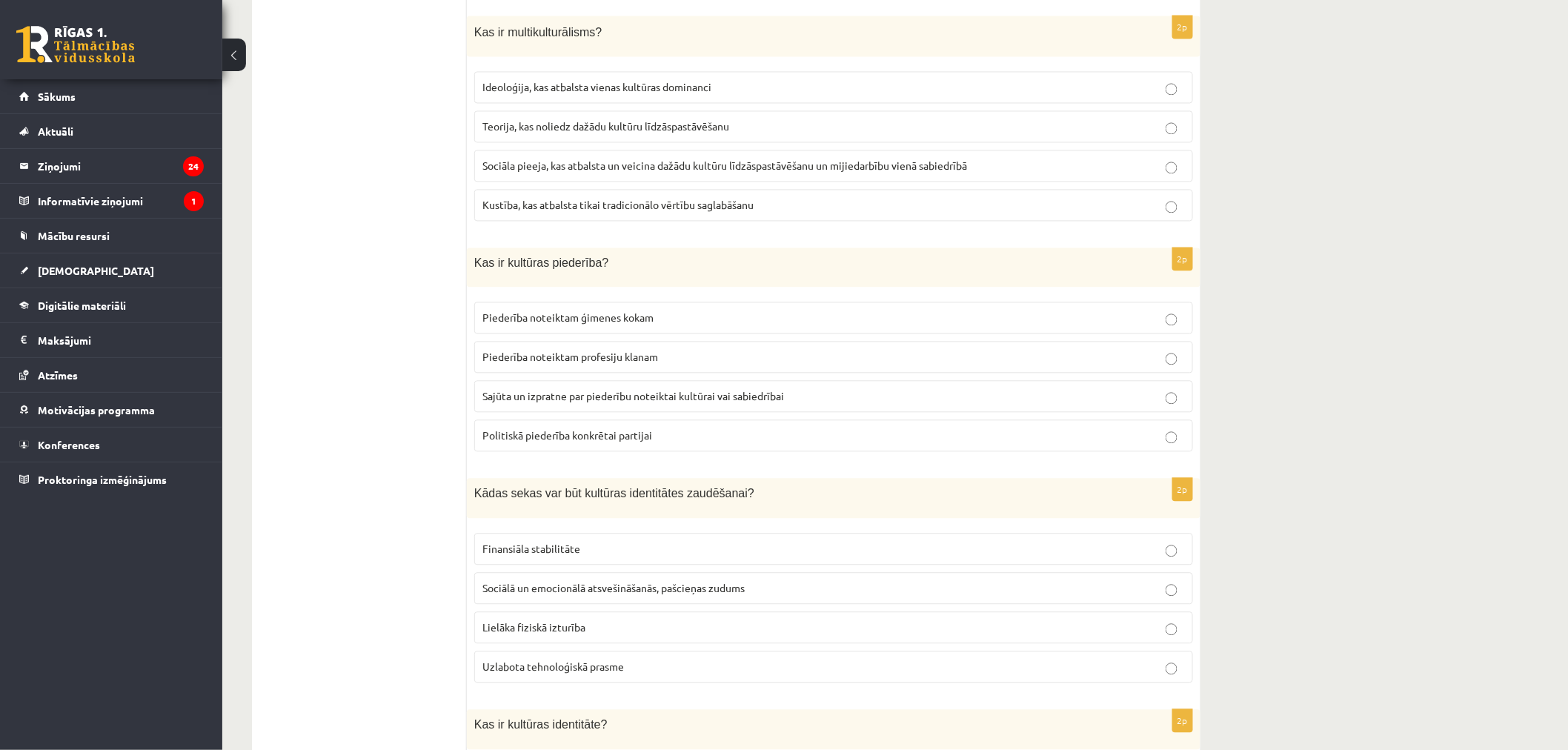
scroll to position [1235, 0]
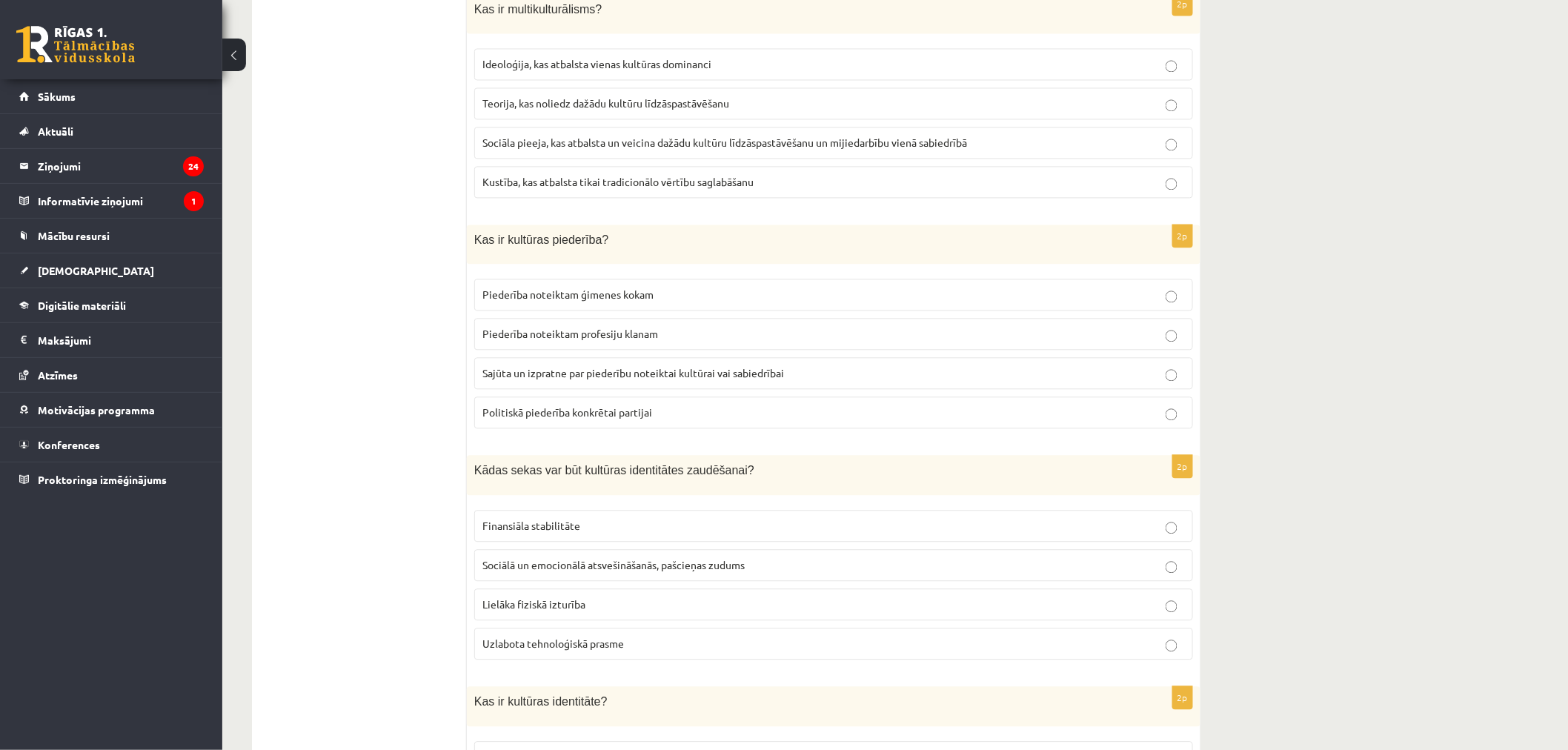
click at [531, 379] on span "Sajūta un izpratne par piederību noteiktai kultūrai vai sabiedrībai" at bounding box center [633, 372] width 302 height 13
click at [552, 562] on p "Sociālā un emocionālā atsvešināšanās, pašcieņas zudums" at bounding box center [834, 565] width 703 height 16
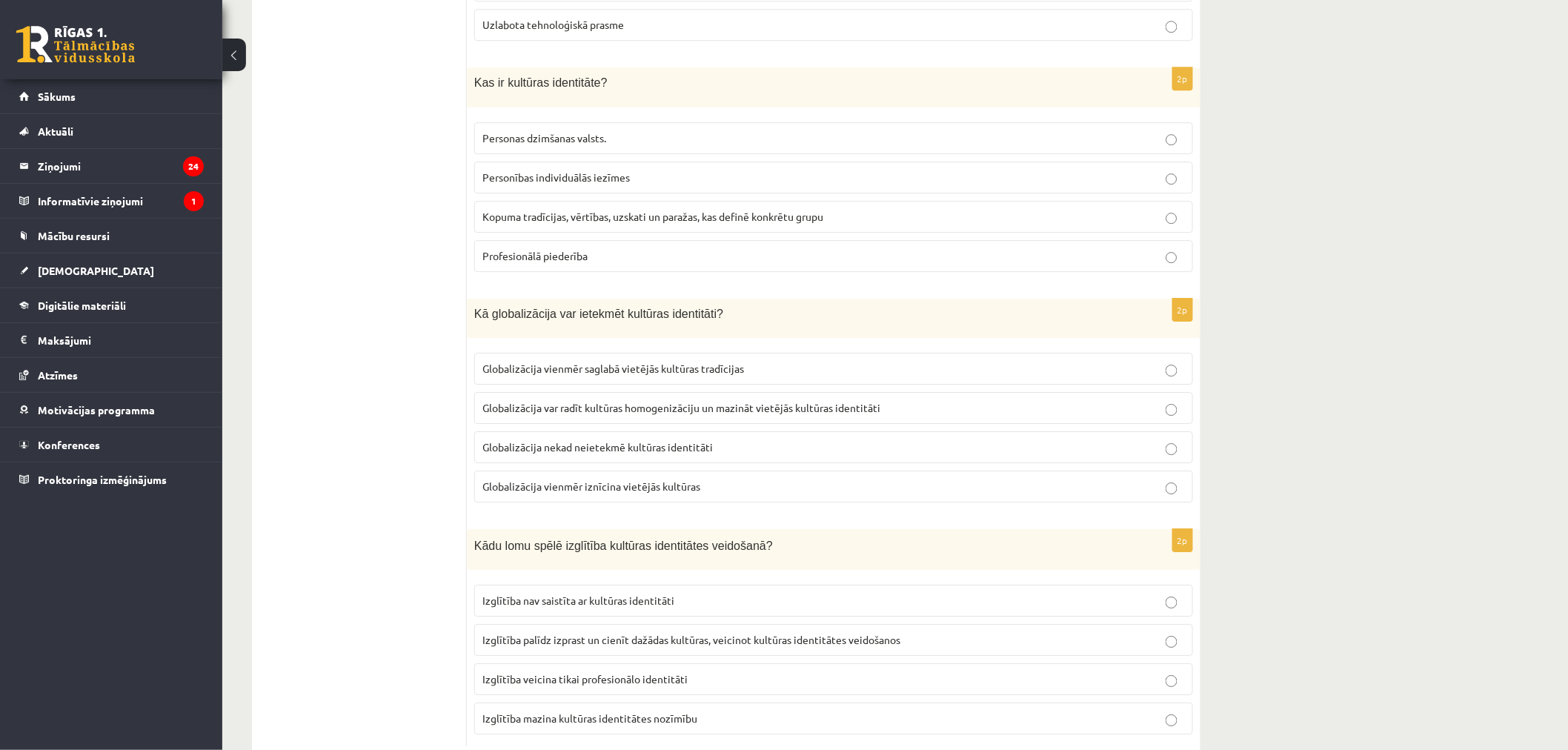
scroll to position [1812, 0]
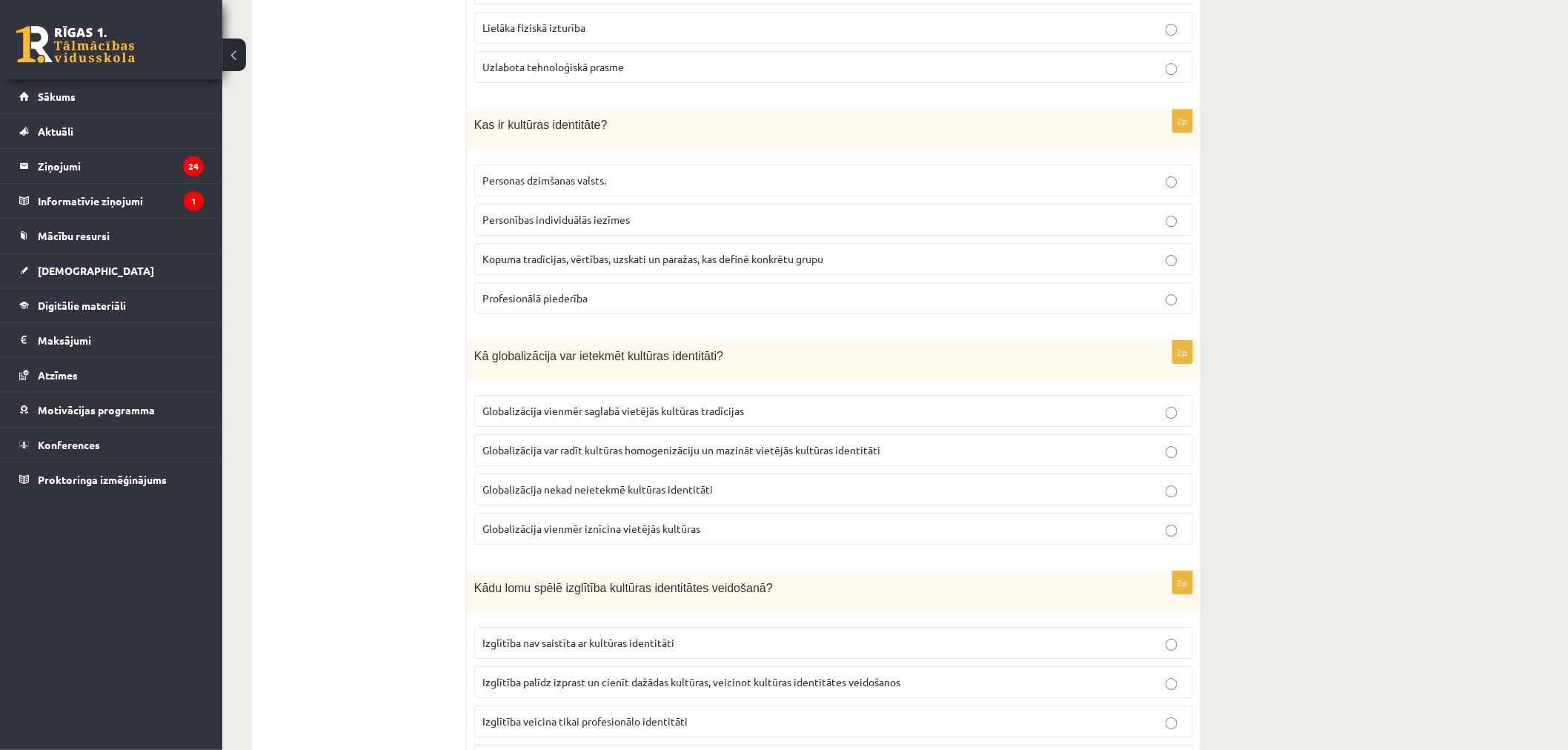
click at [578, 253] on label "Kopuma tradīcijas, vērtības, uzskati un paražas, kas definē konkrētu grupu" at bounding box center [834, 259] width 718 height 32
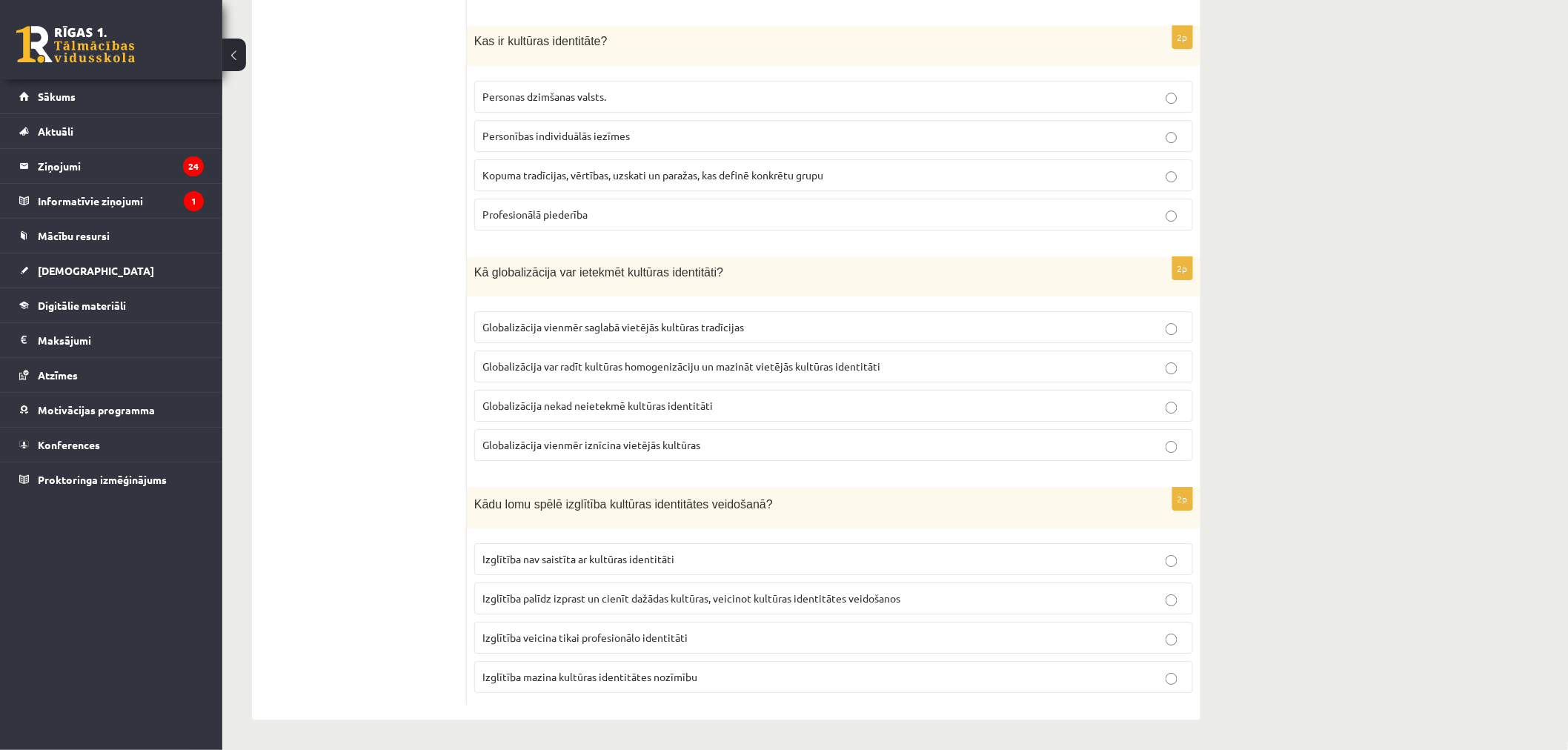
scroll to position [1902, 0]
click at [561, 360] on span "Globalizācija var radīt kultūras homogenizāciju un mazināt vietējās kultūras id…" at bounding box center [681, 365] width 398 height 13
click at [636, 591] on p "Izglītība palīdz izprast un cienīt dažādas kultūras, veicinot kultūras identitā…" at bounding box center [834, 599] width 703 height 16
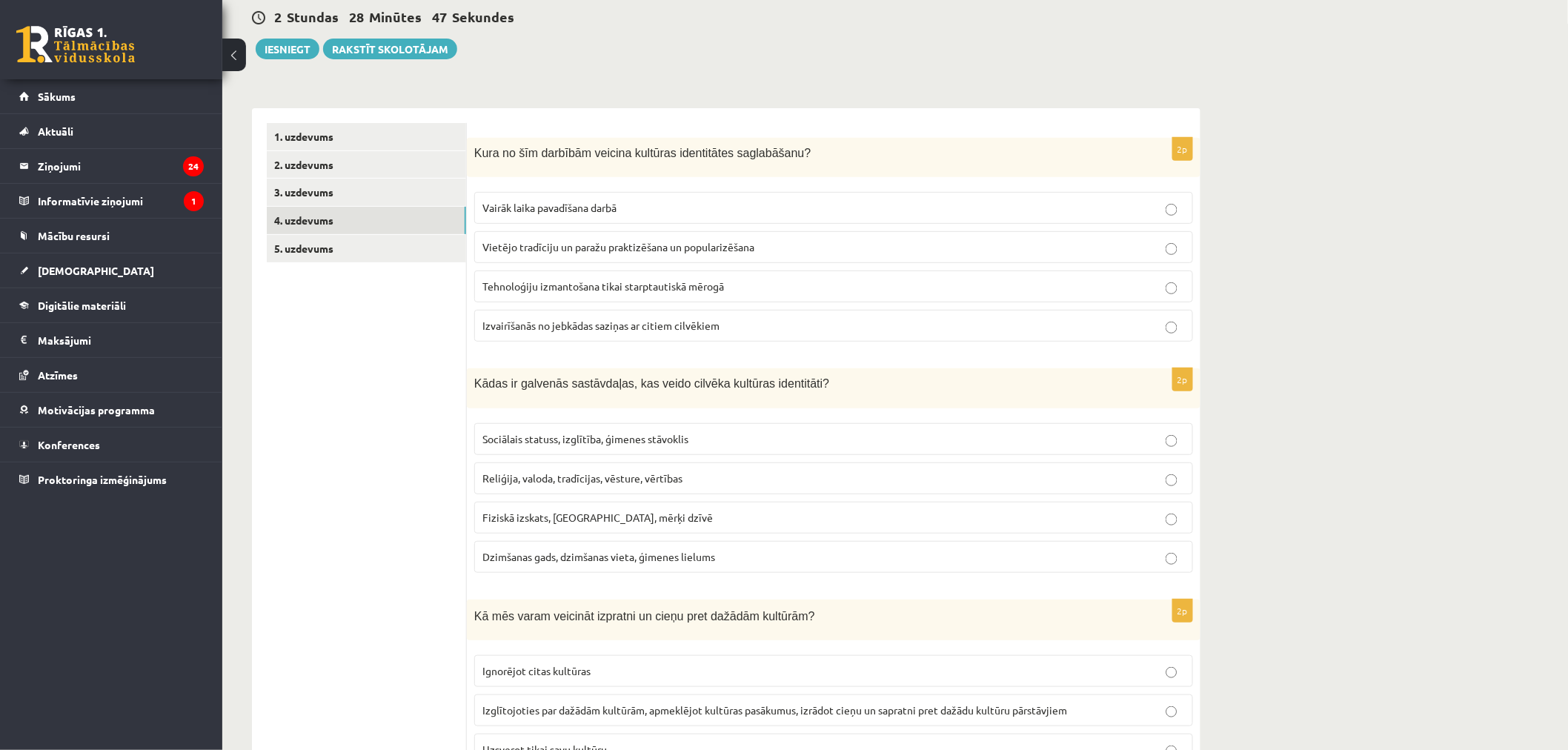
scroll to position [0, 0]
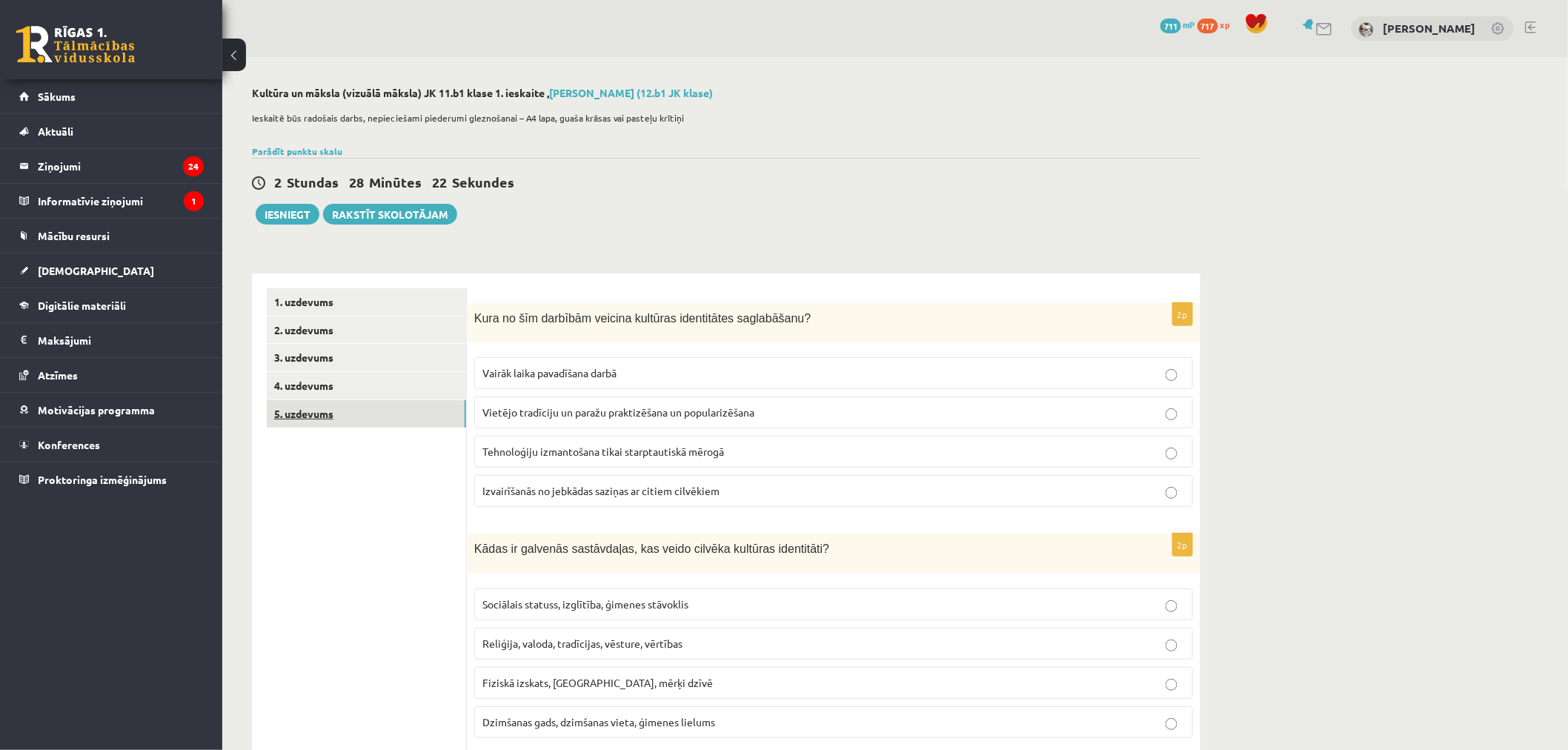
click at [329, 419] on link "5. uzdevums" at bounding box center [366, 414] width 200 height 28
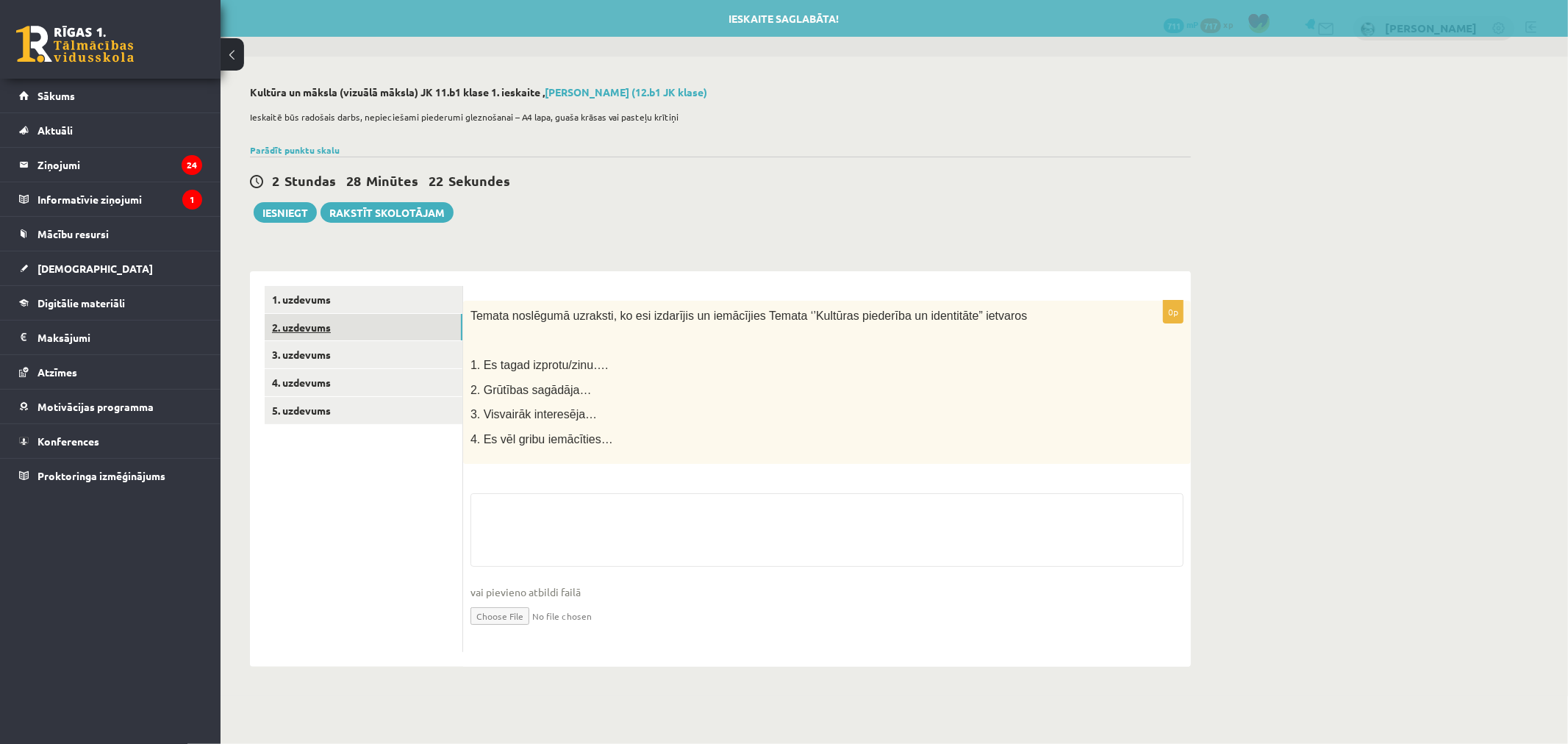
click at [307, 321] on link "2. uzdevums" at bounding box center [363, 328] width 198 height 28
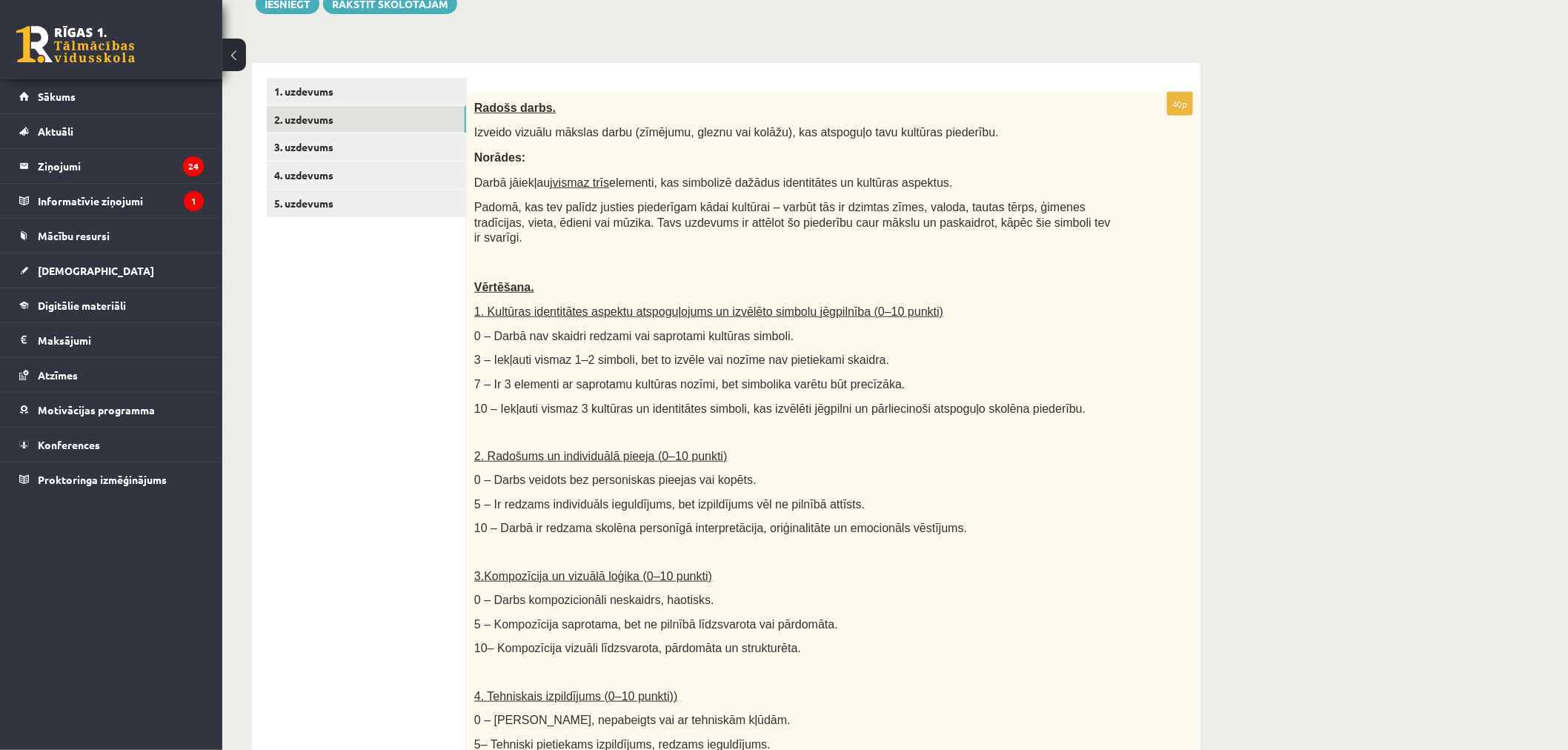
scroll to position [247, 0]
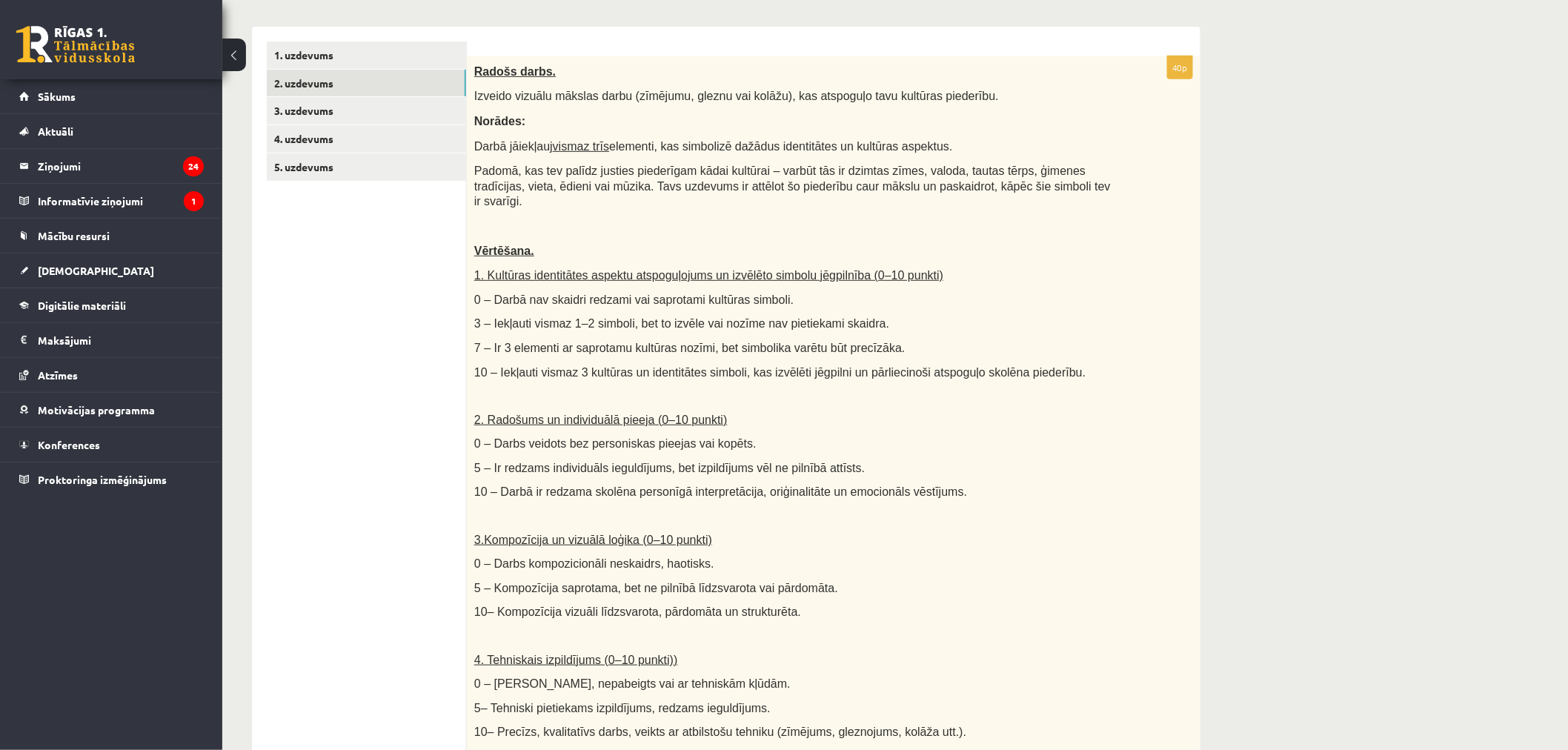
click at [266, 69] on link "2. uzdevums" at bounding box center [366, 83] width 200 height 28
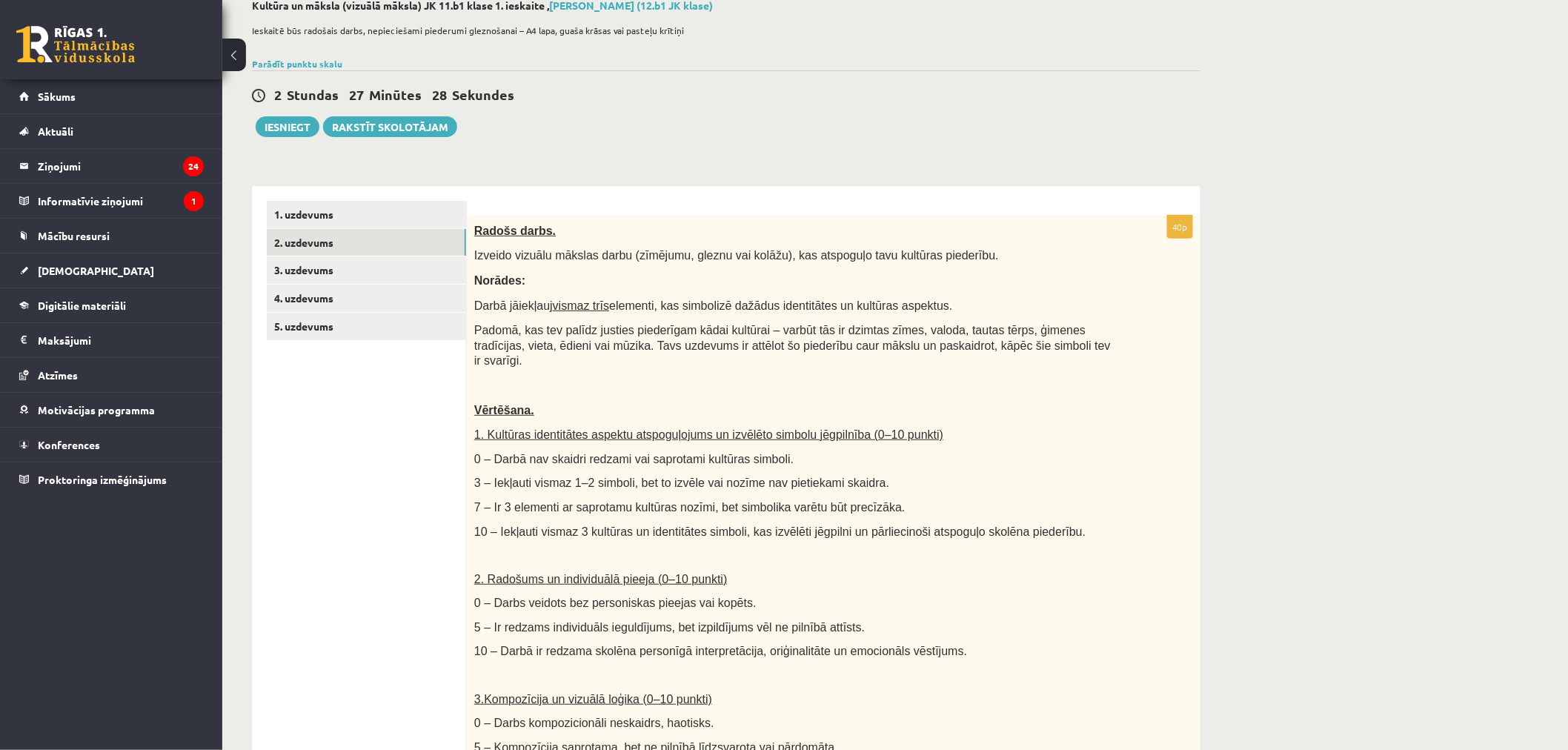
scroll to position [0, 0]
